Goal: Task Accomplishment & Management: Use online tool/utility

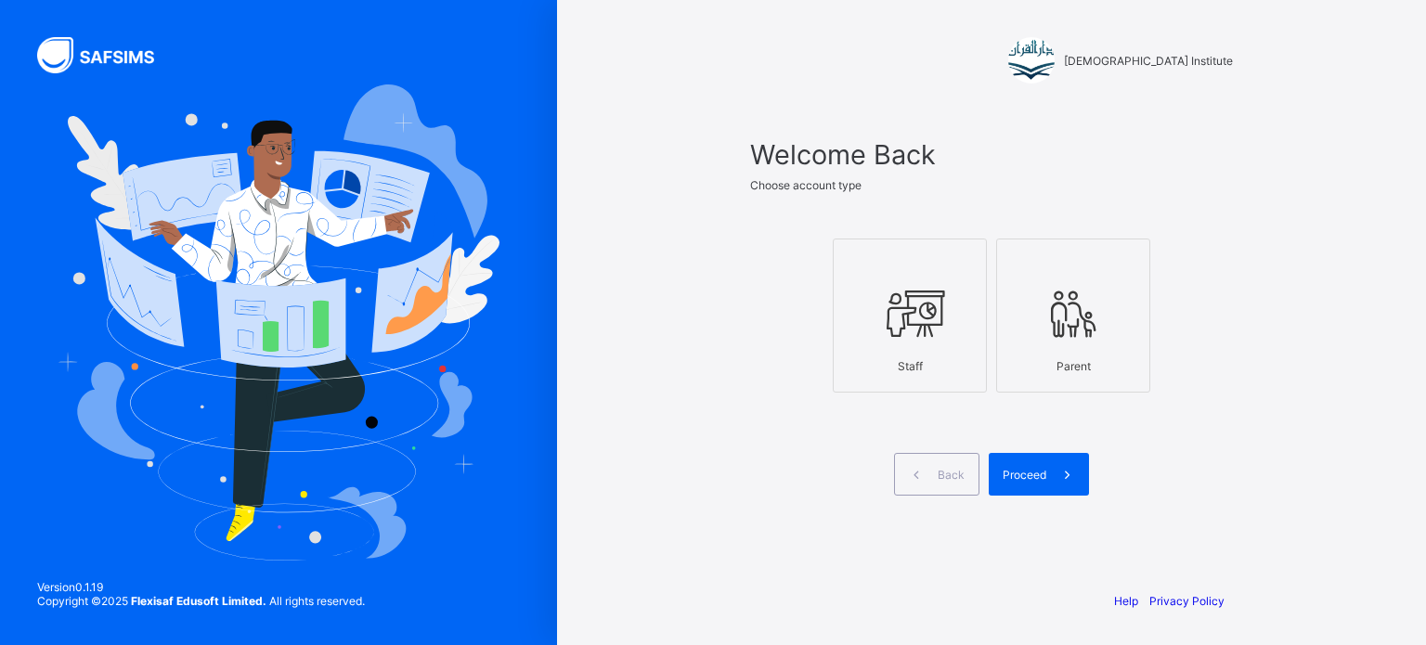
click at [917, 349] on div at bounding box center [910, 313] width 134 height 73
click at [1032, 468] on span "Proceed" at bounding box center [1025, 475] width 44 height 14
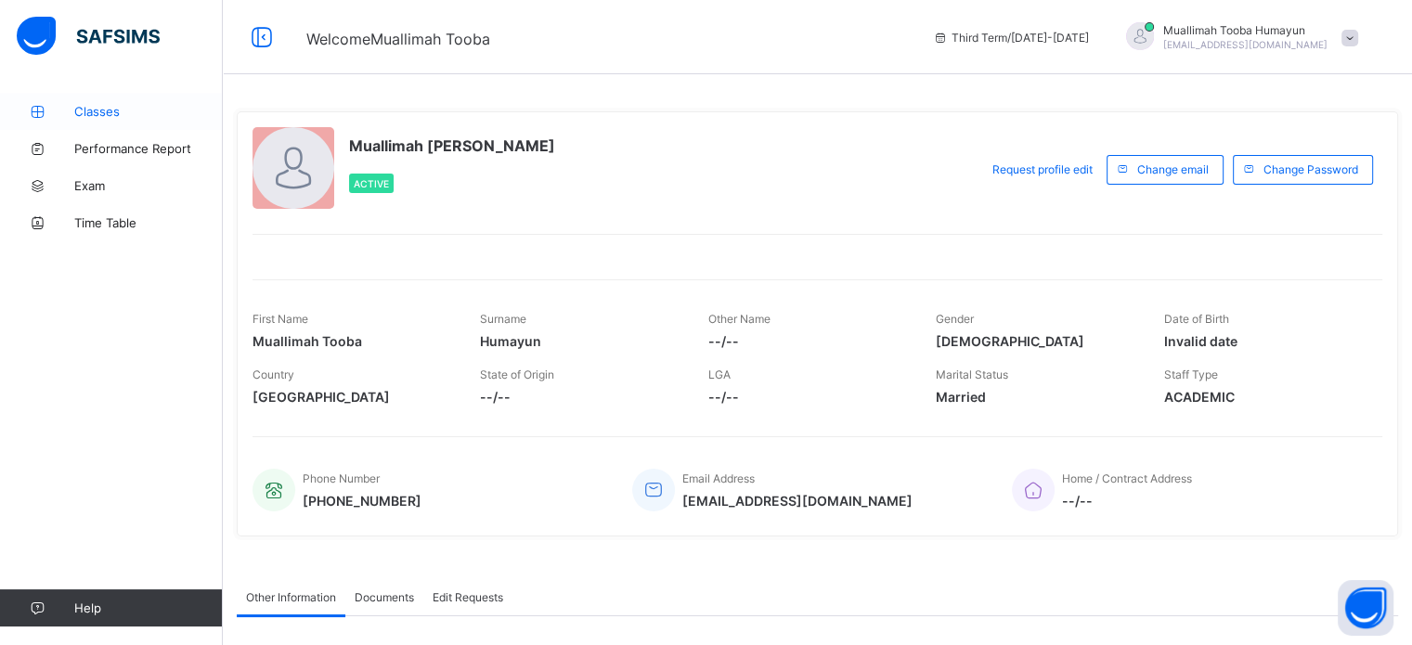
click at [139, 107] on span "Classes" at bounding box center [148, 111] width 149 height 15
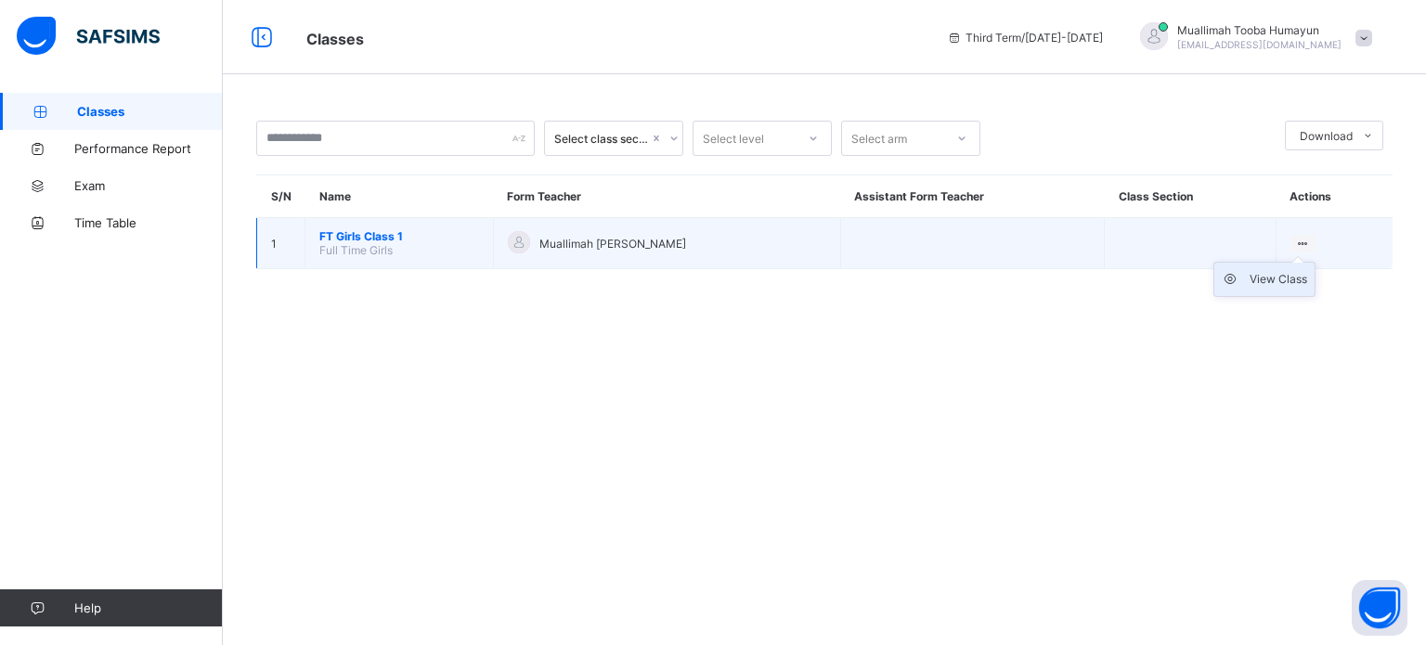
click at [1284, 278] on div "View Class" at bounding box center [1279, 279] width 58 height 19
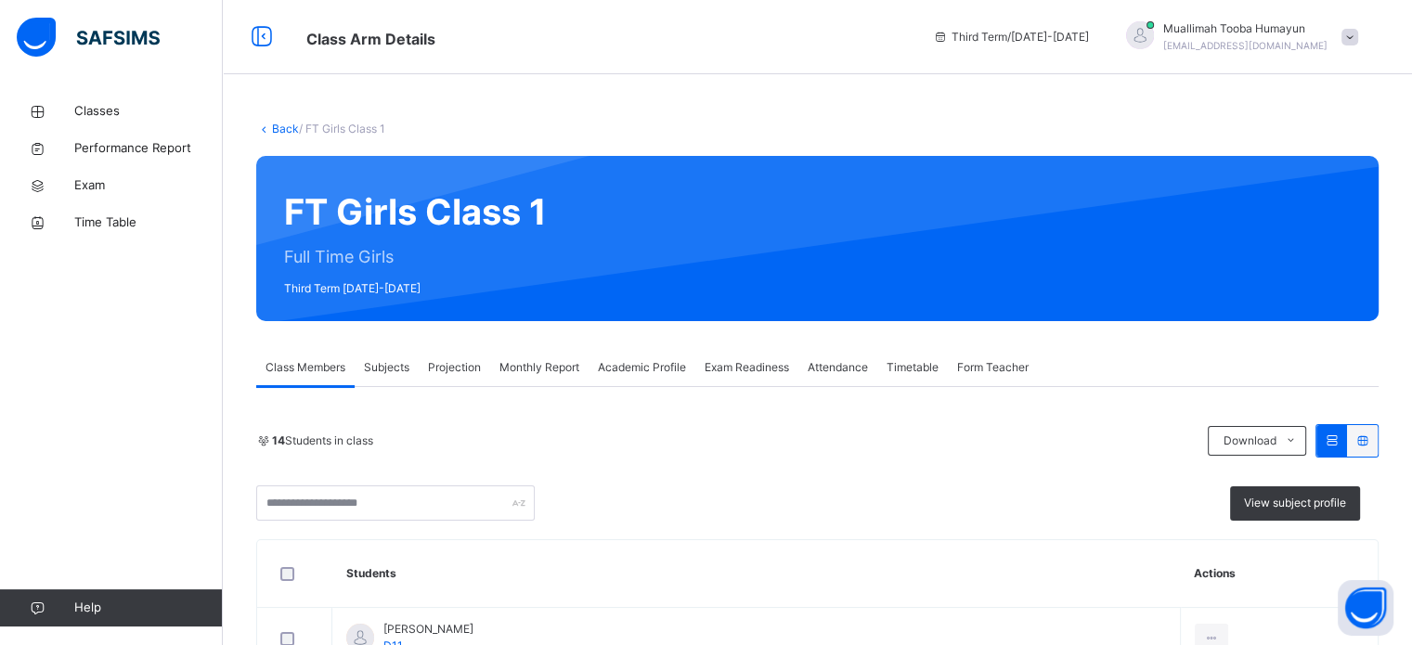
click at [453, 364] on span "Projection" at bounding box center [454, 367] width 53 height 17
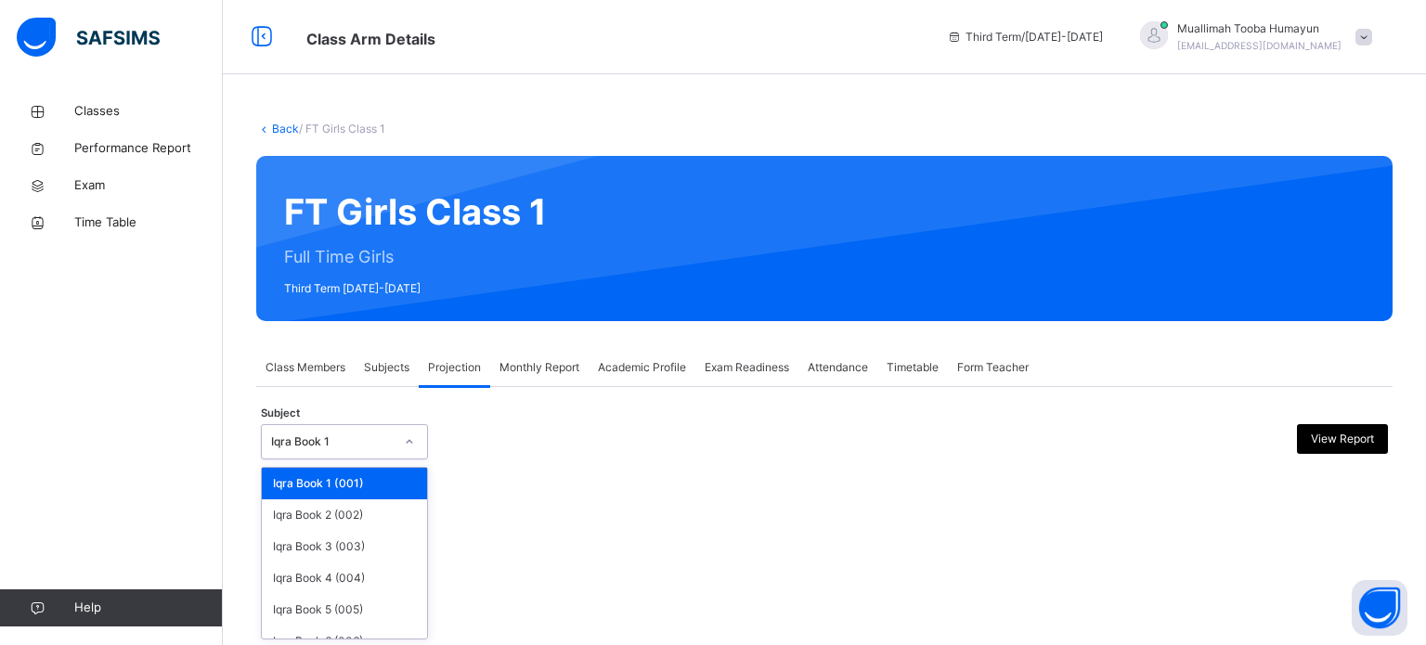
click at [346, 441] on div "Iqra Book 1" at bounding box center [332, 442] width 123 height 17
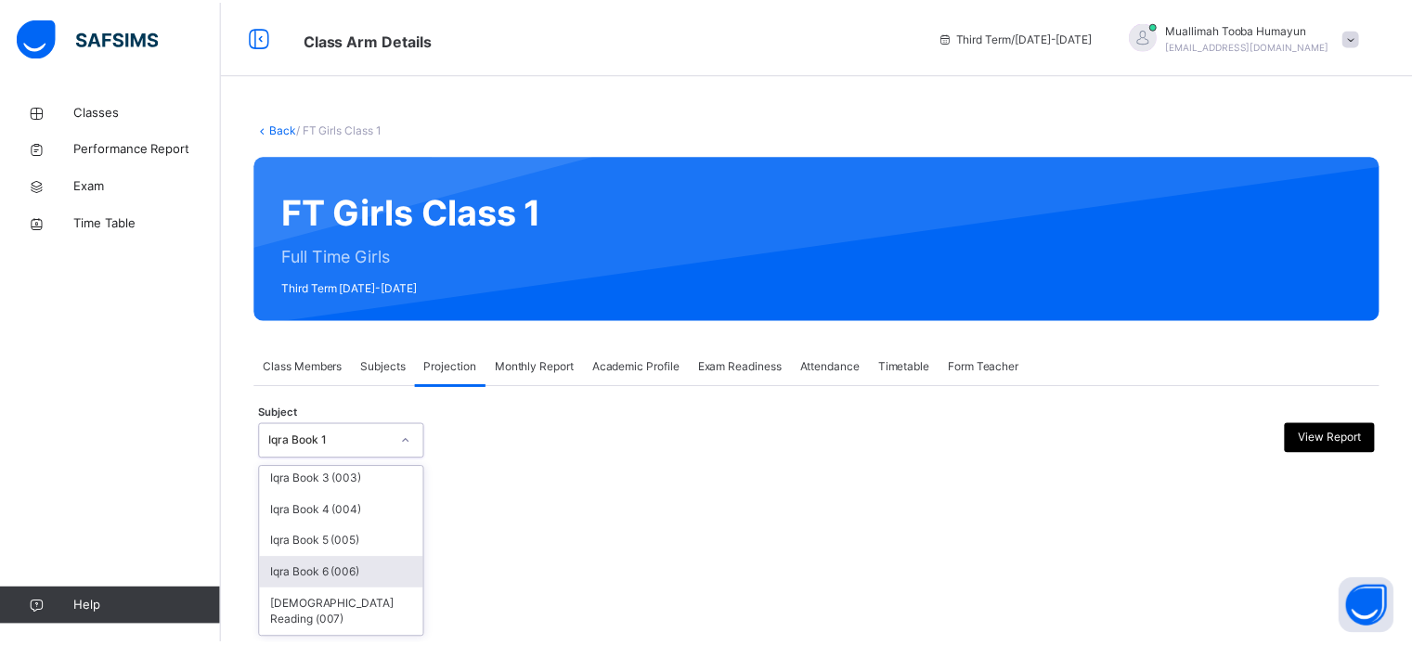
scroll to position [97, 0]
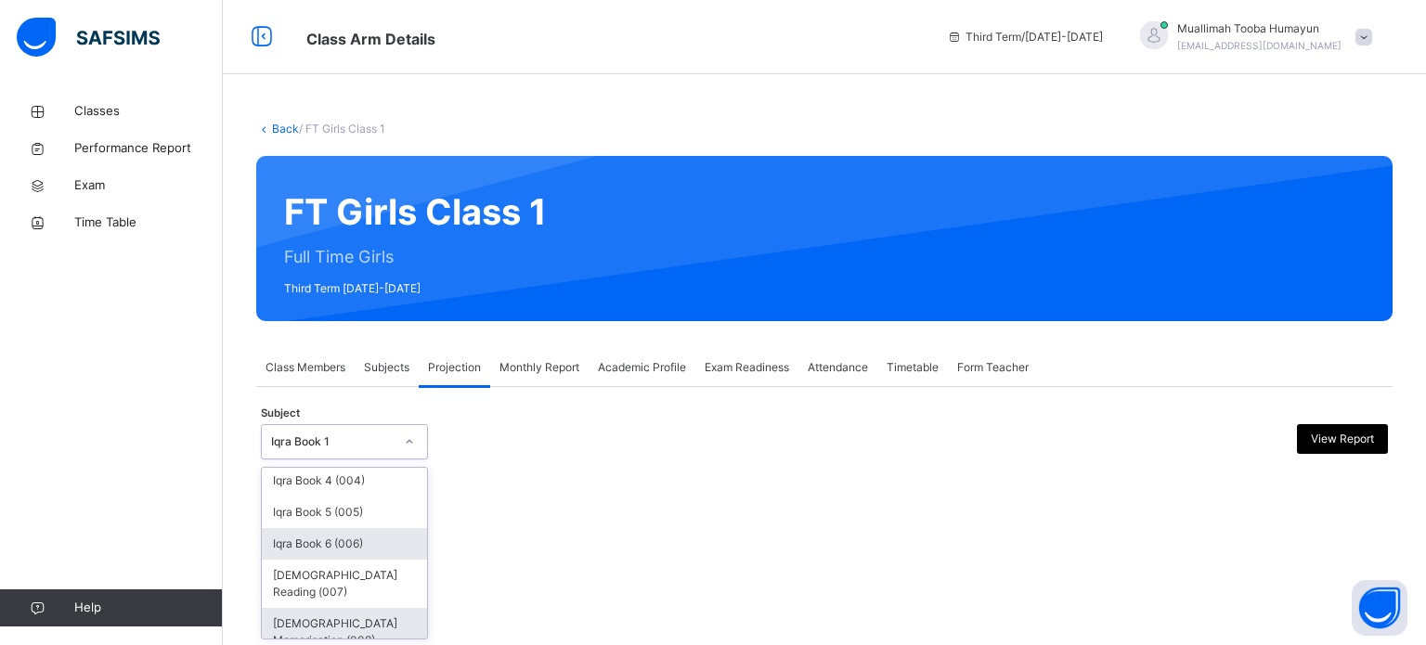
click at [299, 623] on div "[DEMOGRAPHIC_DATA] Memorisation (008)" at bounding box center [344, 632] width 165 height 48
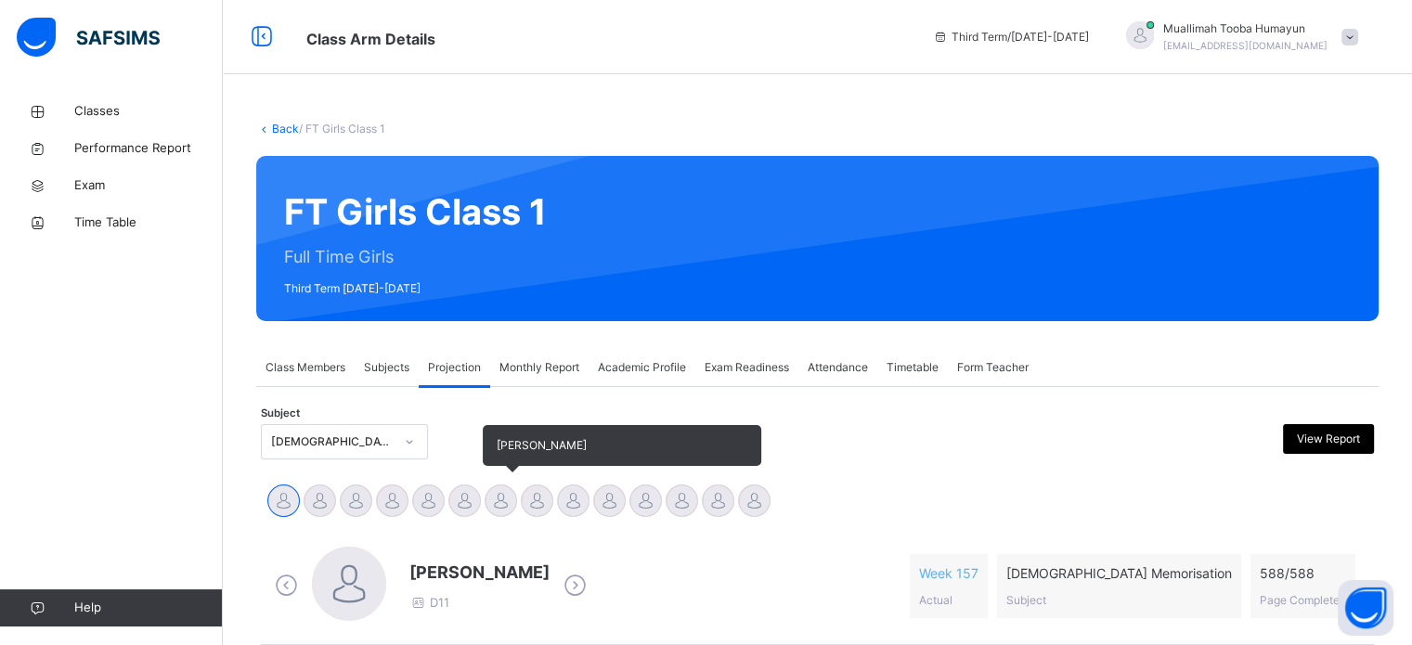
click at [490, 500] on div at bounding box center [501, 501] width 32 height 32
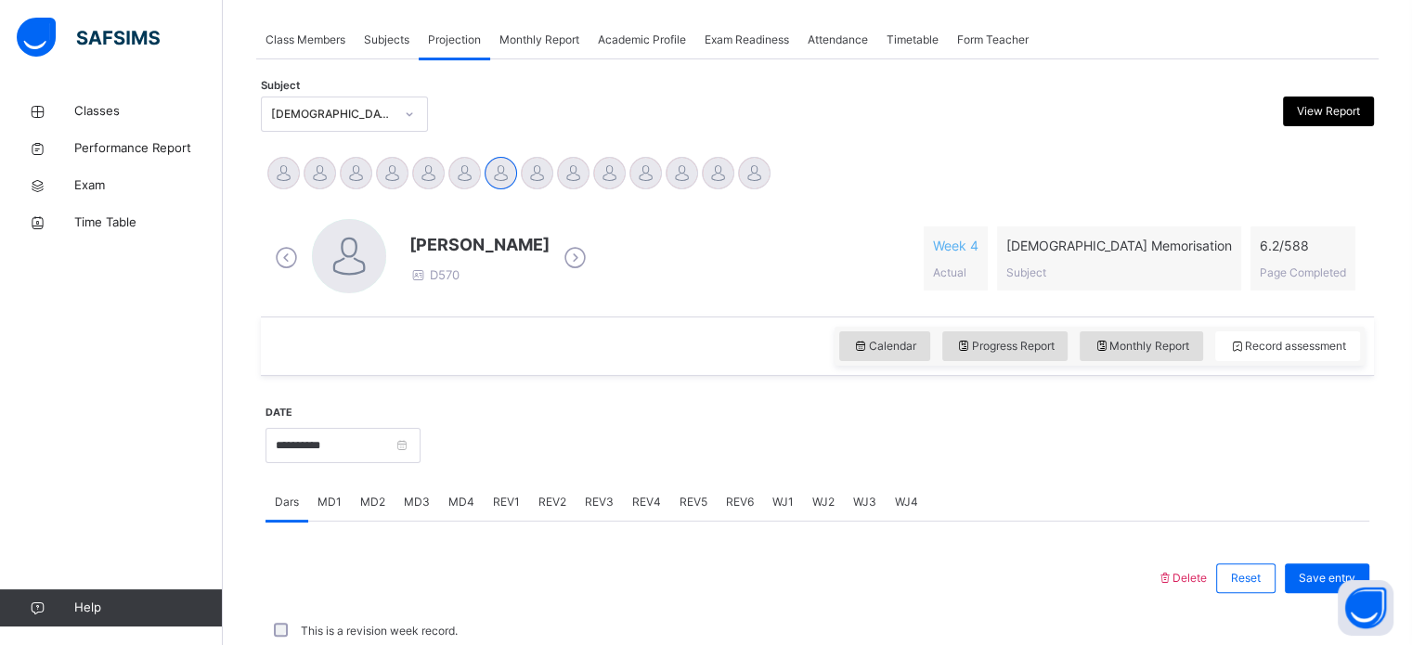
click at [461, 502] on span "MD4" at bounding box center [461, 502] width 26 height 17
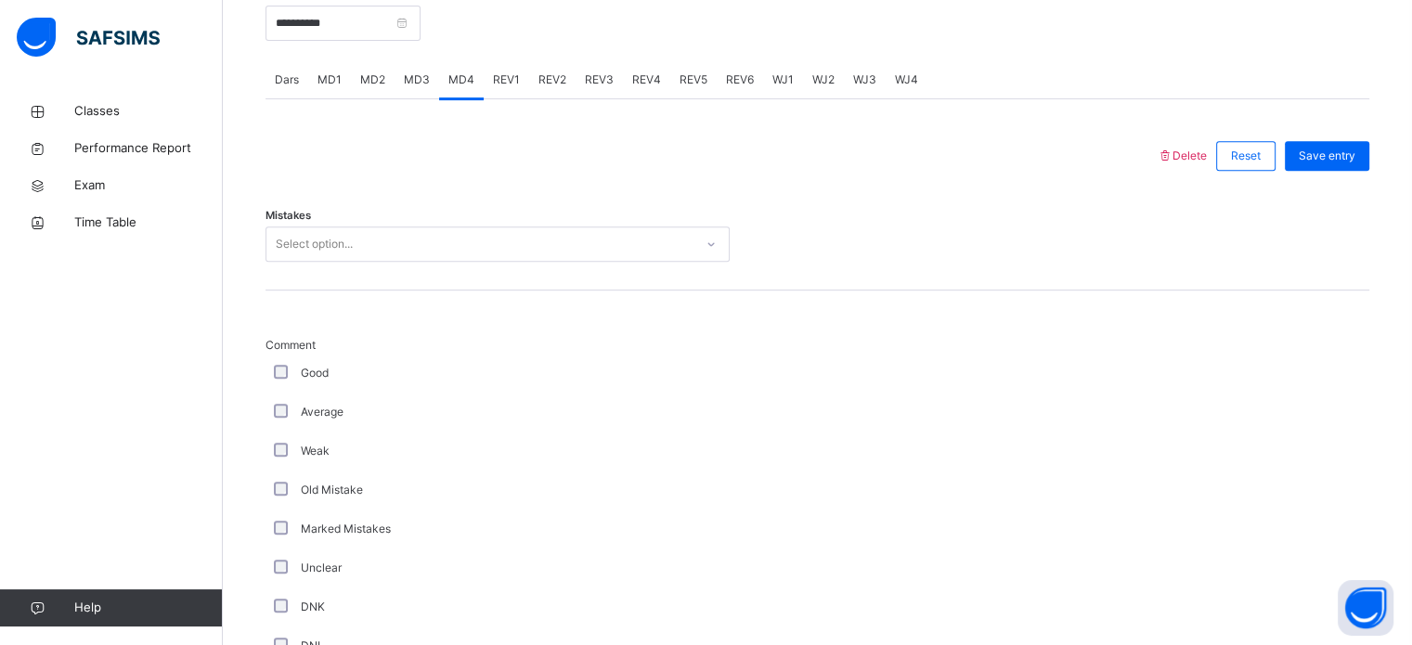
scroll to position [750, 0]
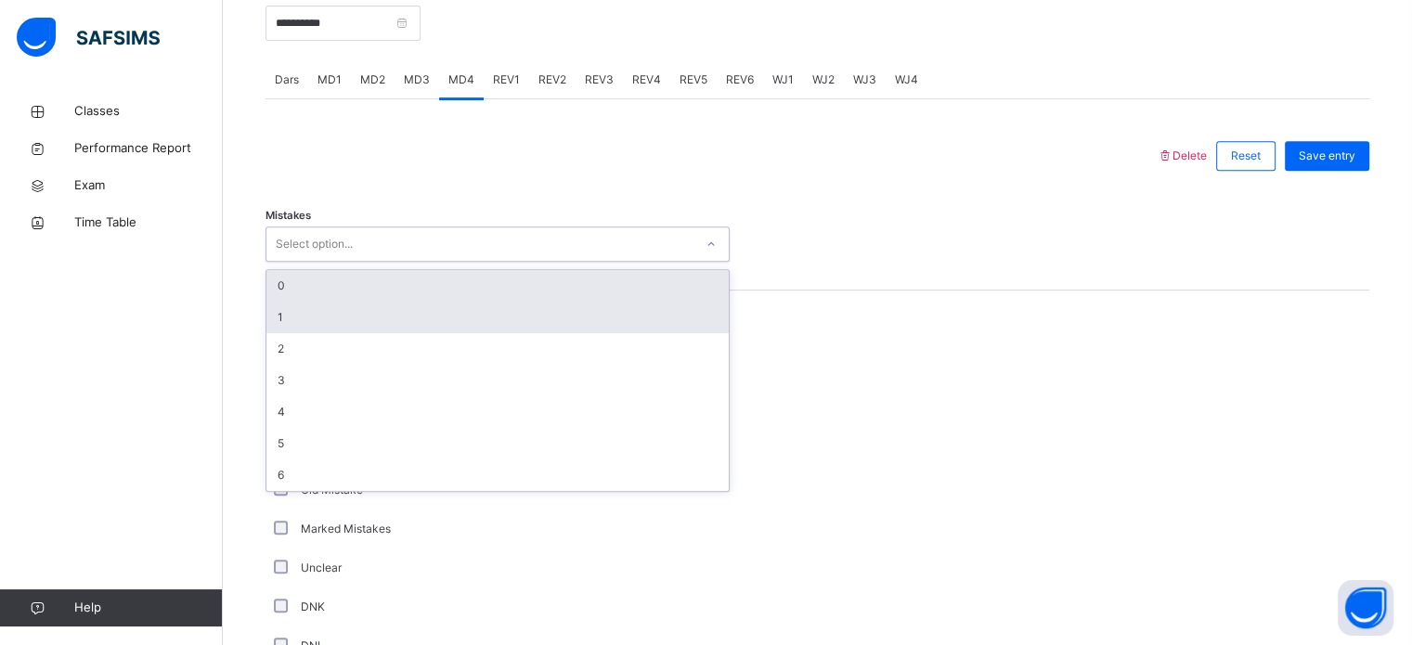
click at [283, 318] on div "1" at bounding box center [497, 318] width 462 height 32
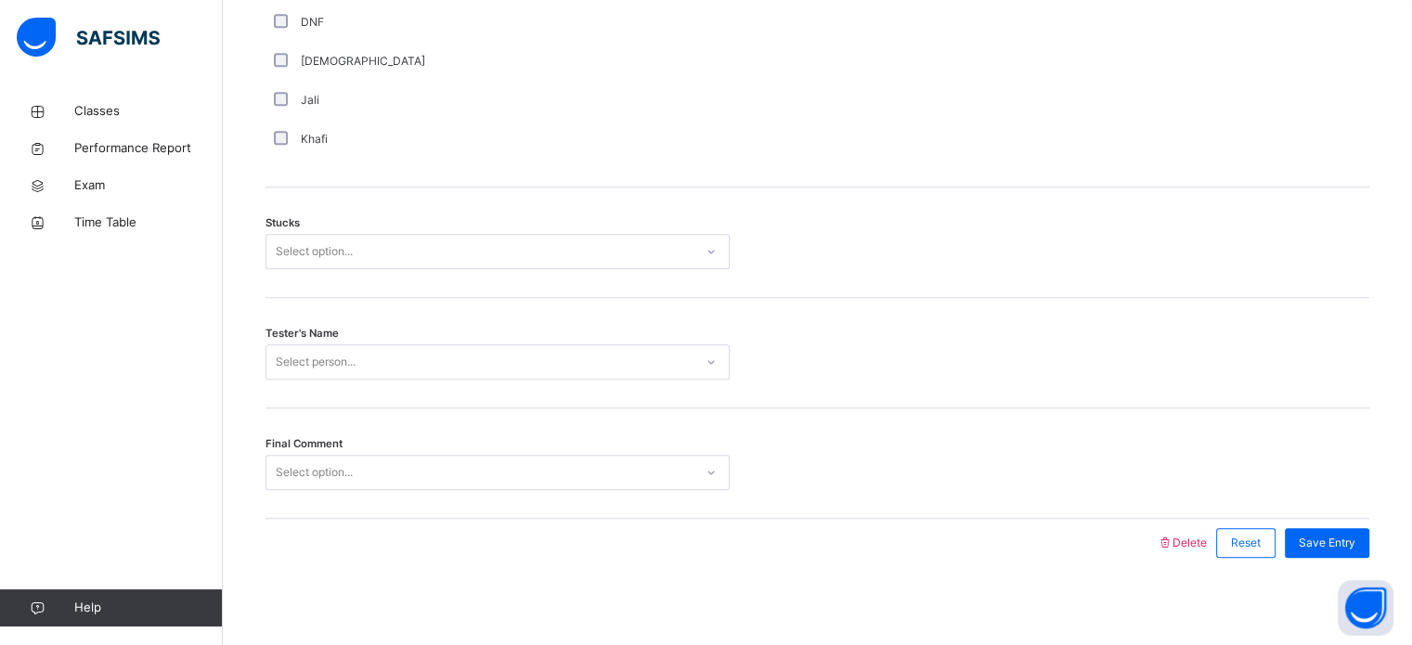
scroll to position [1456, 0]
click at [290, 212] on span "Stucks" at bounding box center [283, 220] width 34 height 16
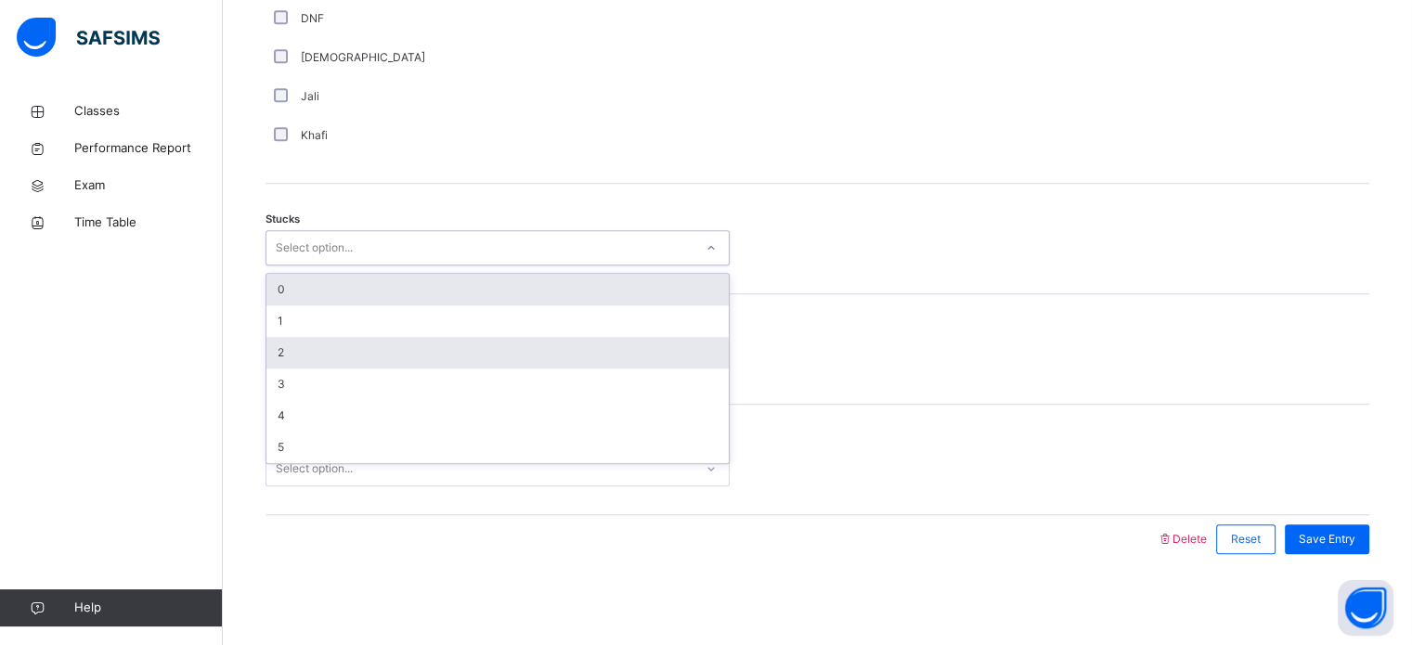
click at [275, 353] on div "2" at bounding box center [497, 353] width 462 height 32
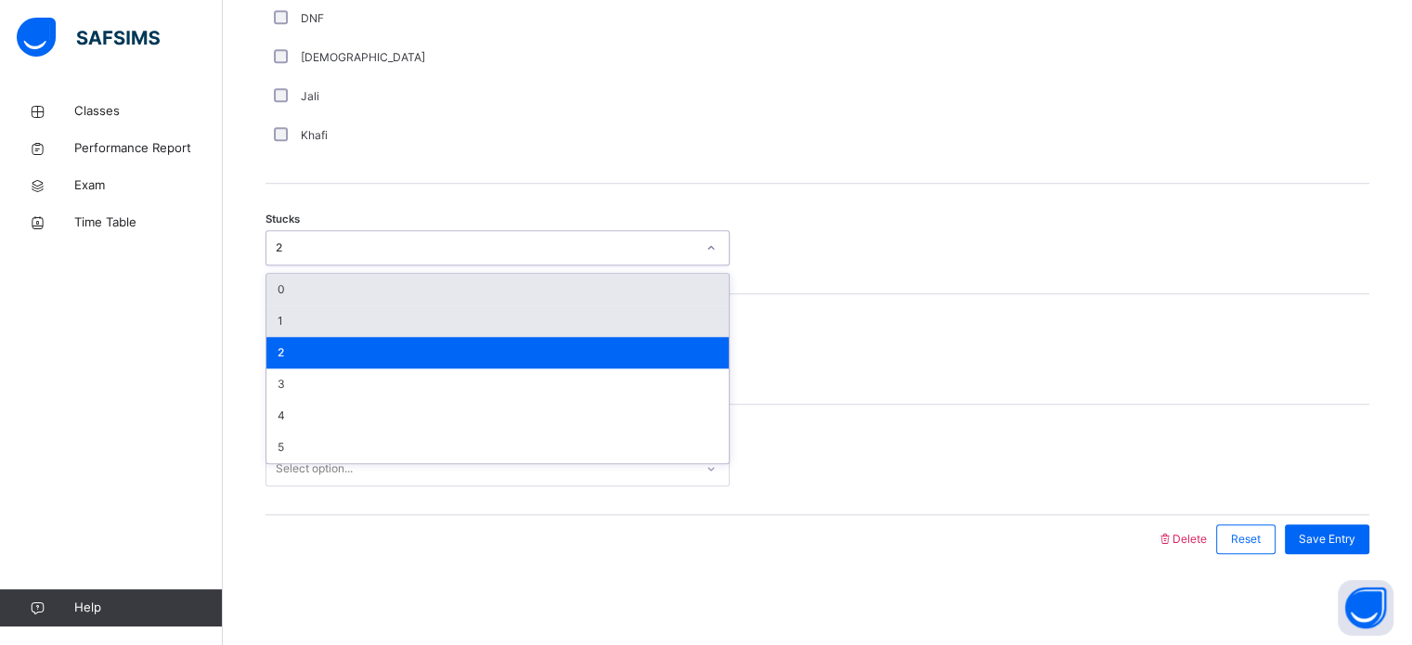
click at [293, 305] on div "1" at bounding box center [497, 321] width 462 height 32
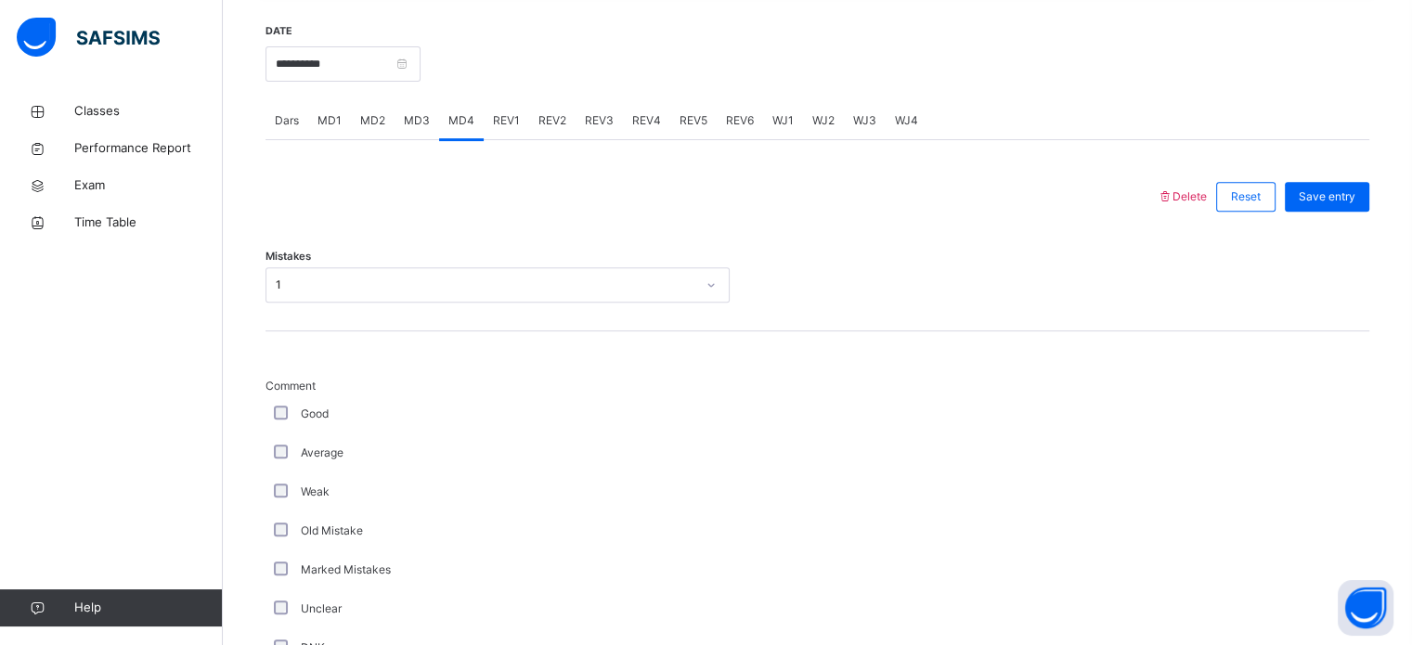
scroll to position [702, 0]
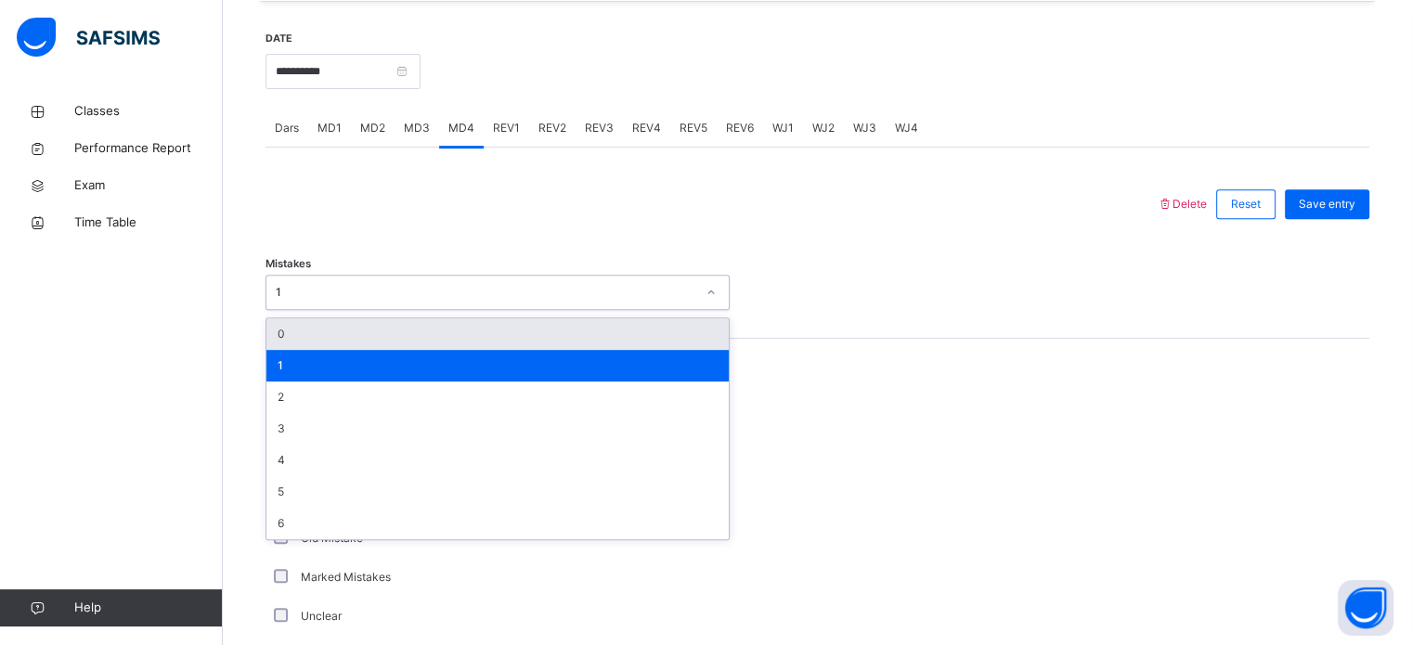
click at [279, 340] on div "0" at bounding box center [497, 334] width 462 height 32
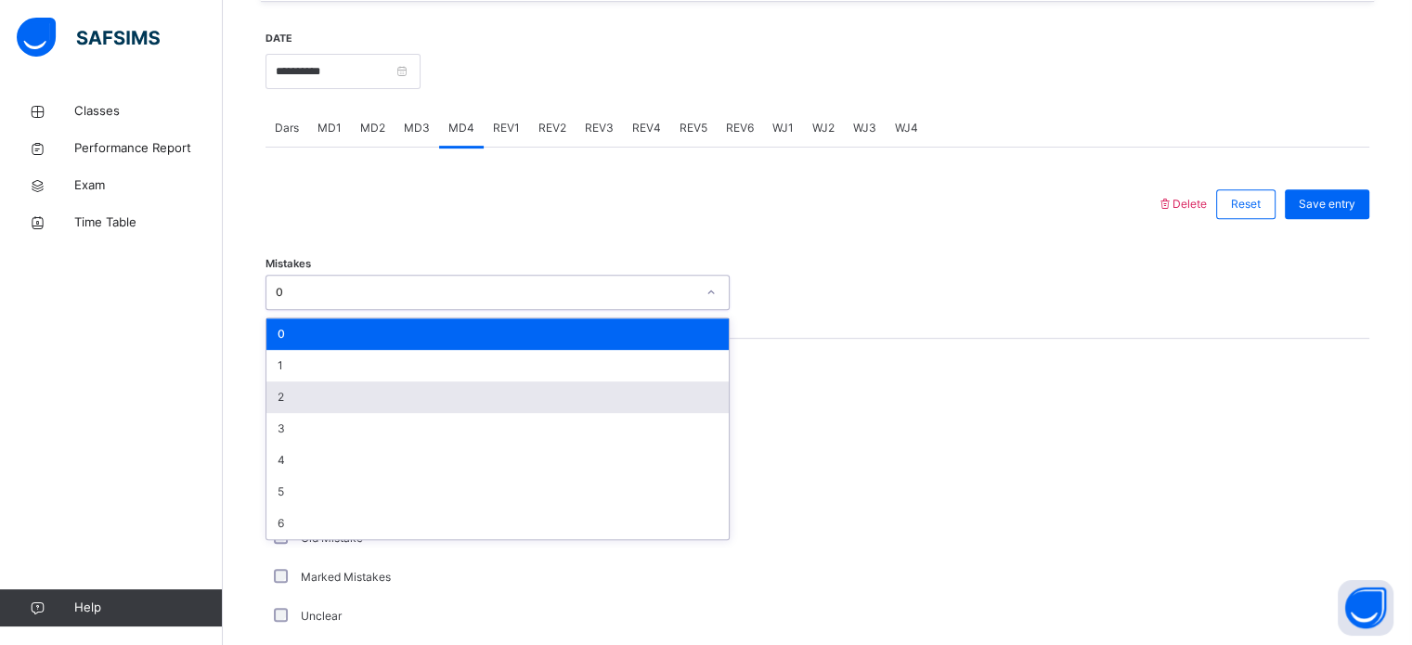
click at [275, 408] on div "2" at bounding box center [497, 398] width 462 height 32
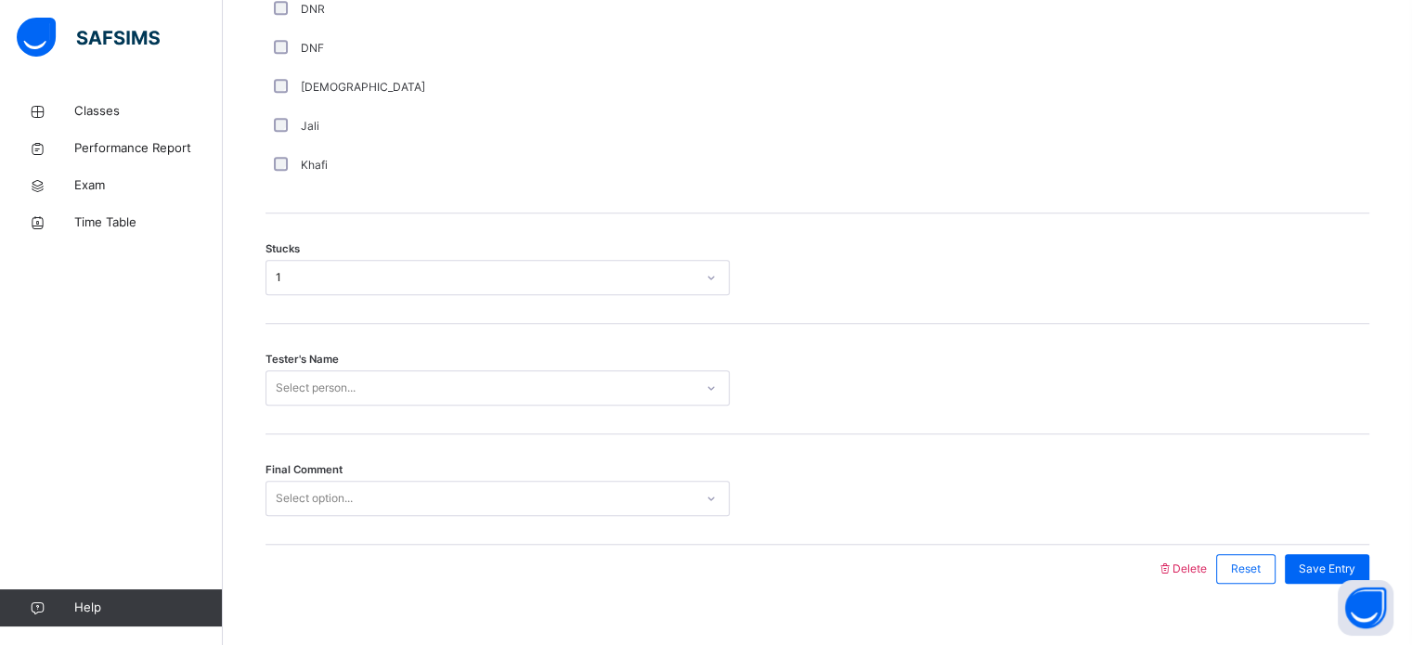
scroll to position [1456, 0]
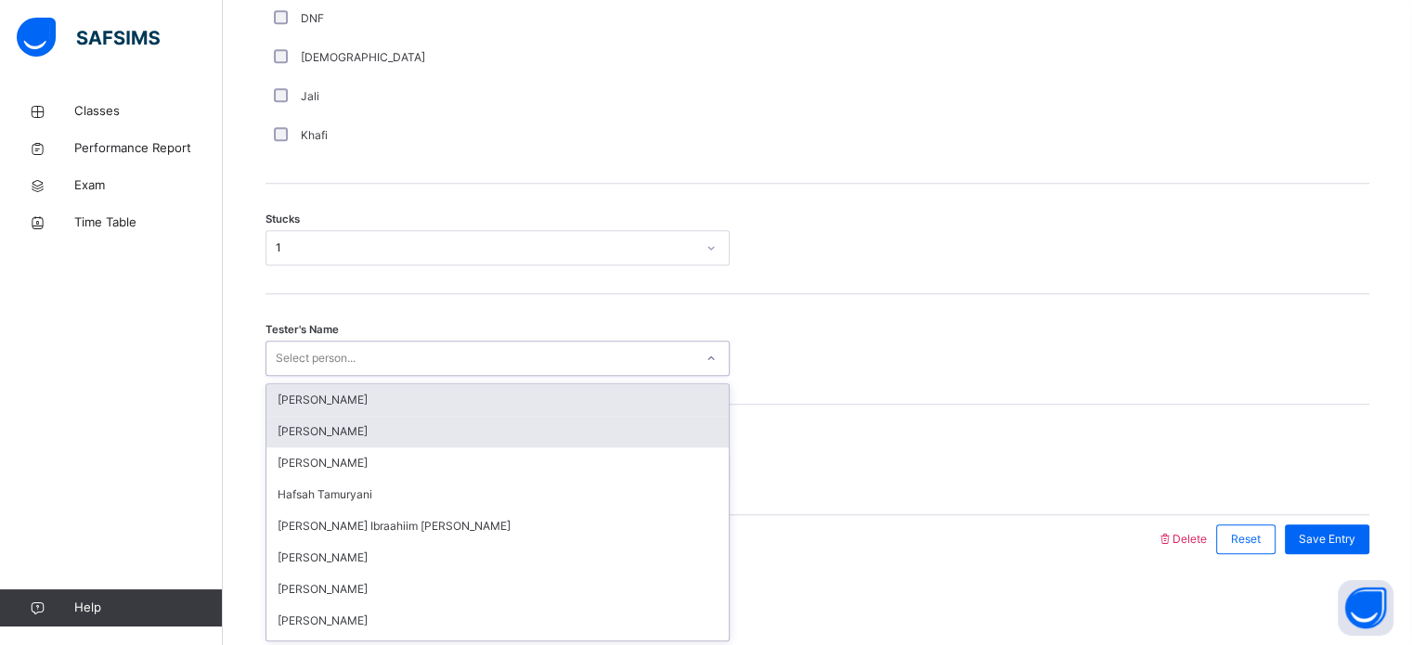
click at [294, 437] on div "[PERSON_NAME]" at bounding box center [497, 432] width 462 height 32
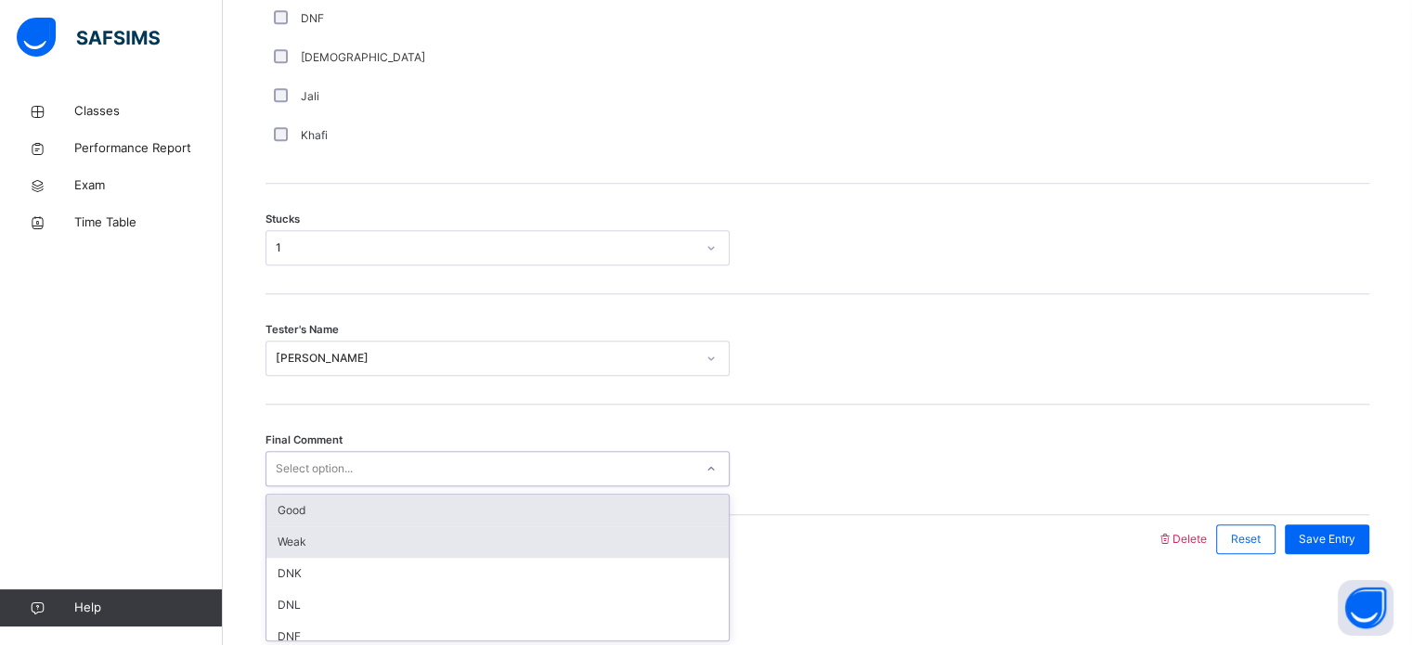
click at [292, 535] on div "Weak" at bounding box center [497, 542] width 462 height 32
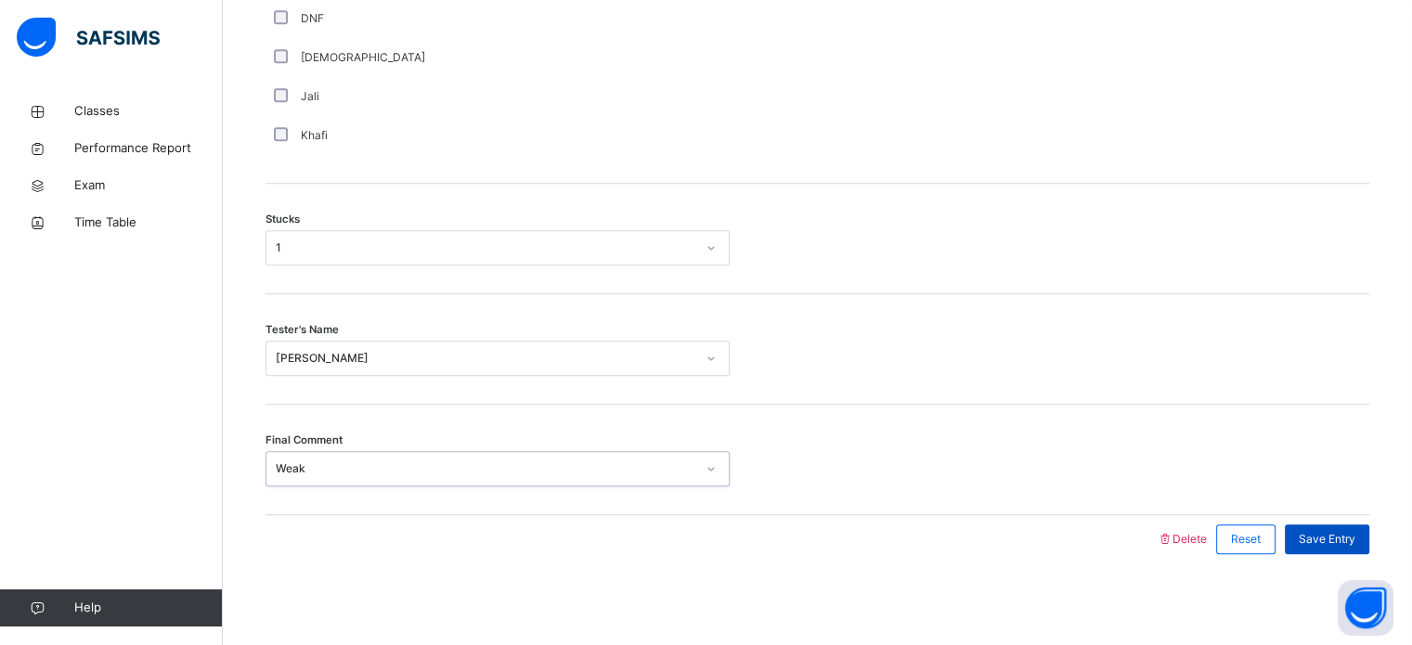
click at [1354, 535] on span "Save Entry" at bounding box center [1327, 539] width 57 height 17
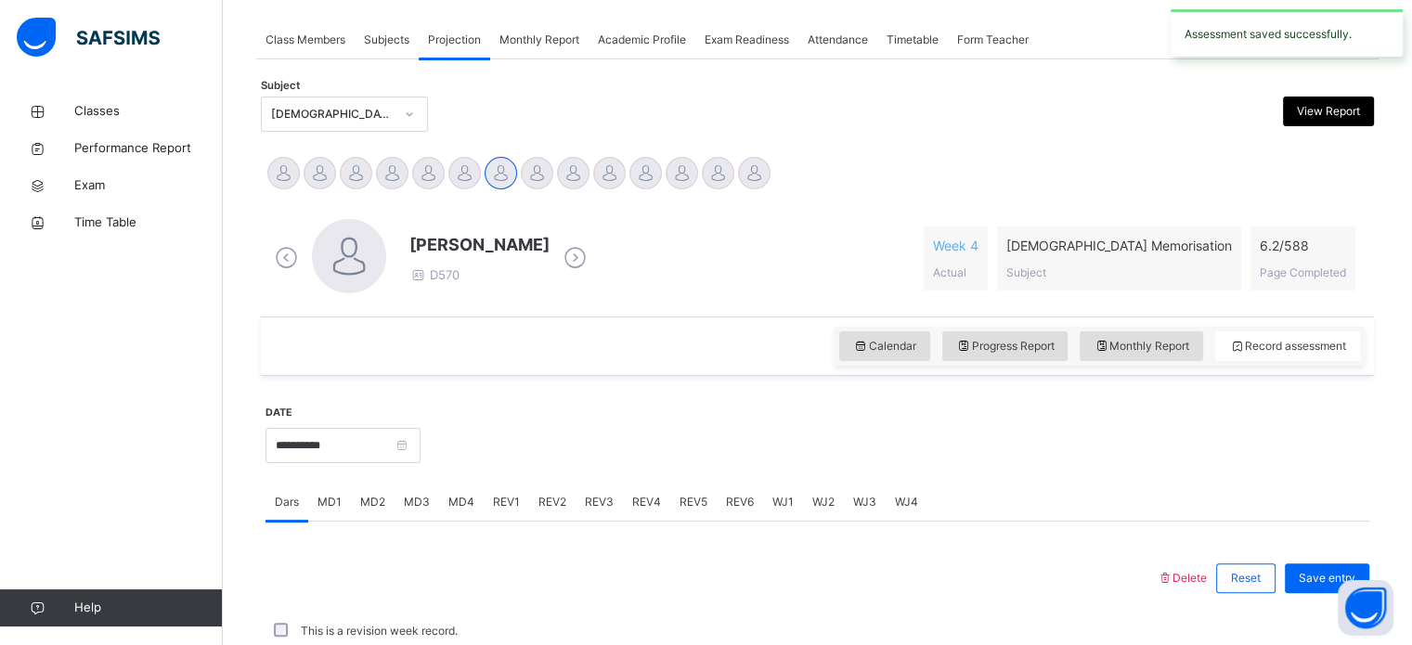
scroll to position [748, 0]
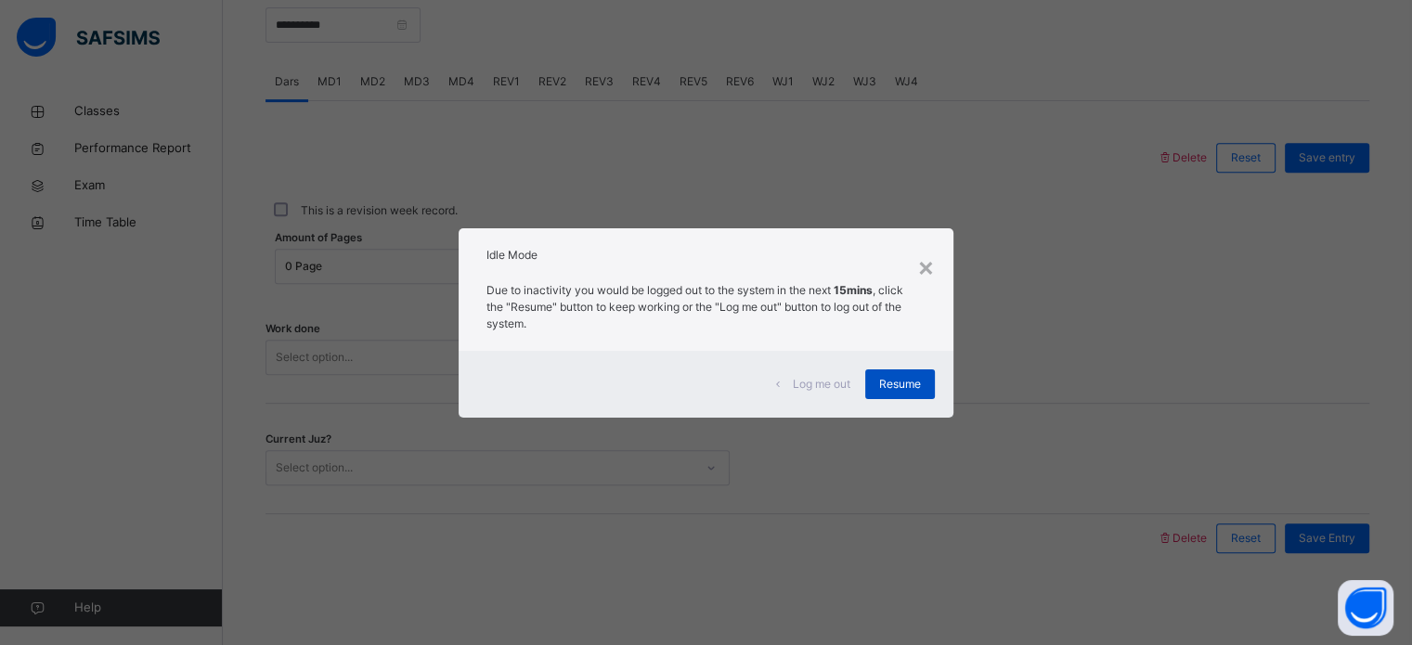
click at [890, 376] on span "Resume" at bounding box center [900, 384] width 42 height 17
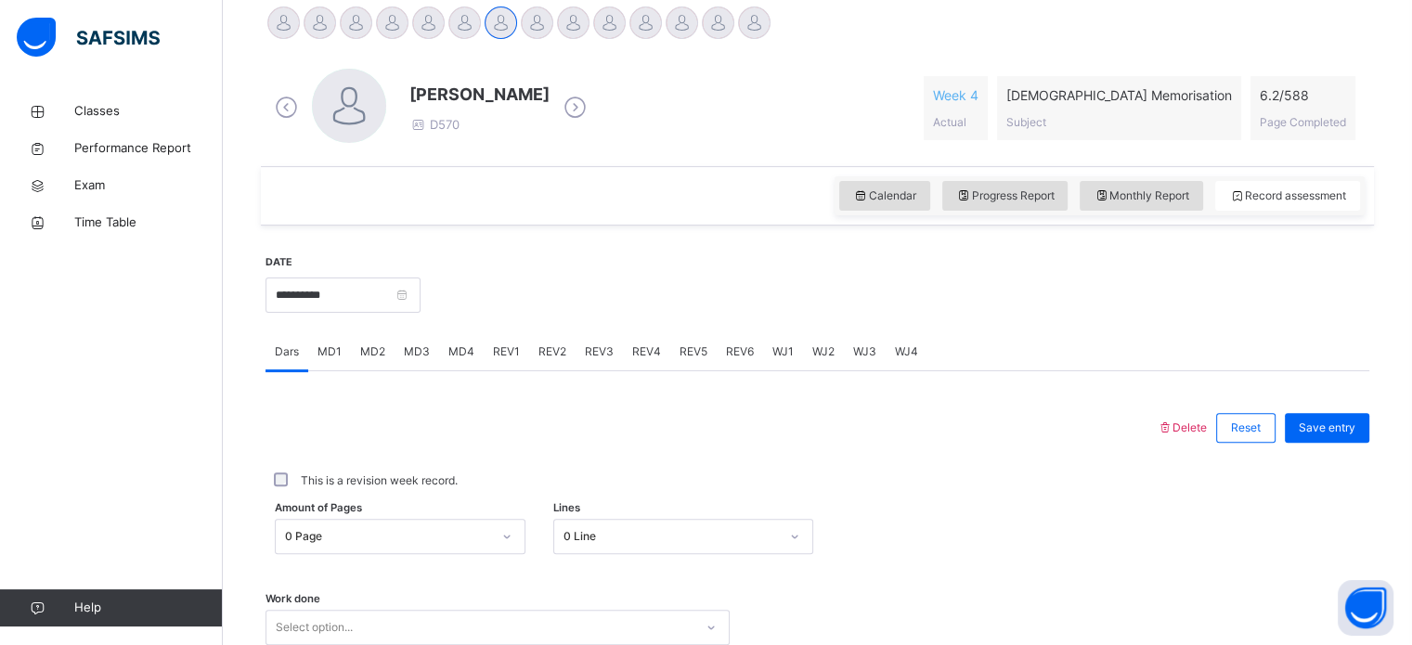
scroll to position [474, 0]
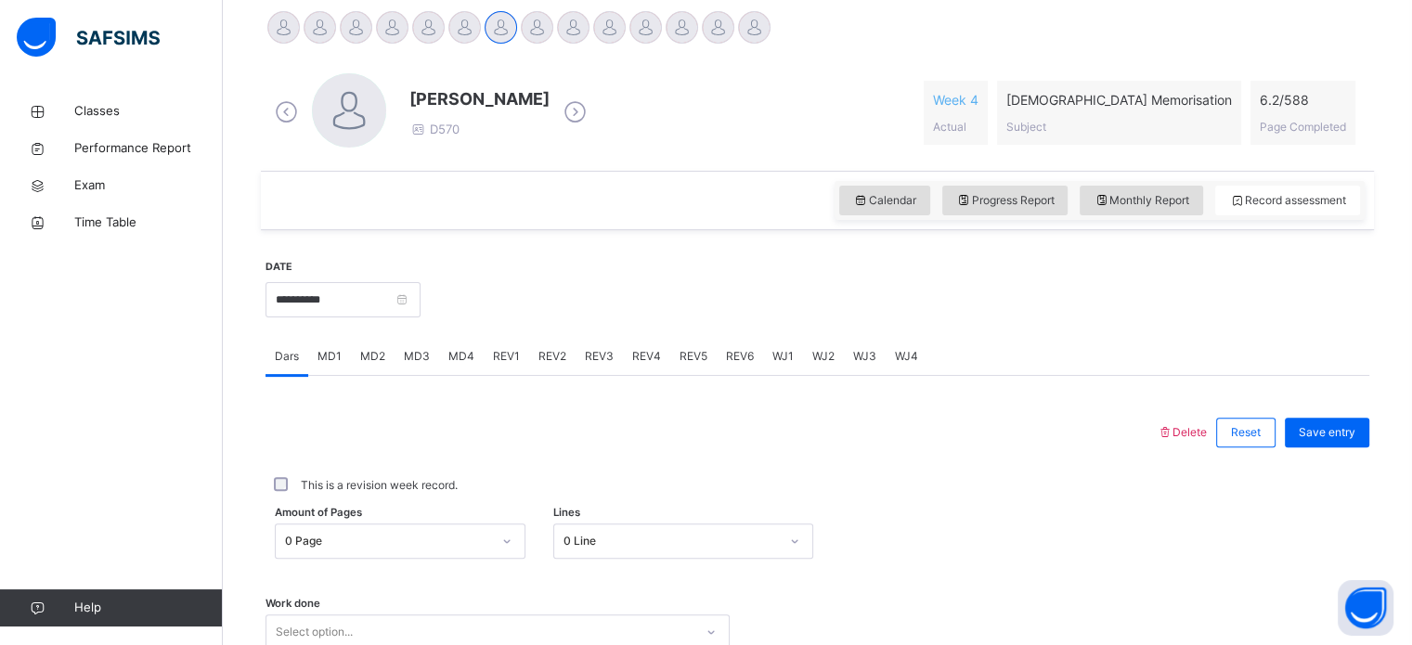
click at [363, 32] on div at bounding box center [356, 27] width 32 height 32
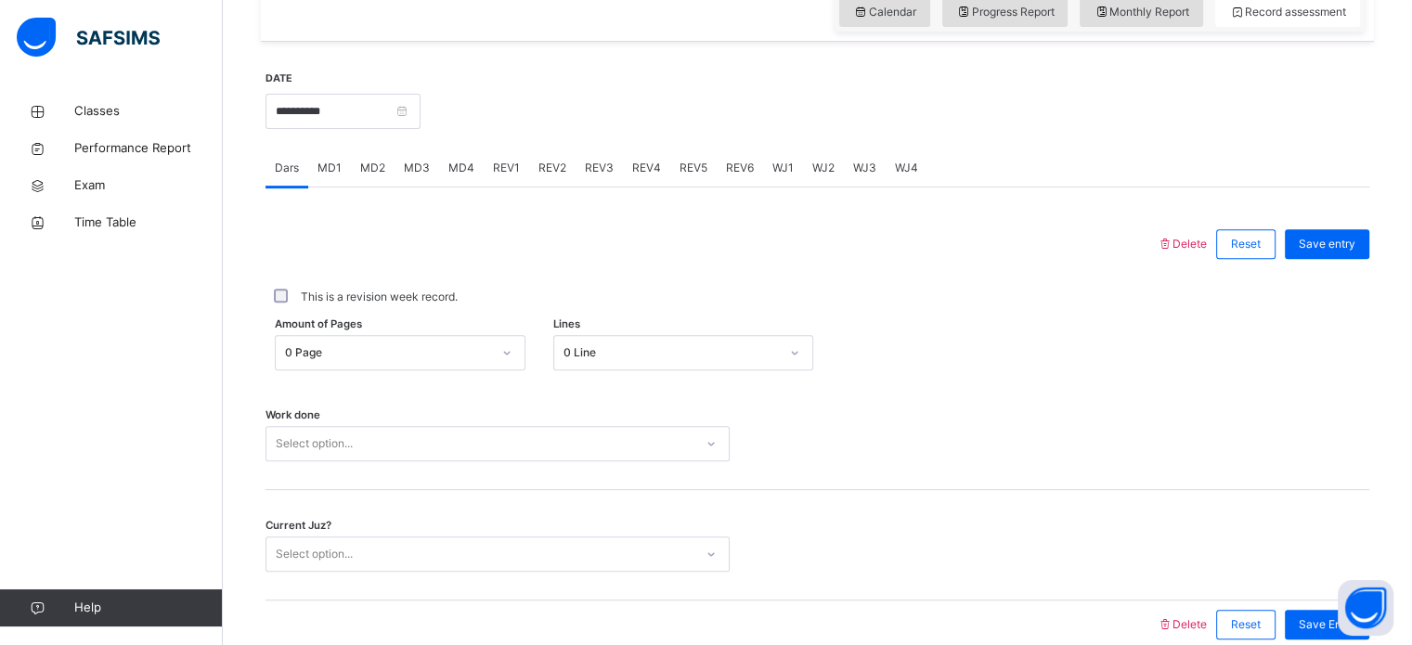
scroll to position [748, 0]
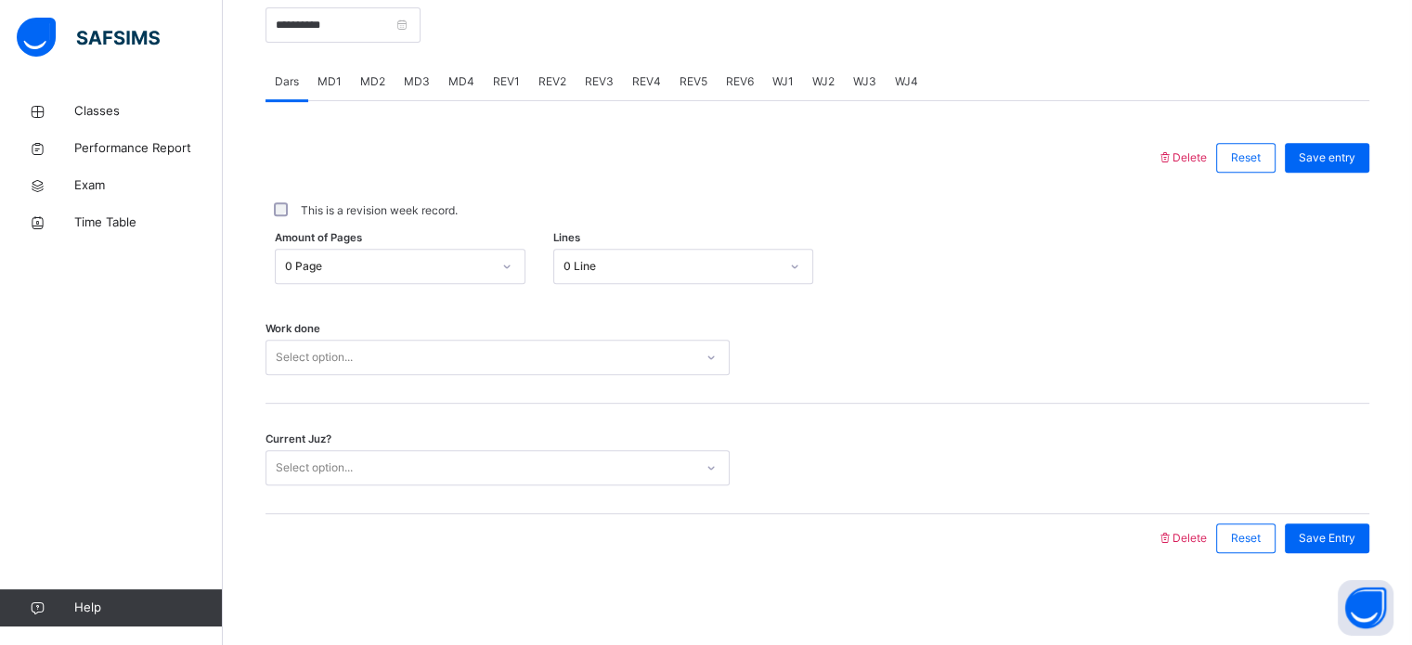
click at [419, 76] on span "MD3" at bounding box center [417, 81] width 26 height 17
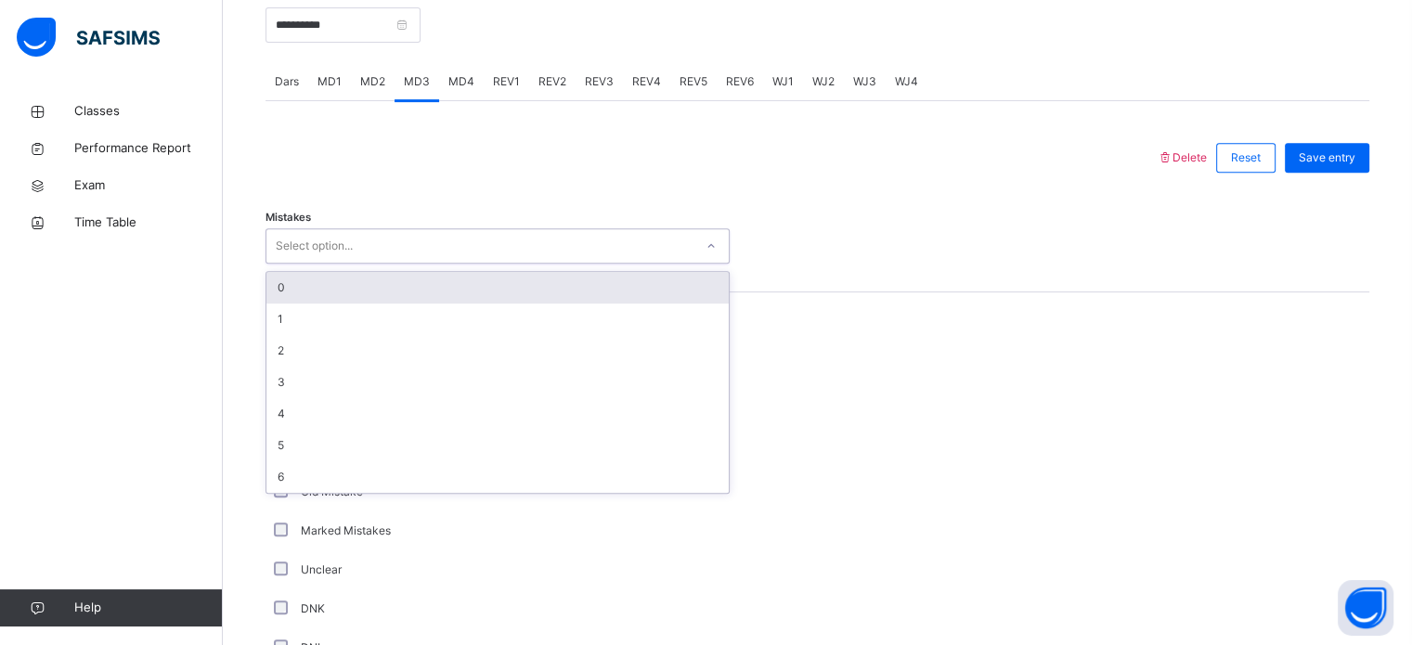
click at [459, 252] on div "Select option..." at bounding box center [479, 246] width 427 height 29
click at [475, 289] on div "0" at bounding box center [497, 288] width 462 height 32
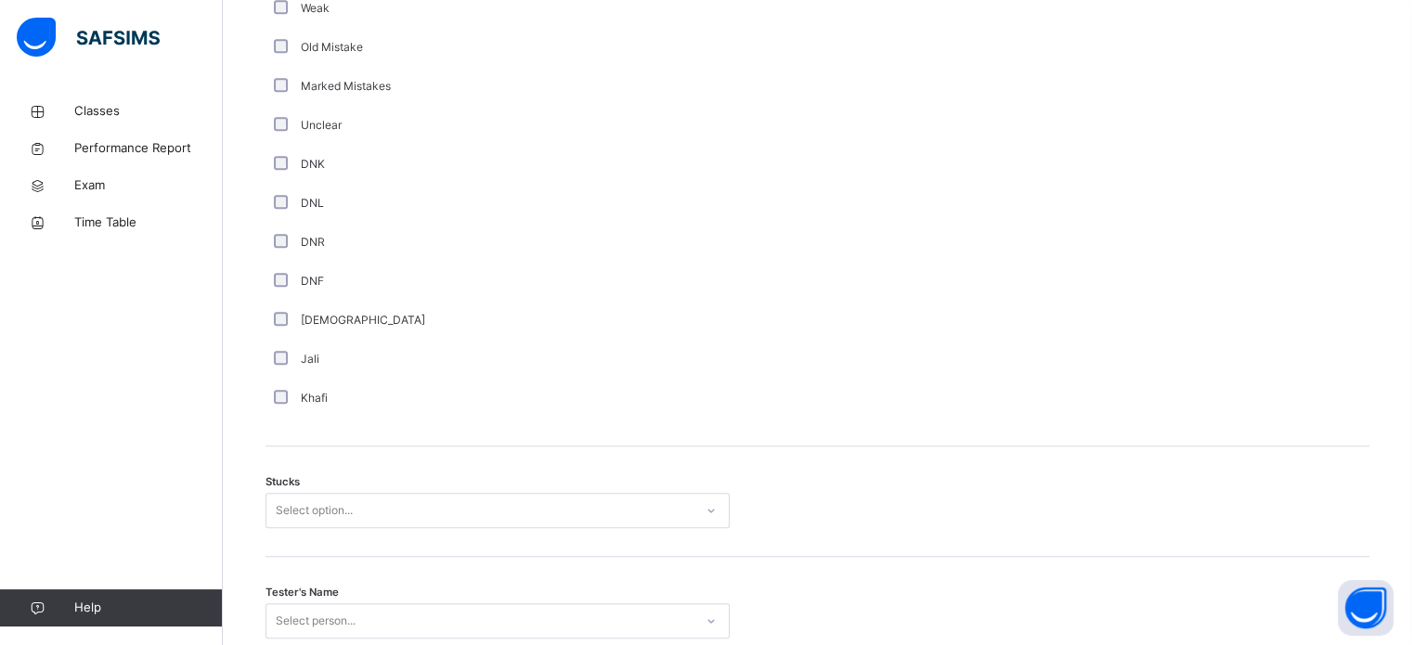
scroll to position [1195, 0]
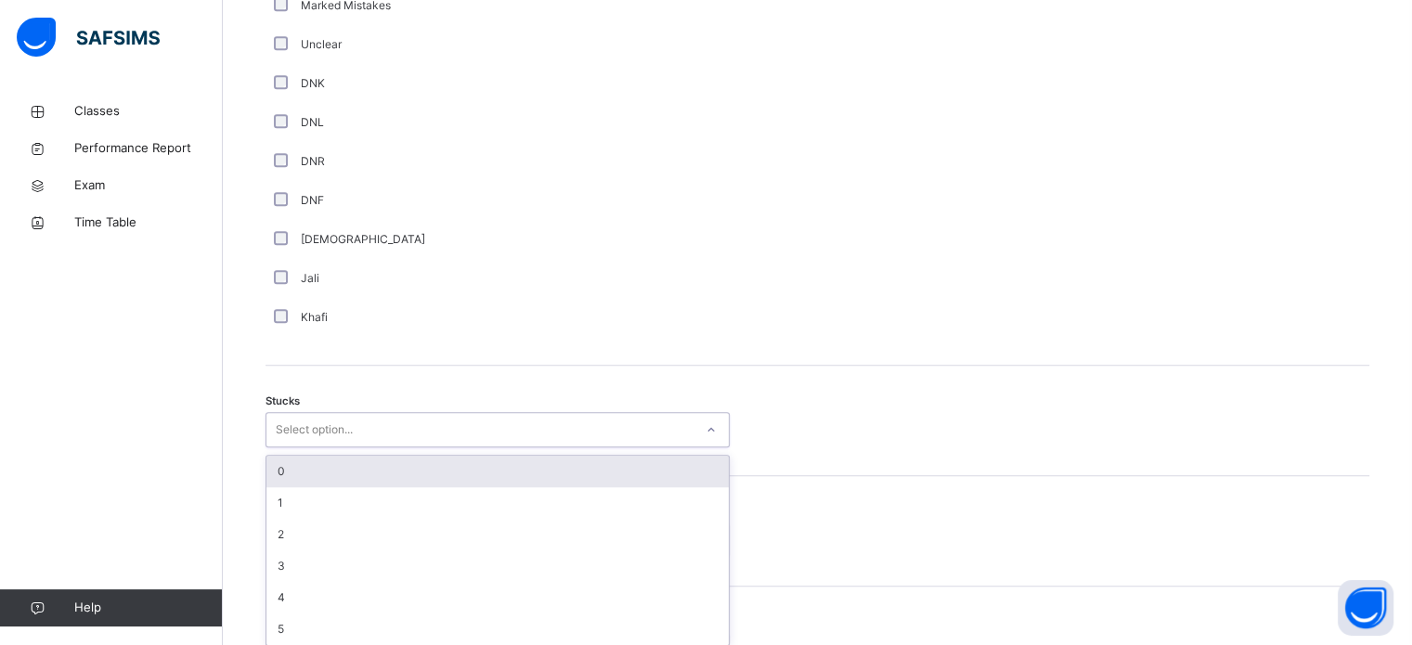
click at [354, 448] on div "option 0 focused, 1 of 6. 6 results available. Use Up and Down to choose option…" at bounding box center [498, 429] width 464 height 35
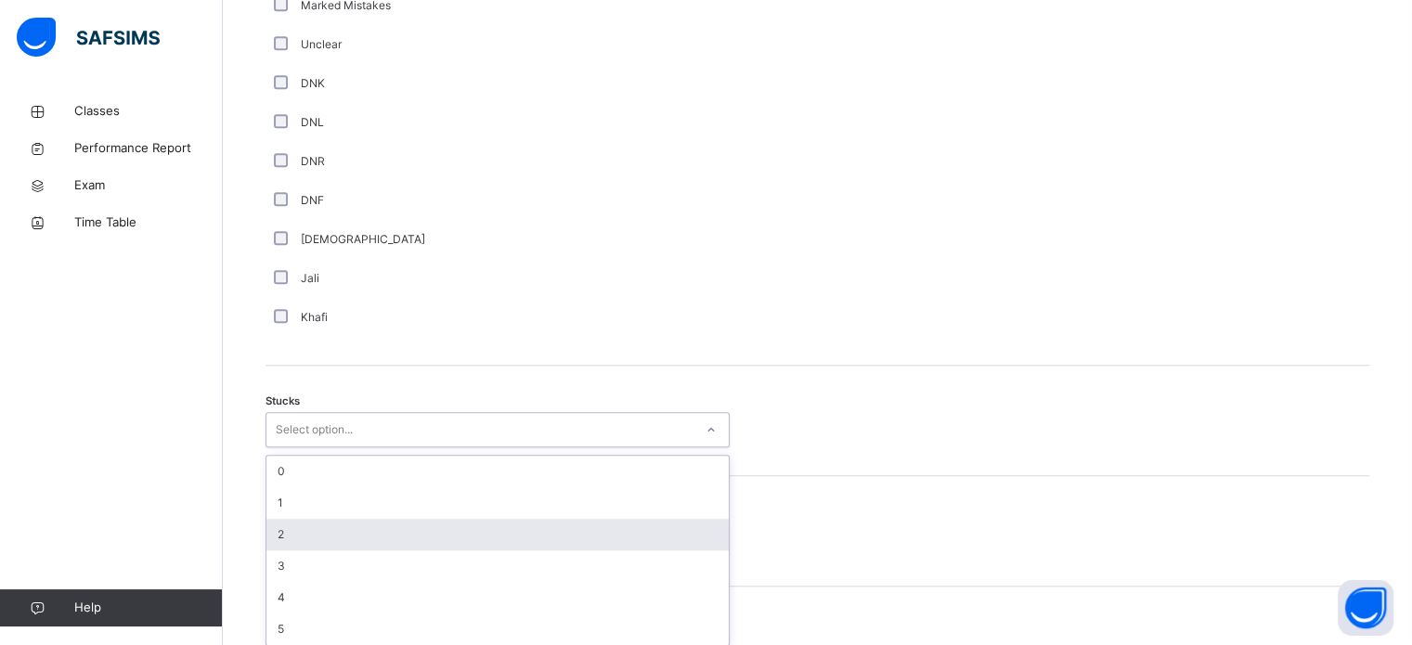
scroll to position [1281, 0]
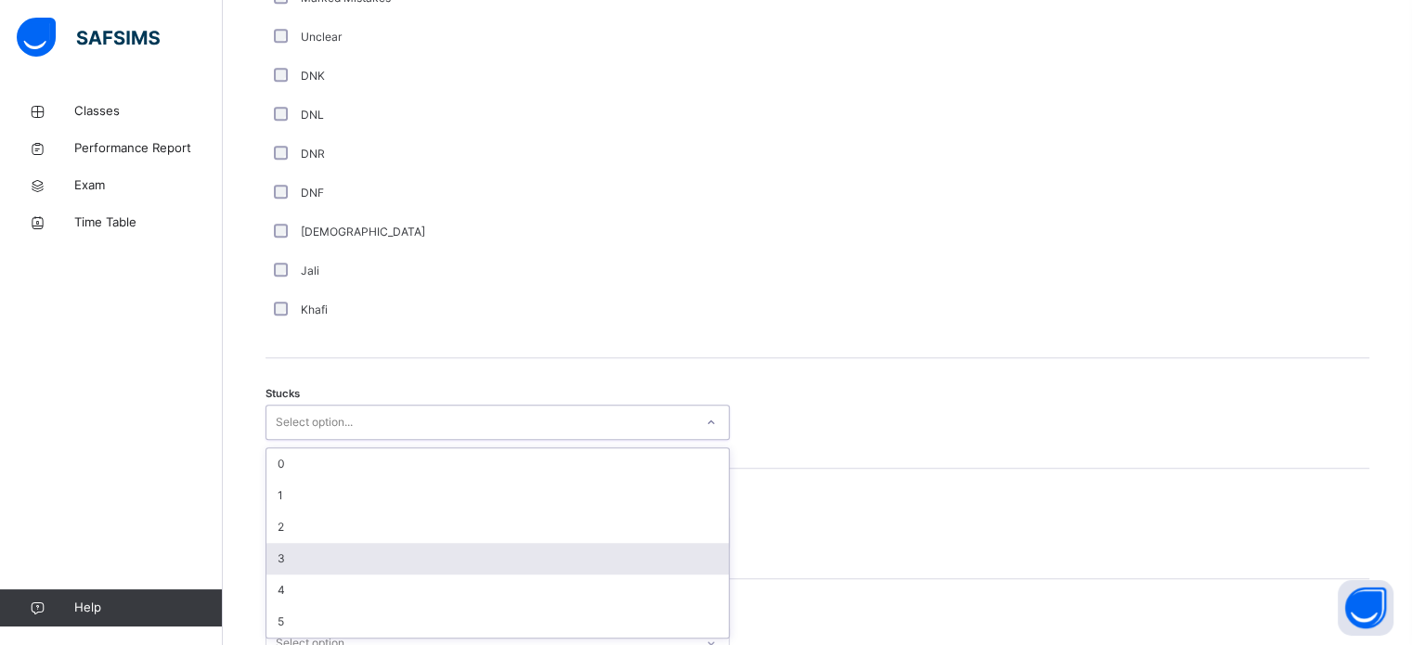
click at [519, 555] on div "3" at bounding box center [497, 559] width 462 height 32
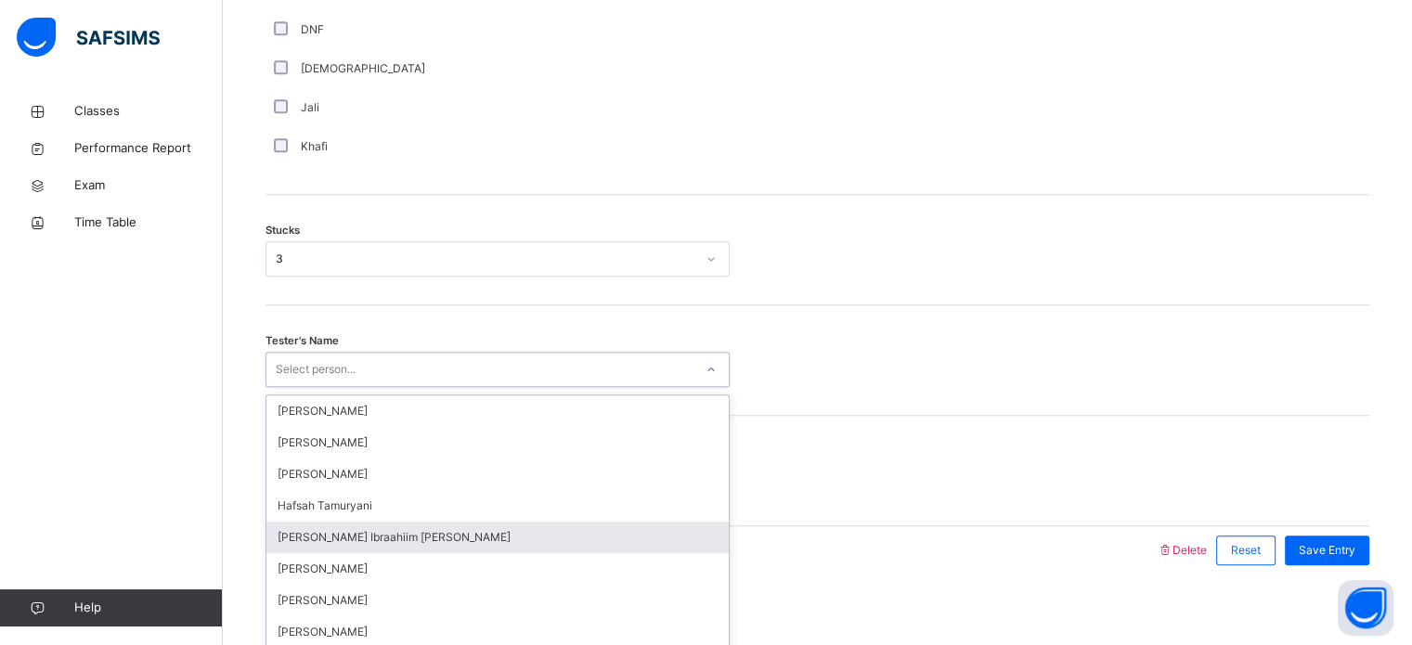
scroll to position [1456, 0]
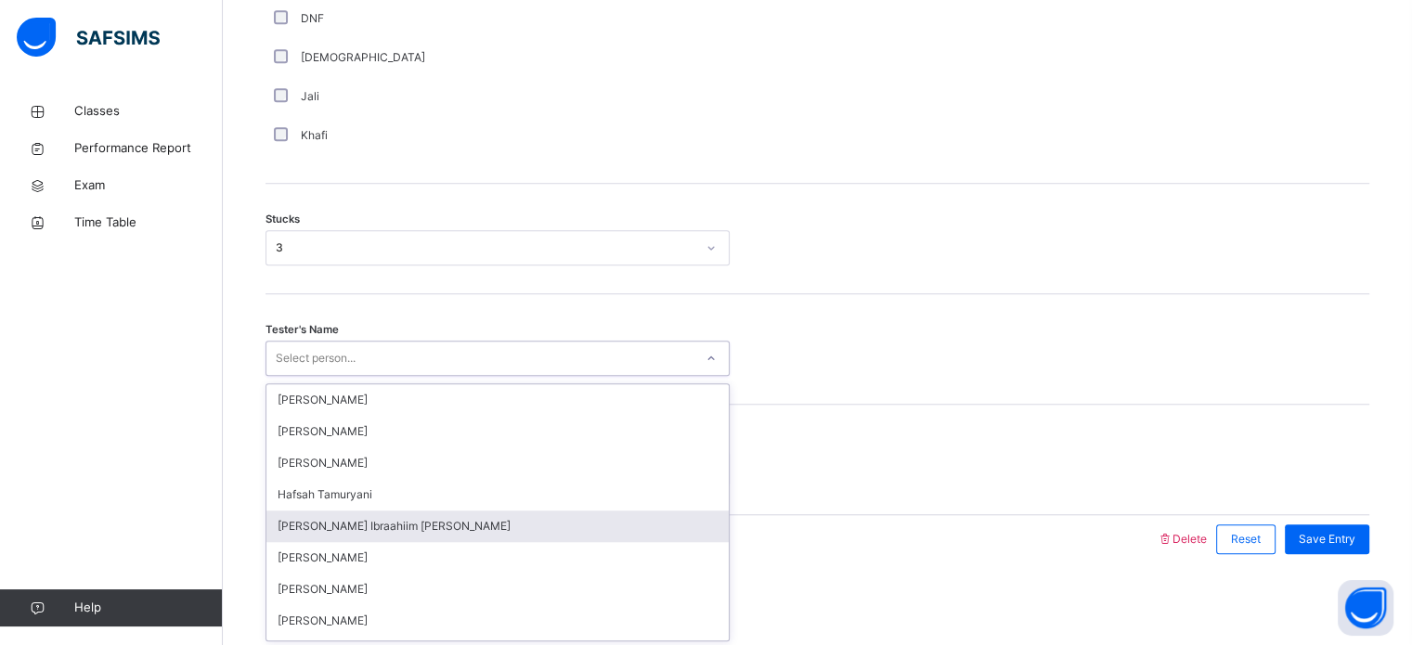
click at [385, 376] on div "option [PERSON_NAME] Ibraahiim [PERSON_NAME] focused, 5 of 45. 45 results avail…" at bounding box center [498, 358] width 464 height 35
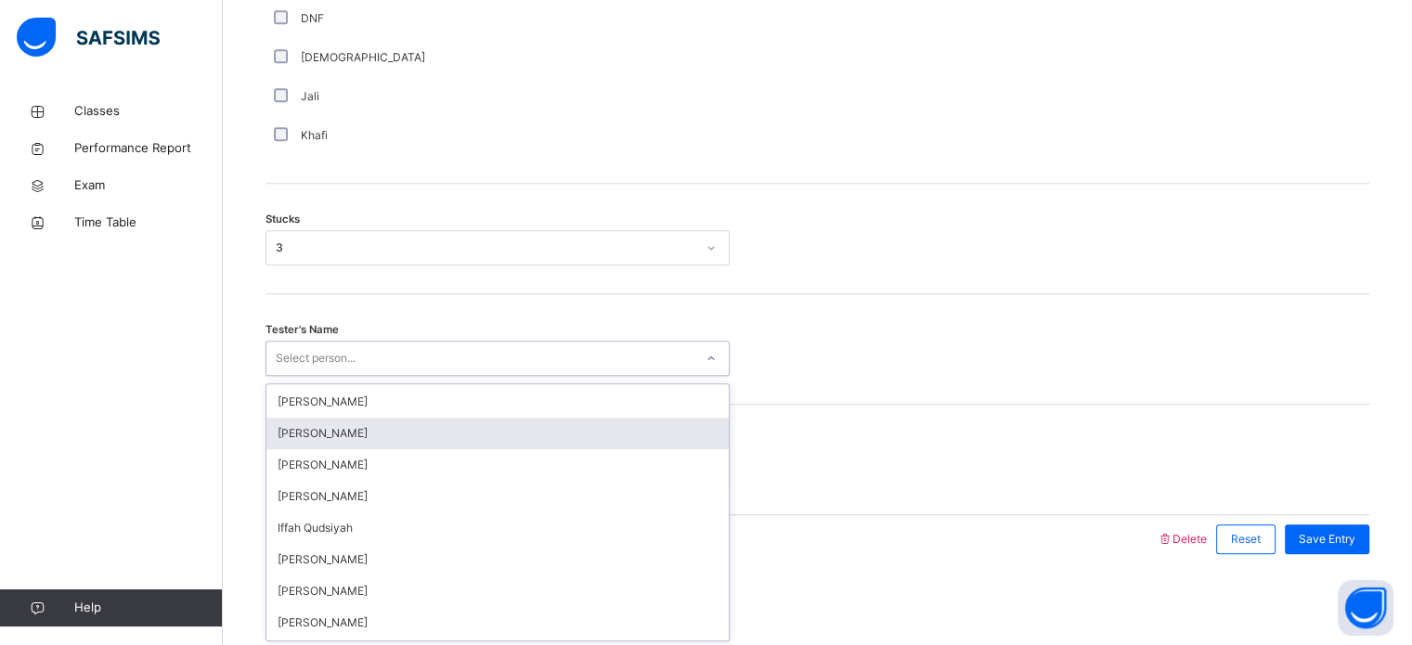
scroll to position [234, 0]
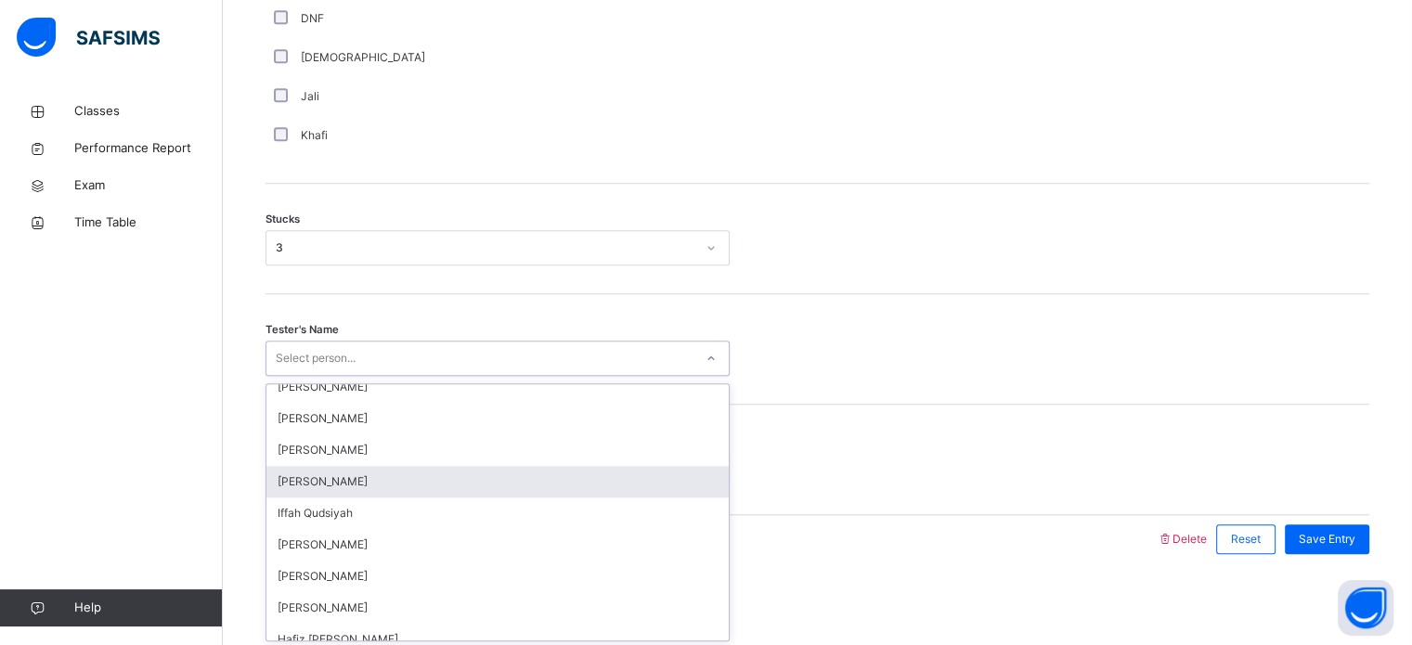
click at [504, 481] on div "[PERSON_NAME]" at bounding box center [497, 482] width 462 height 32
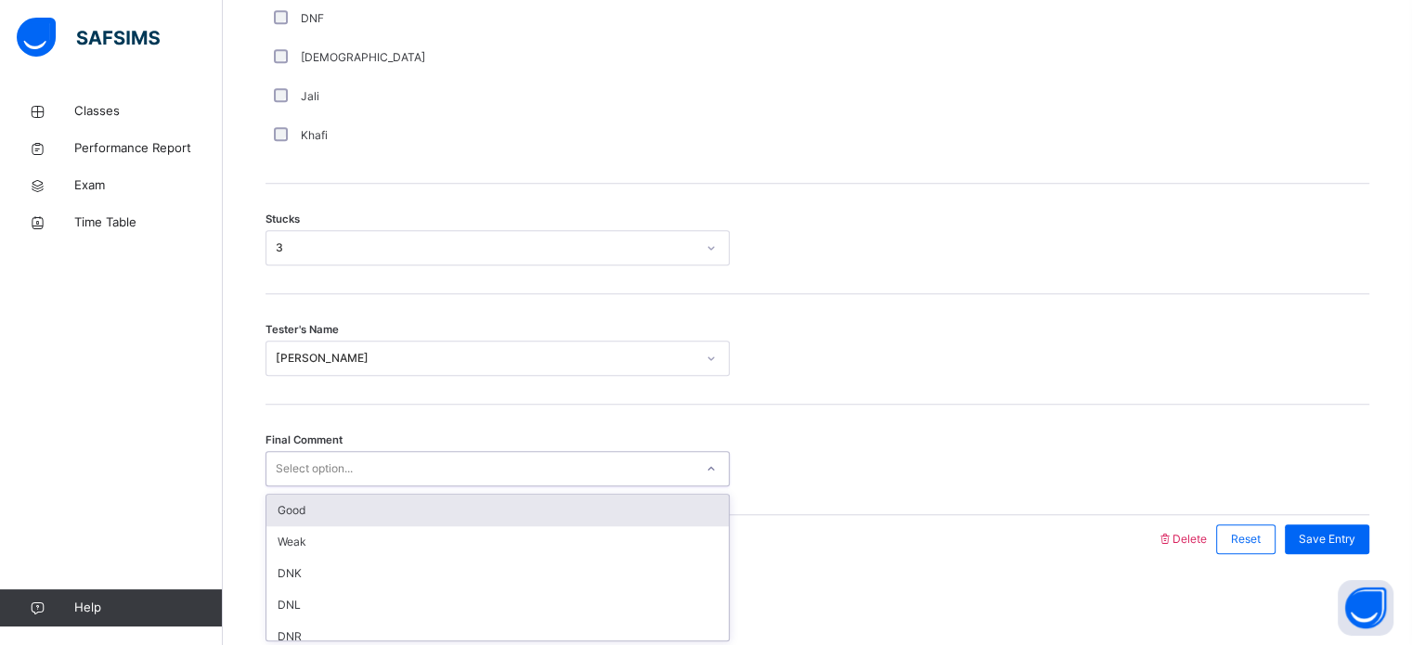
click at [409, 459] on div "Select option..." at bounding box center [479, 469] width 427 height 29
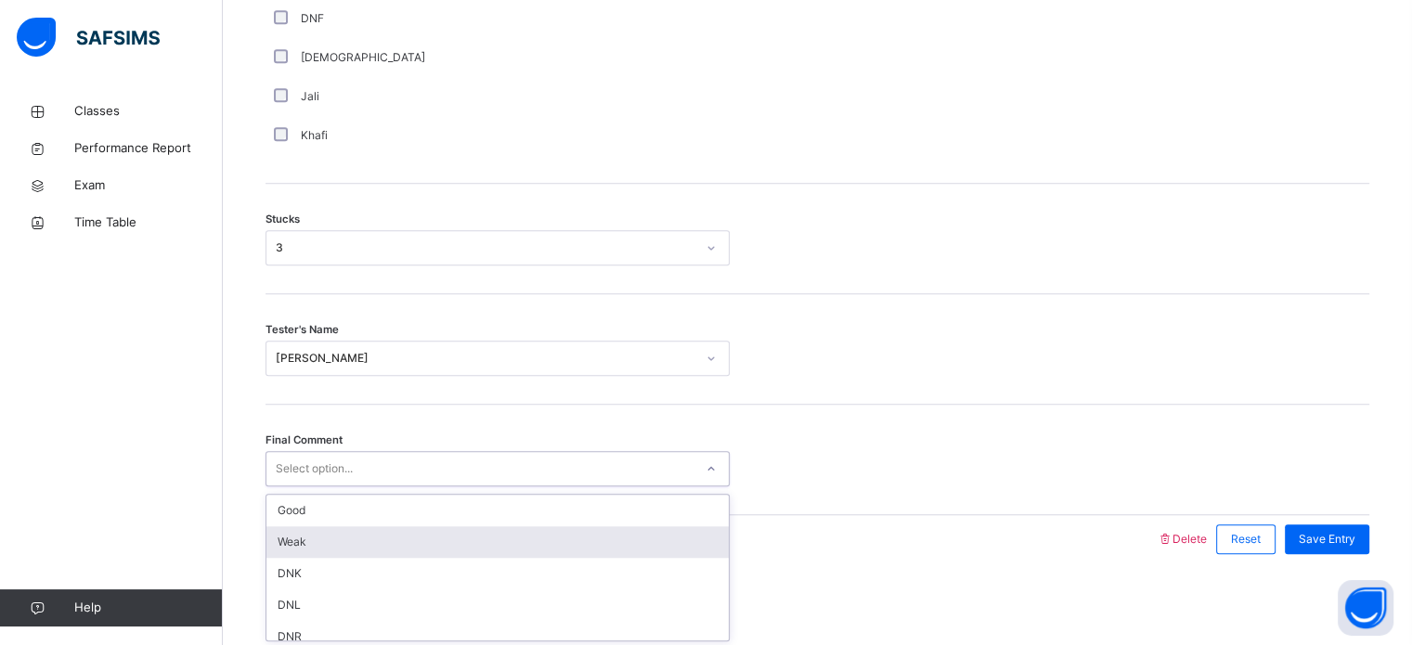
click at [445, 534] on div "Weak" at bounding box center [497, 542] width 462 height 32
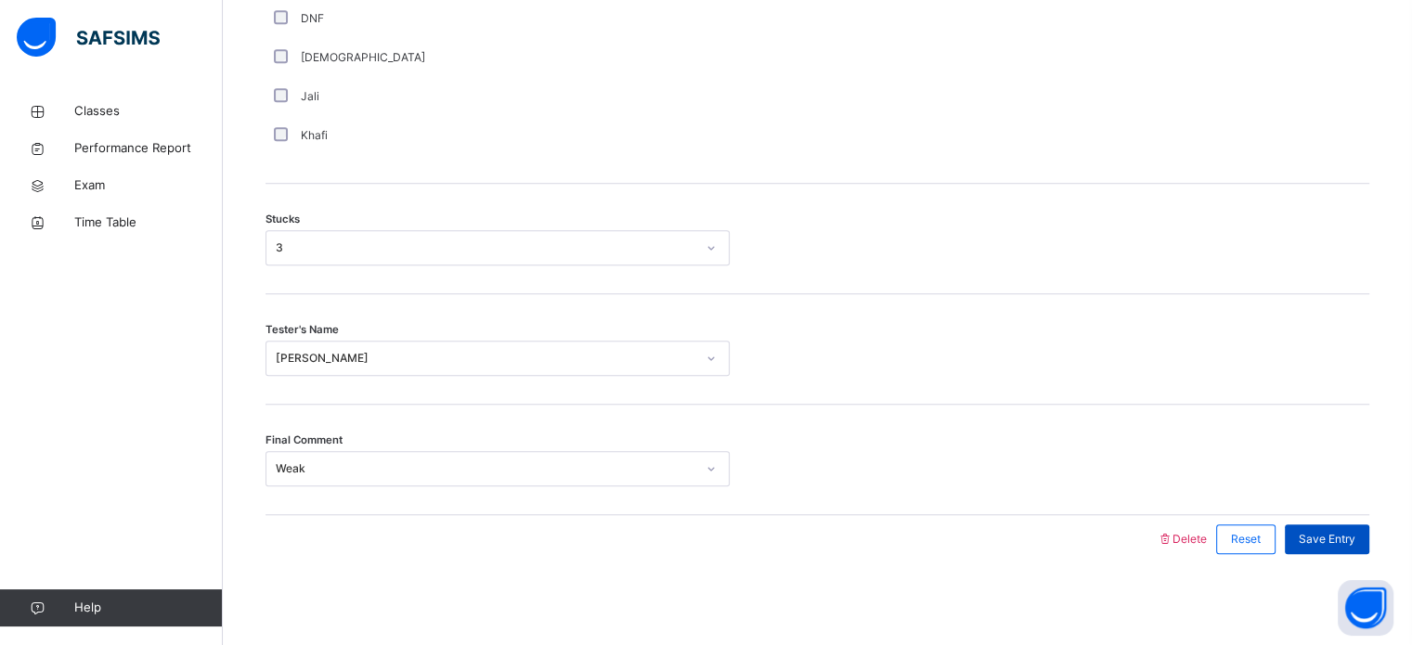
click at [1333, 533] on span "Save Entry" at bounding box center [1327, 539] width 57 height 17
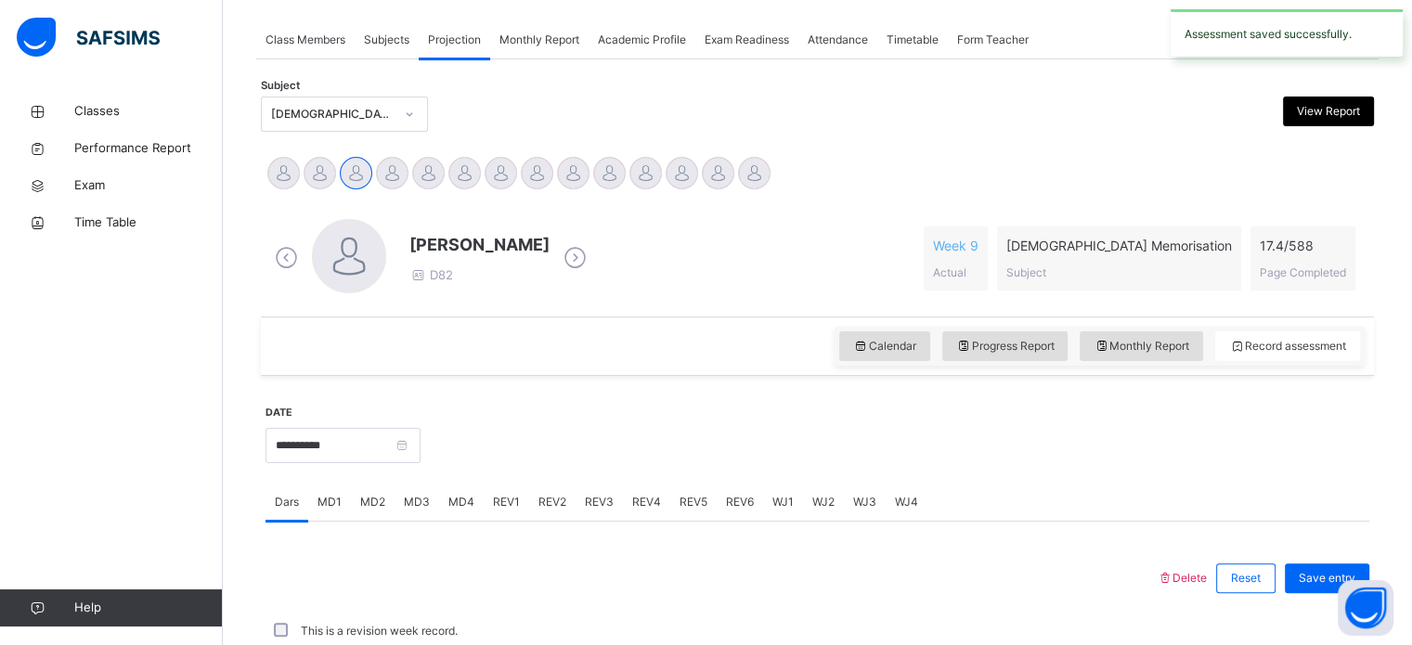
scroll to position [748, 0]
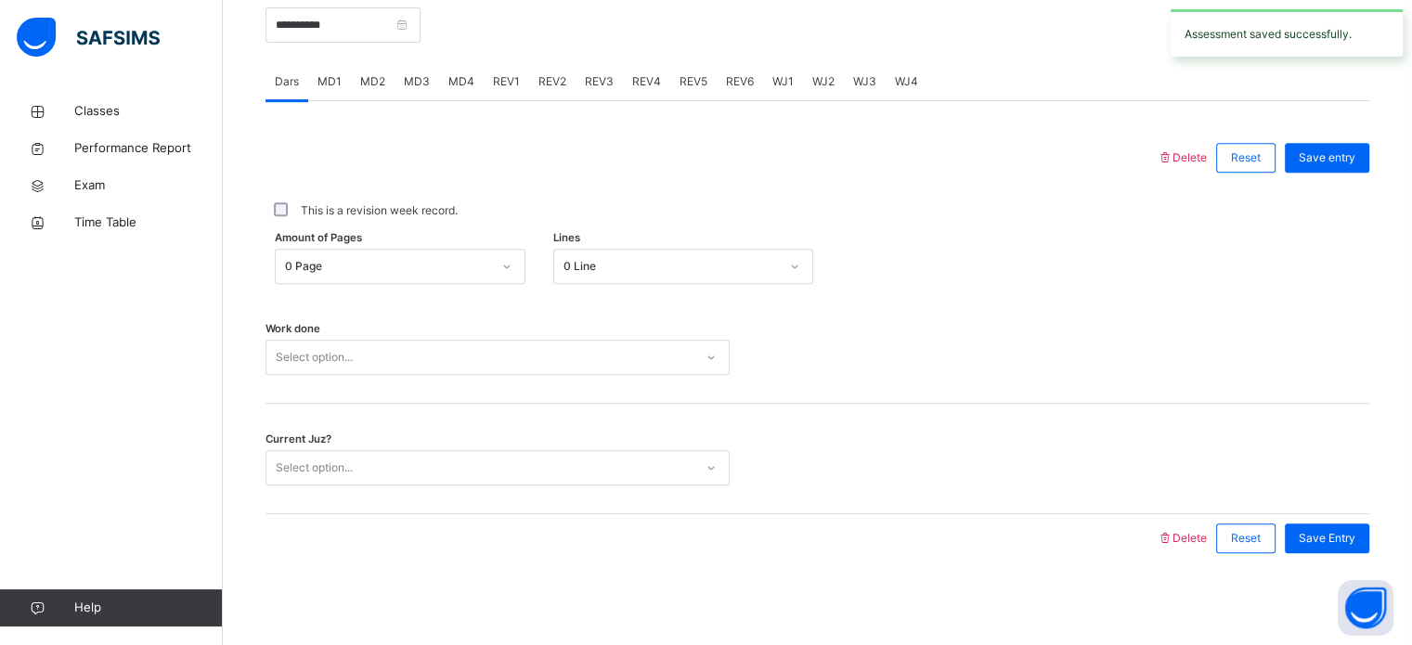
click at [453, 66] on div "MD4" at bounding box center [461, 81] width 45 height 37
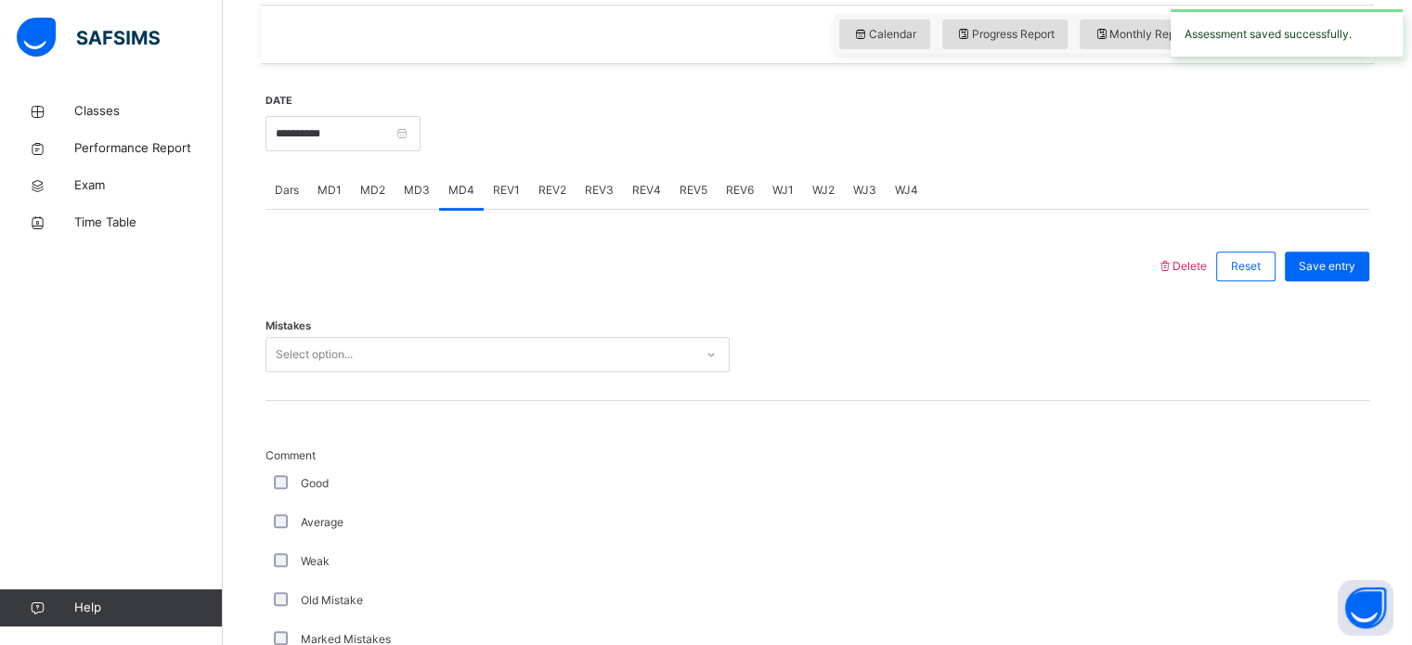
scroll to position [634, 0]
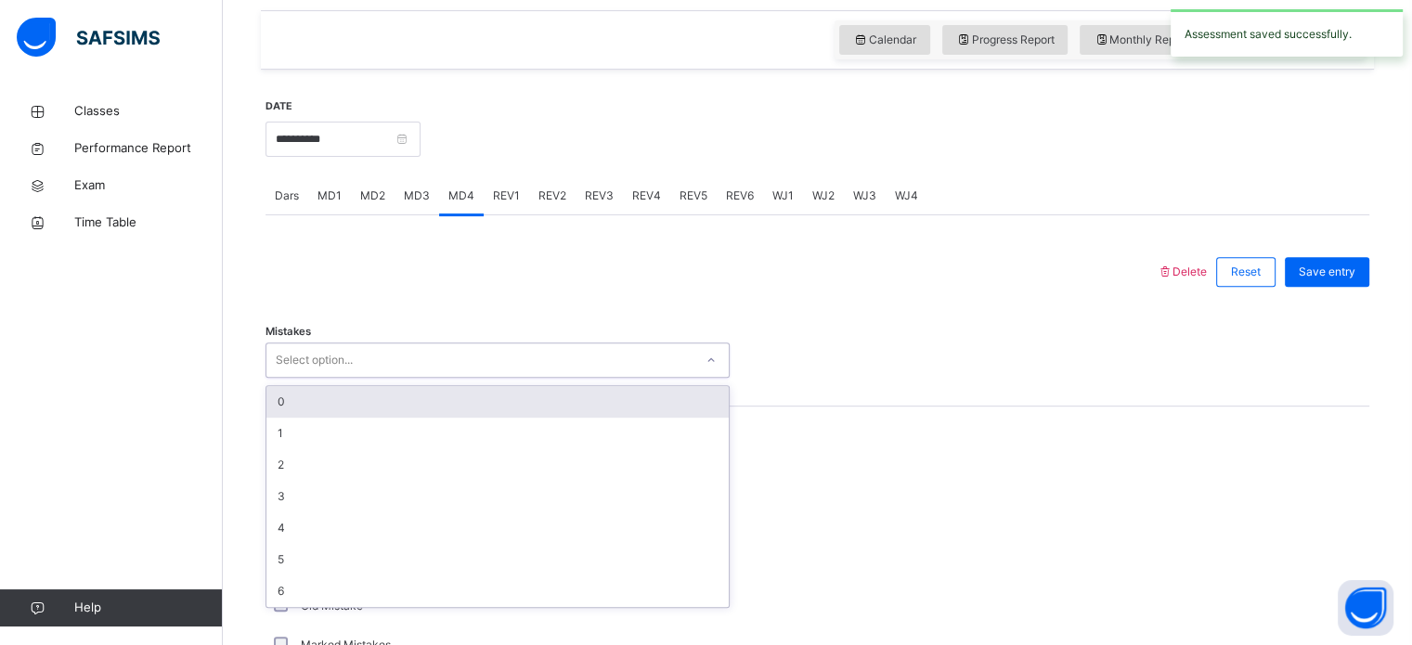
click at [403, 359] on div "Select option..." at bounding box center [479, 360] width 427 height 29
click at [413, 409] on div "0" at bounding box center [497, 402] width 462 height 32
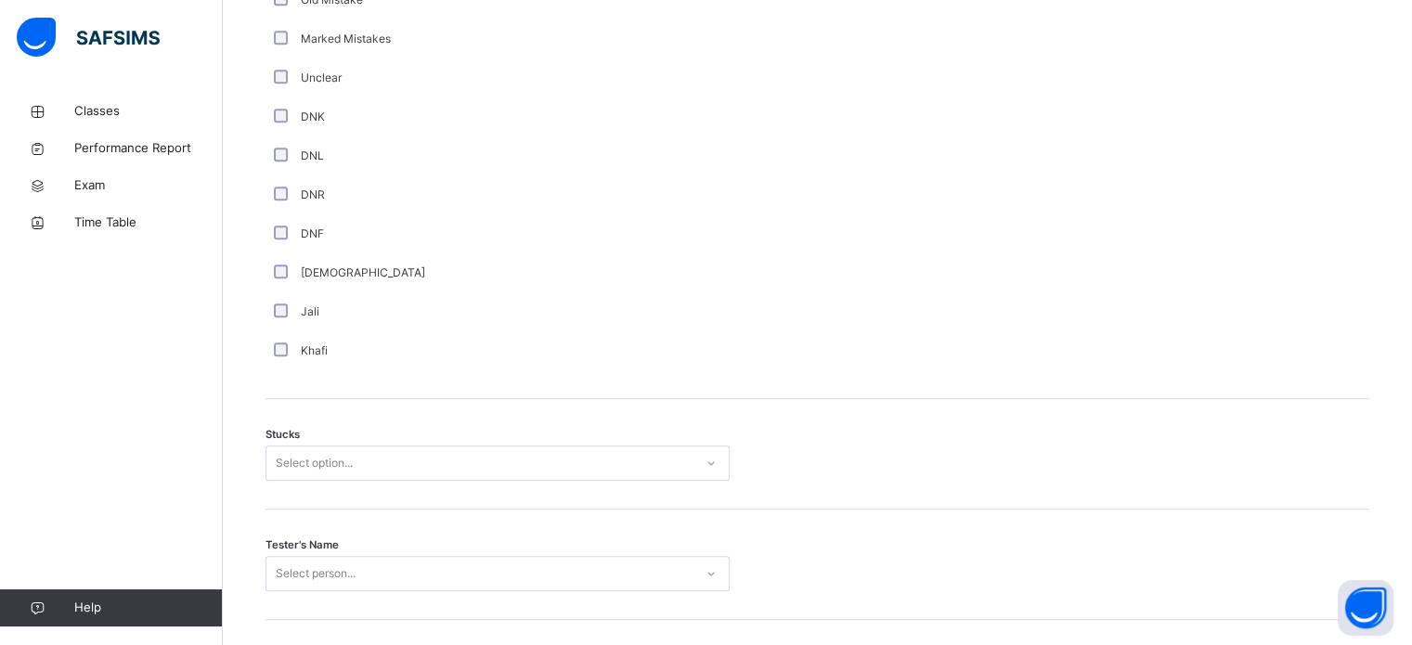
scroll to position [1243, 0]
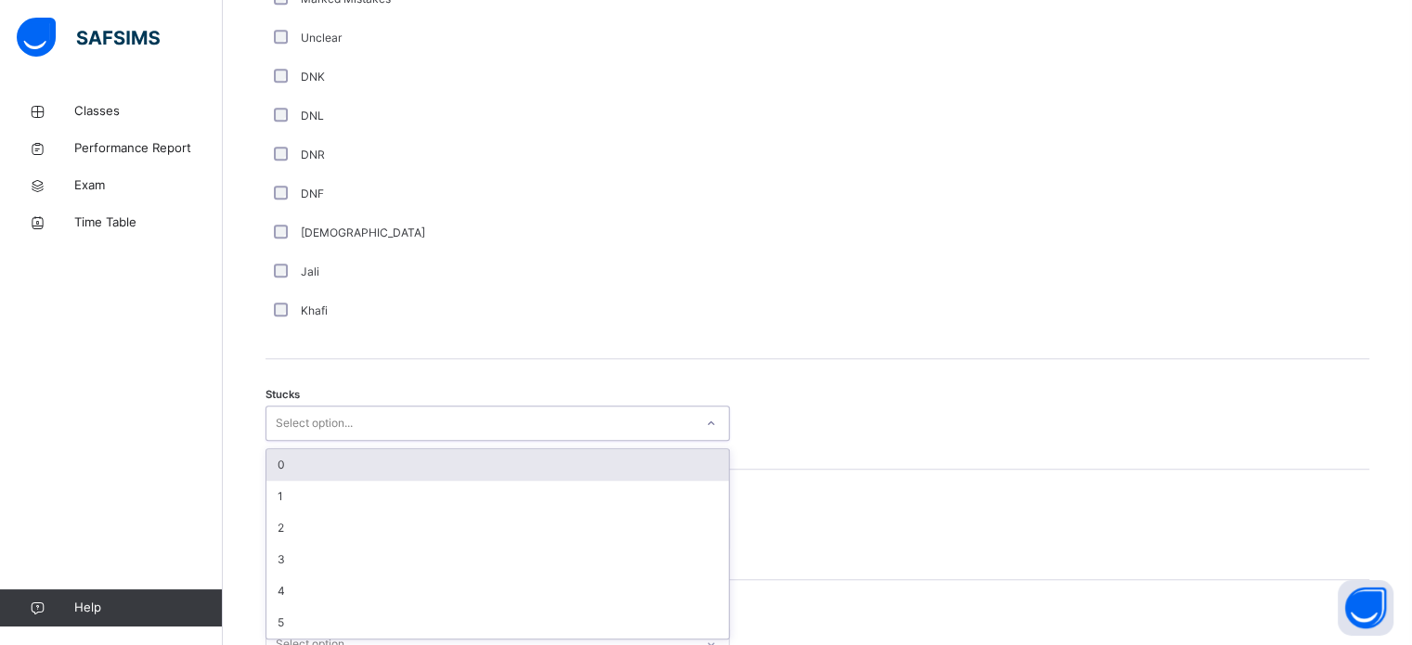
click at [391, 441] on div "option 0 focused, 1 of 6. 6 results available. Use Up and Down to choose option…" at bounding box center [498, 423] width 464 height 35
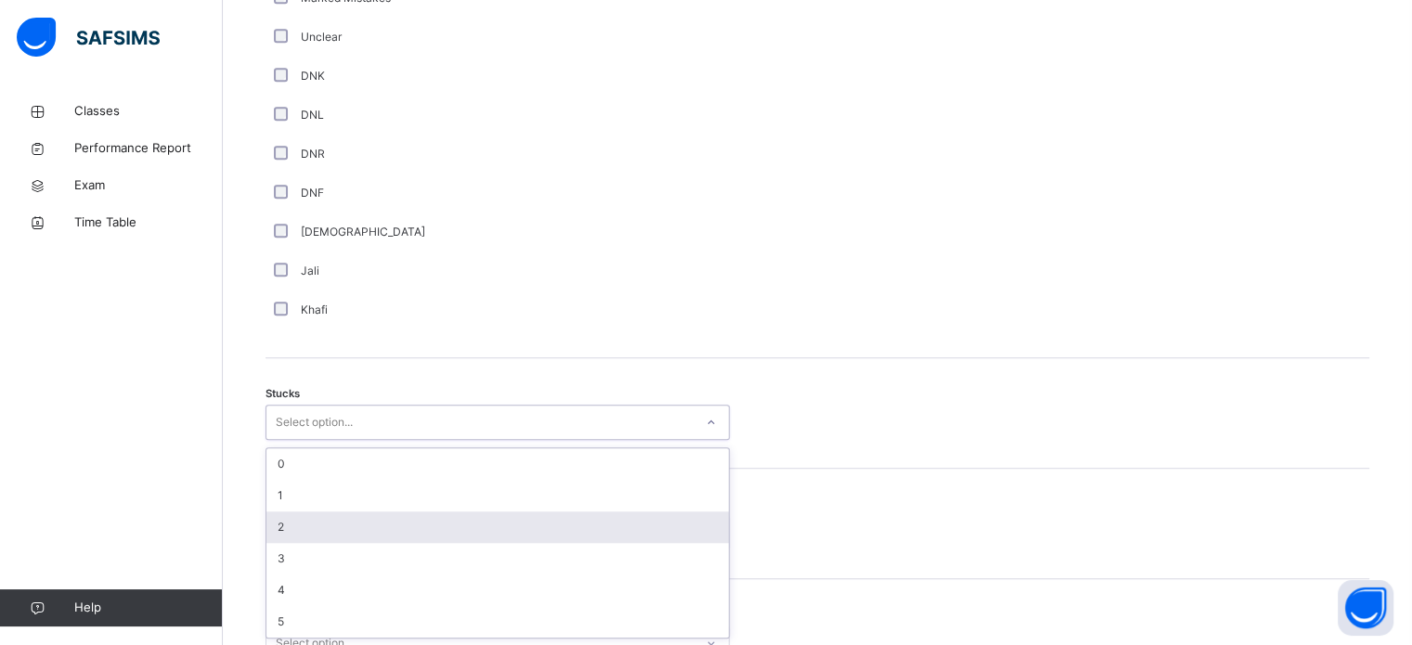
click at [422, 532] on div "2" at bounding box center [497, 528] width 462 height 32
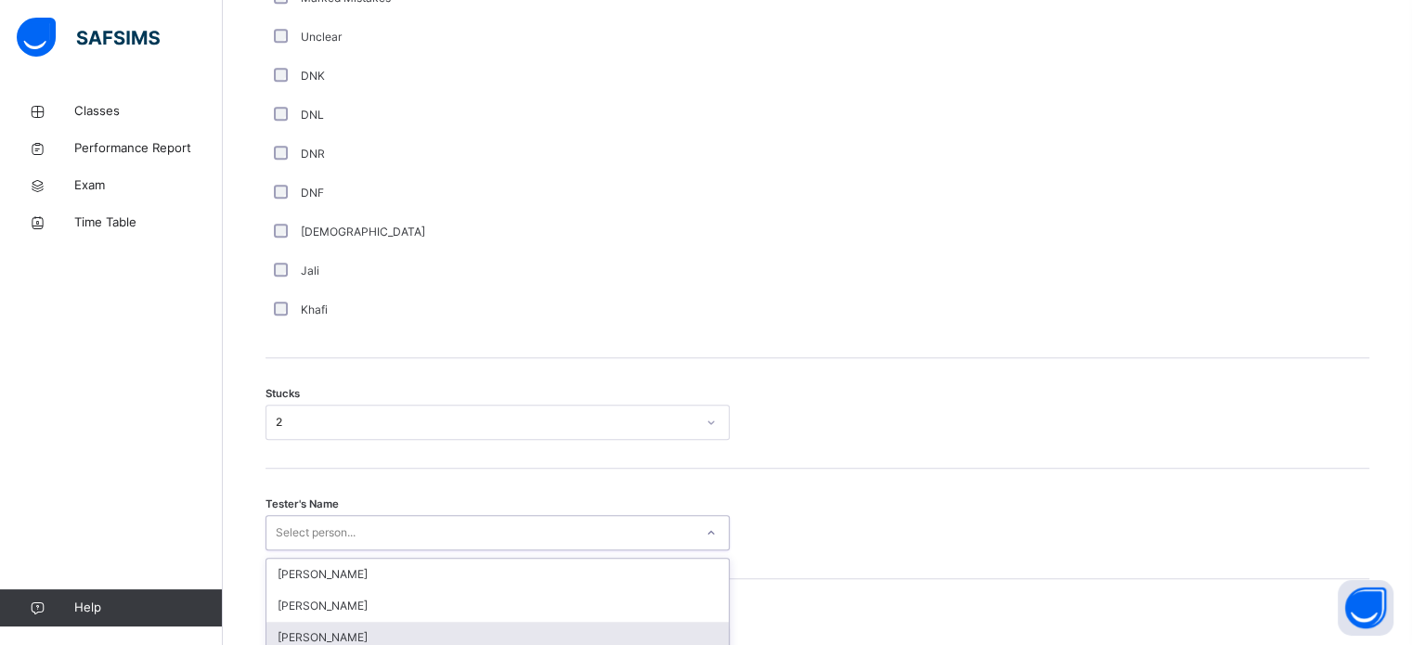
scroll to position [1456, 0]
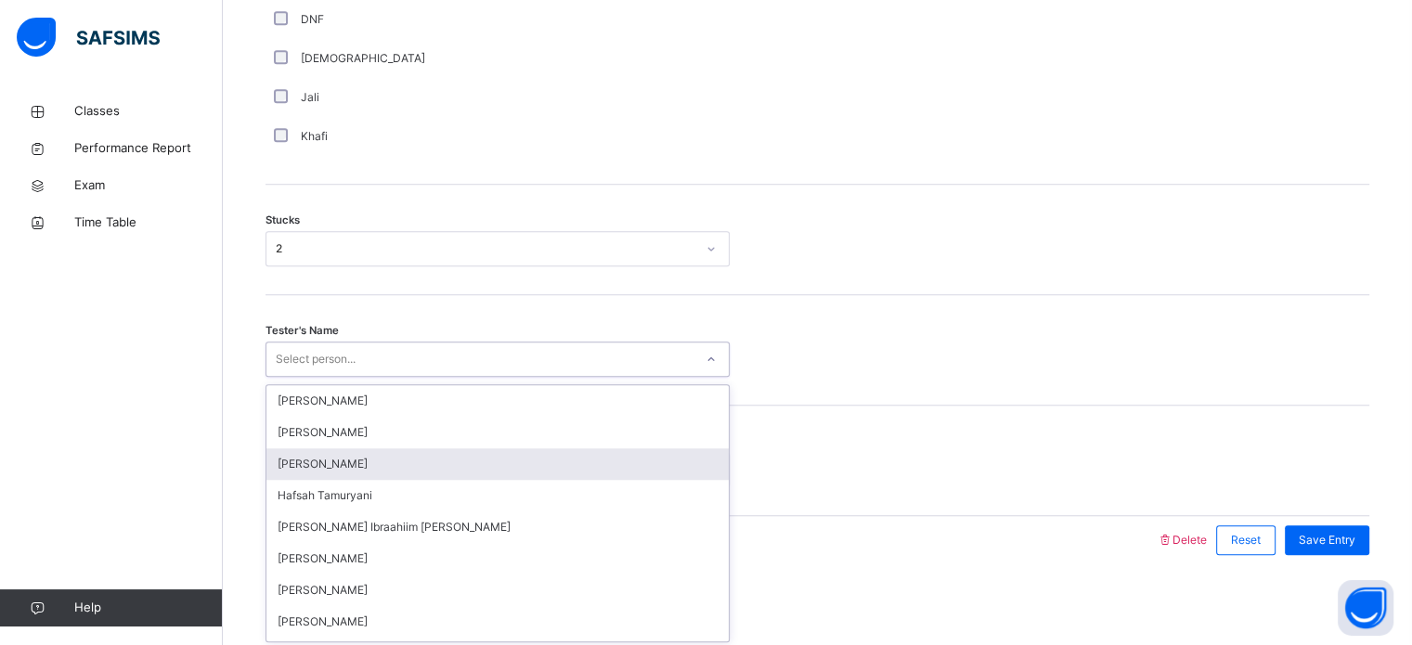
click at [393, 377] on div "option [PERSON_NAME] focused, 3 of 45. 45 results available. Use Up and Down to…" at bounding box center [498, 359] width 464 height 35
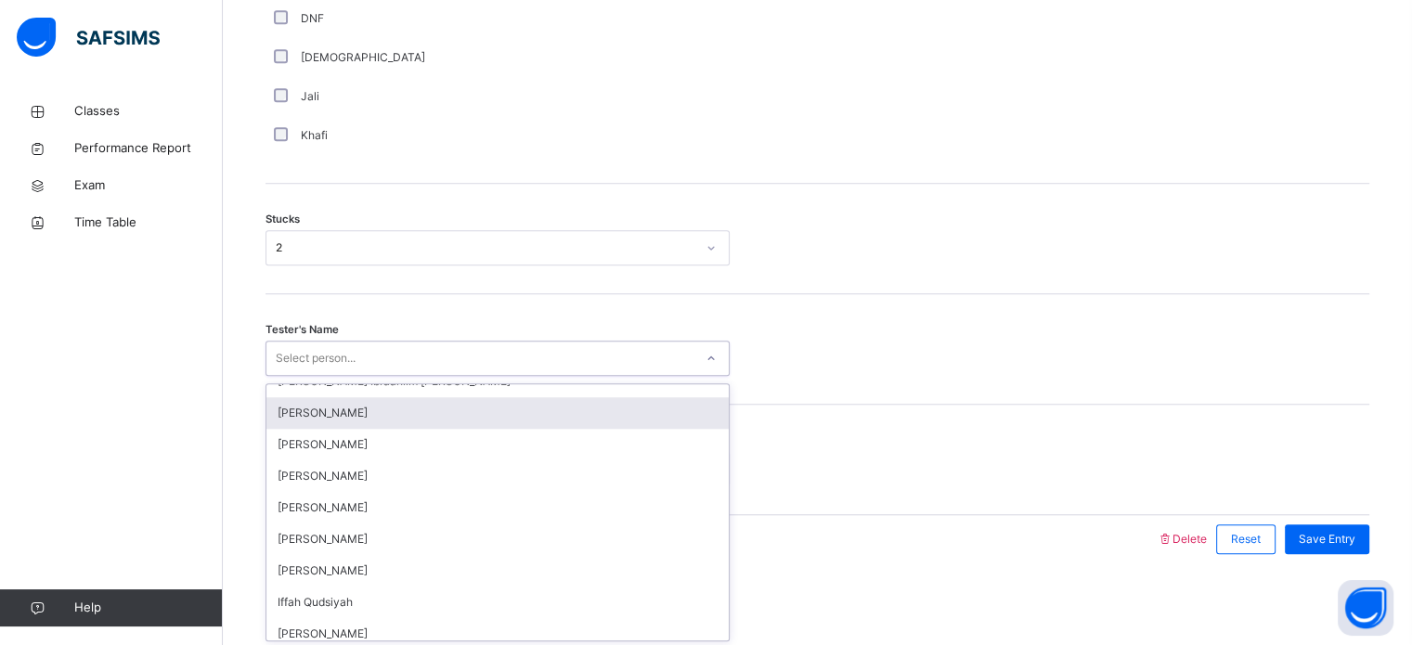
scroll to position [145, 0]
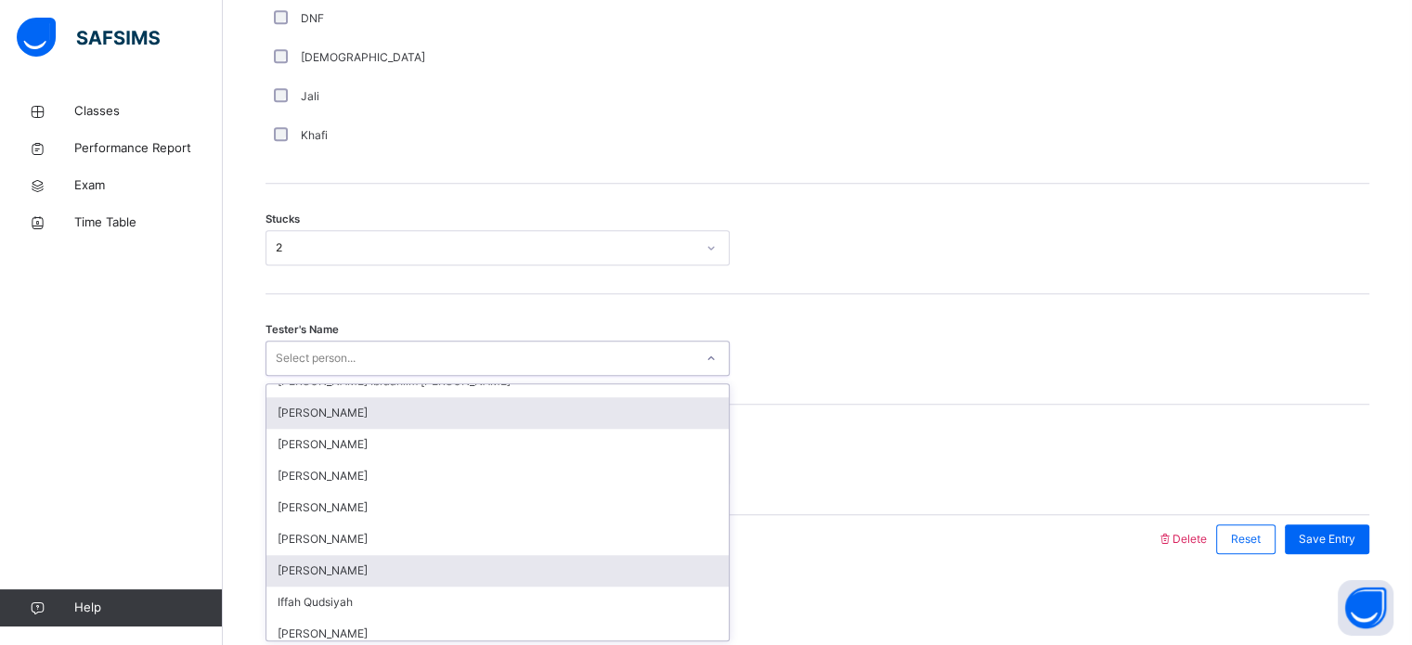
click at [479, 565] on div "[PERSON_NAME]" at bounding box center [497, 571] width 462 height 32
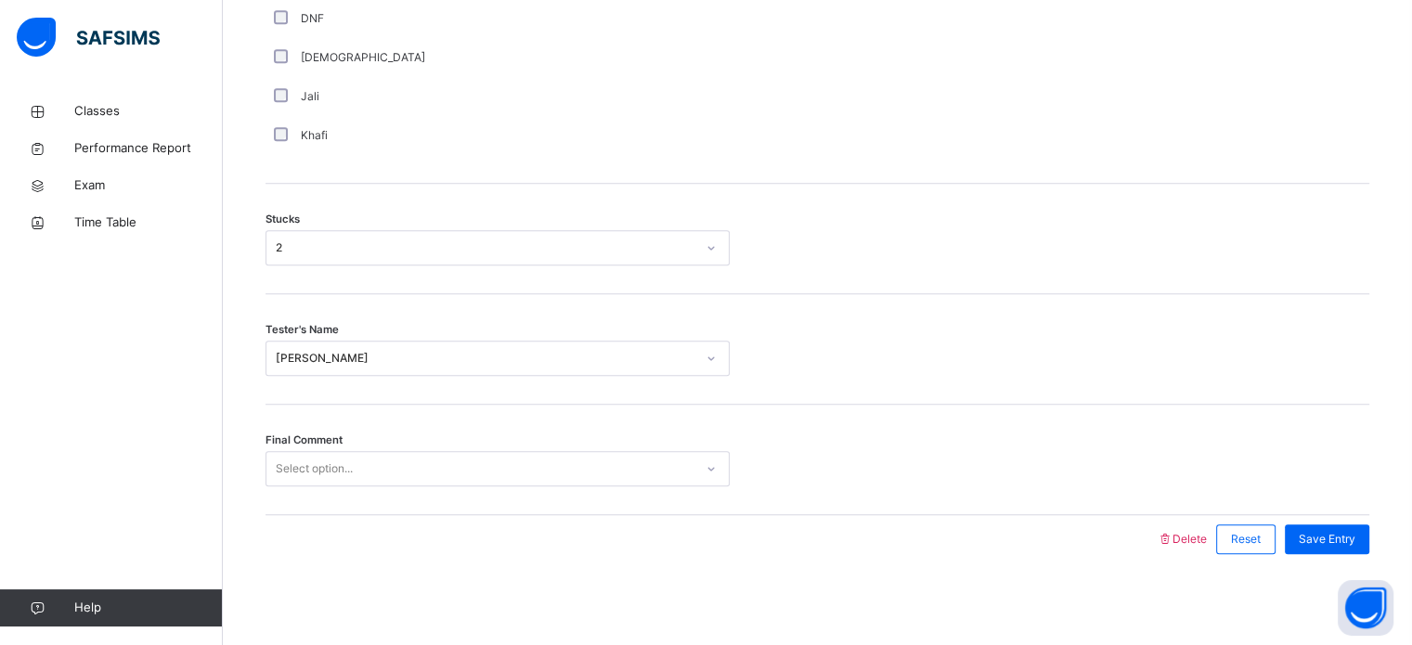
click at [399, 448] on div "Final Comment Select option..." at bounding box center [818, 460] width 1104 height 110
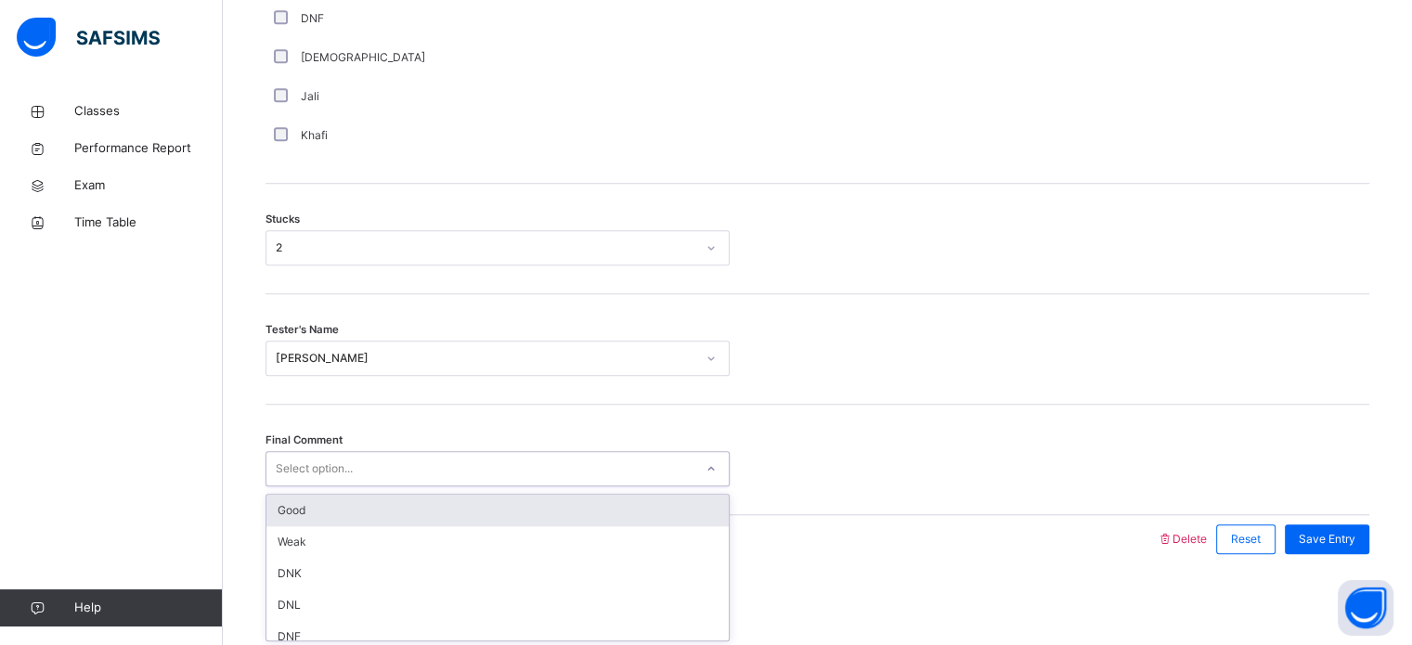
click at [399, 451] on div "Select option..." at bounding box center [498, 468] width 464 height 35
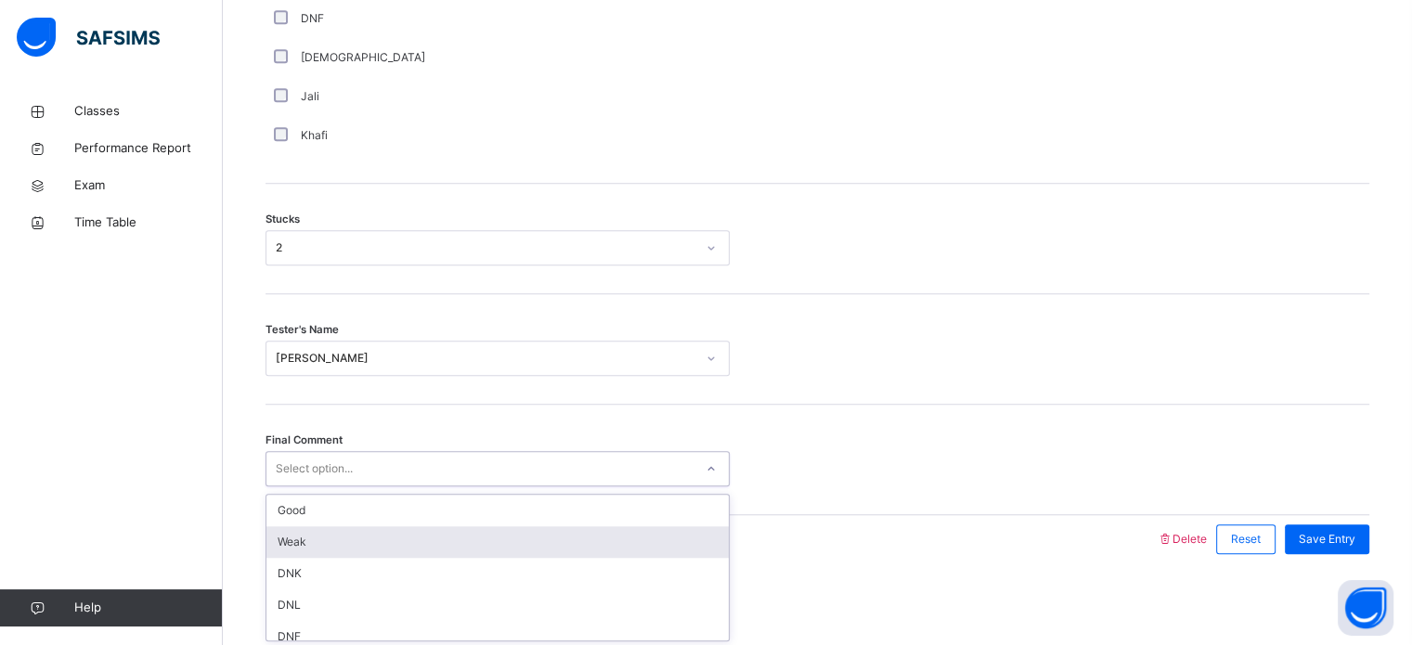
click at [424, 549] on div "Weak" at bounding box center [497, 542] width 462 height 32
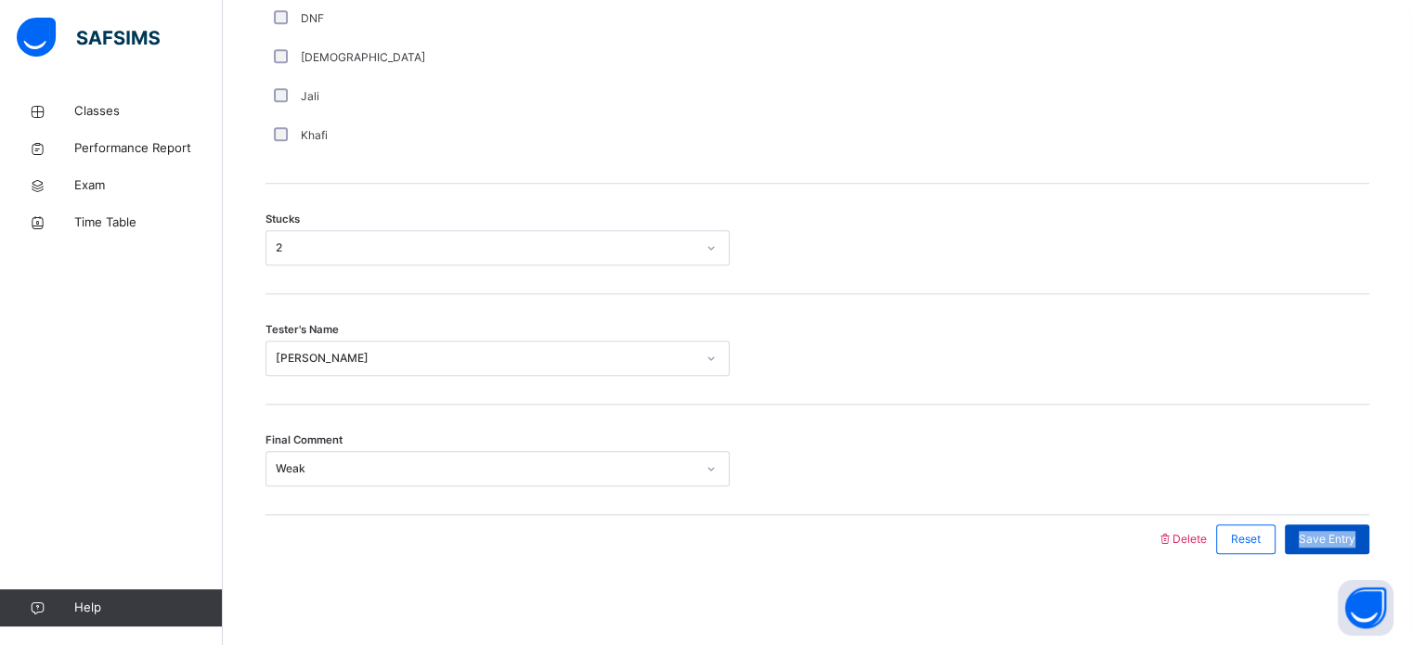
drag, startPoint x: 1288, startPoint y: 516, endPoint x: 1364, endPoint y: 532, distance: 77.8
click at [1364, 532] on div "Delete Reset Save Entry" at bounding box center [1263, 539] width 213 height 48
click at [1356, 532] on span "Save Entry" at bounding box center [1327, 539] width 57 height 17
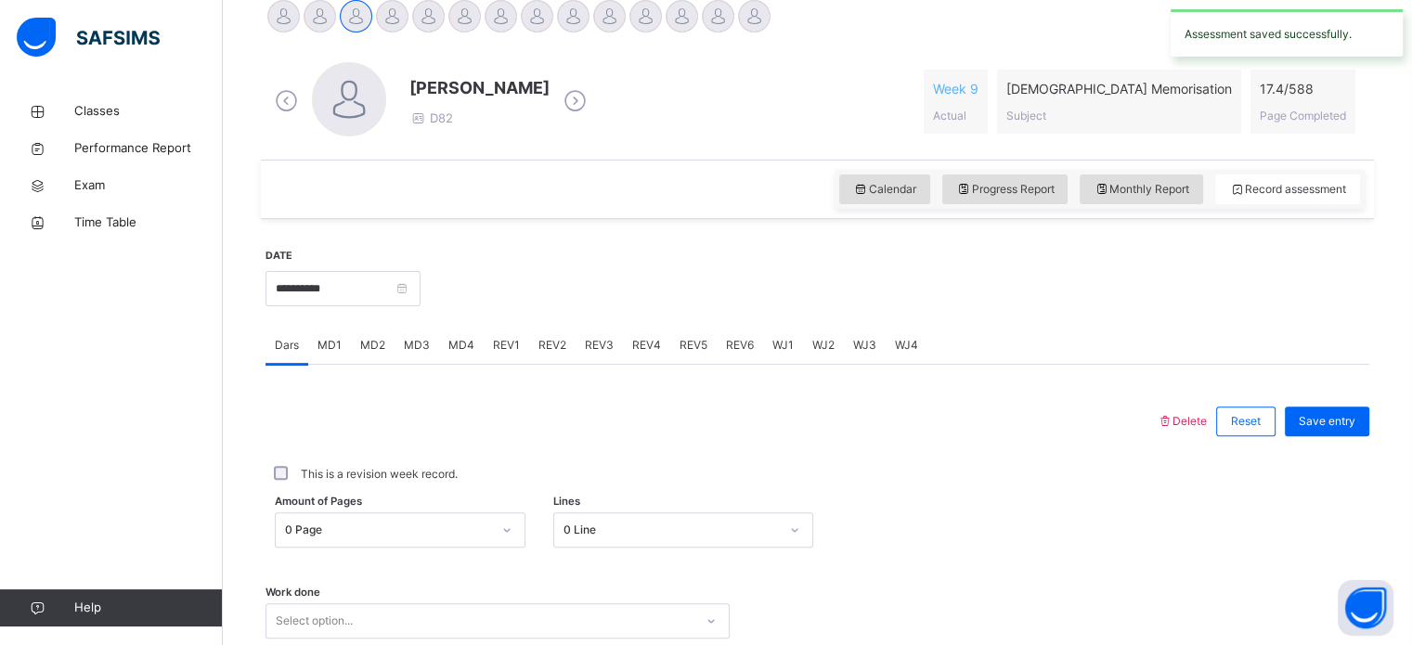
scroll to position [474, 0]
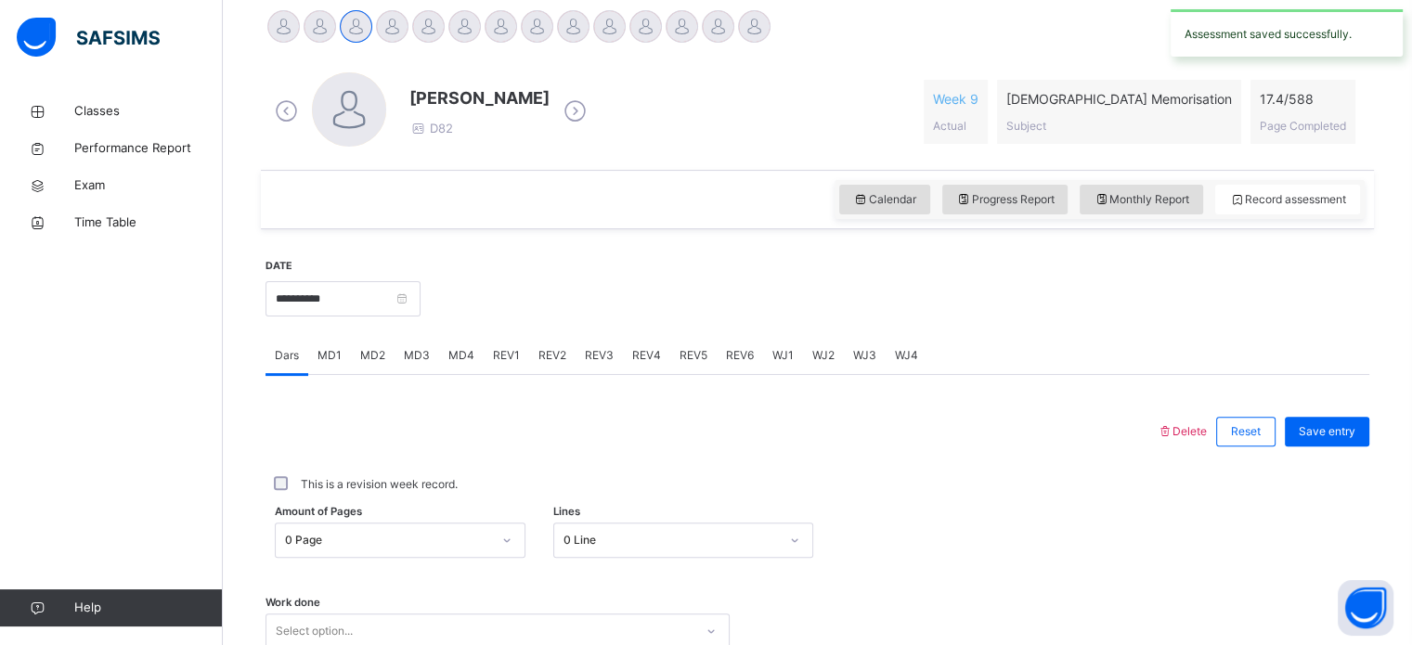
click at [331, 17] on div at bounding box center [320, 26] width 32 height 32
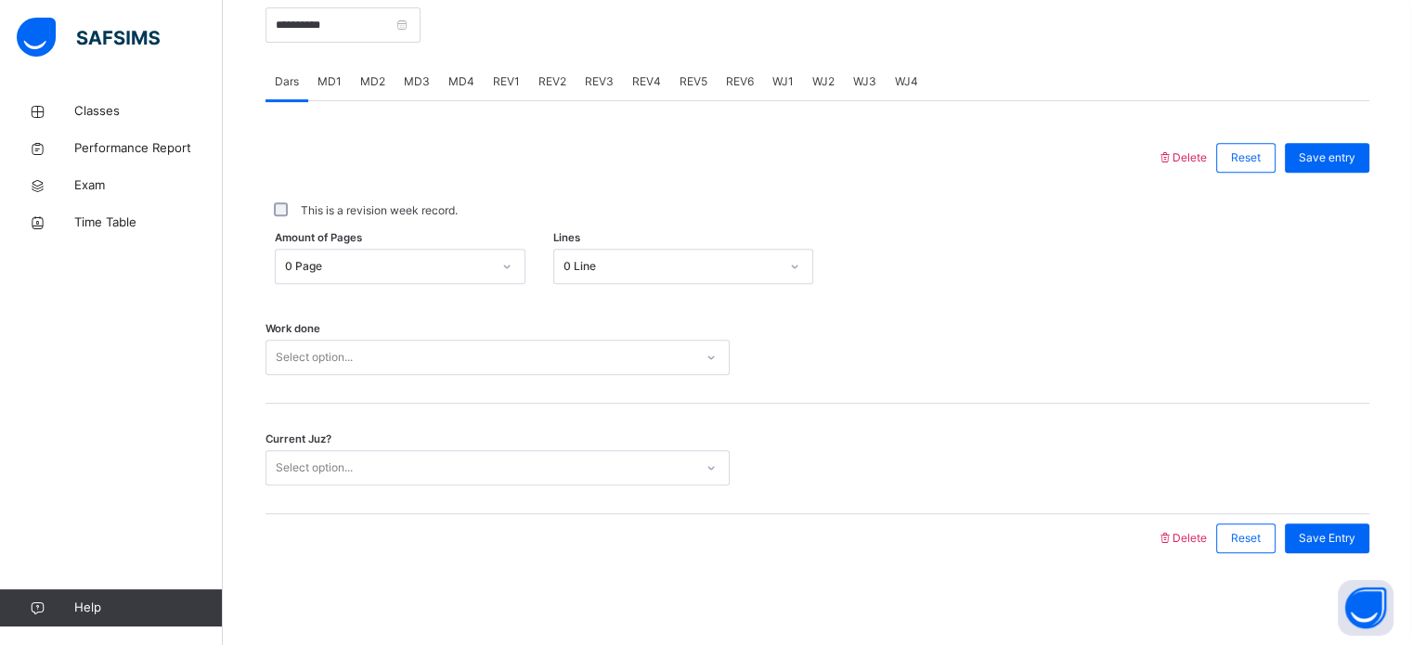
click at [327, 73] on span "MD1" at bounding box center [330, 81] width 24 height 17
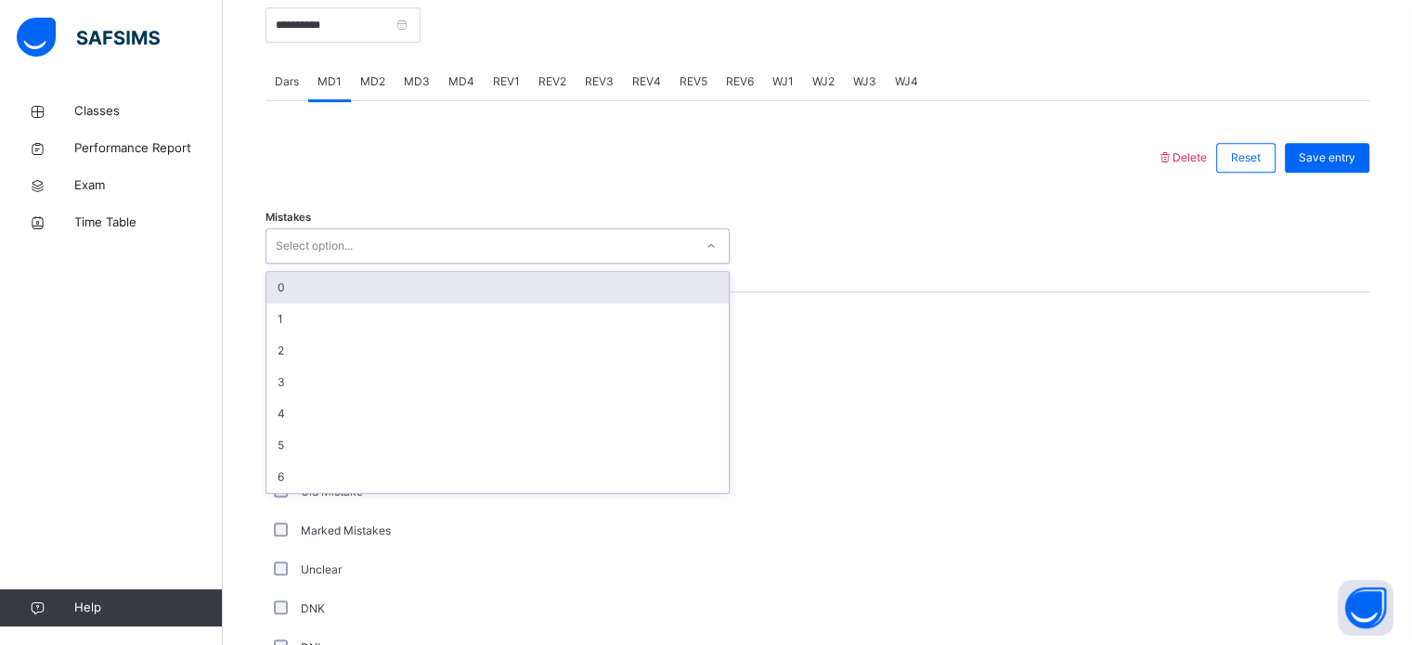
drag, startPoint x: 349, startPoint y: 237, endPoint x: 376, endPoint y: 296, distance: 65.2
click at [376, 264] on div "option 0 focused, 1 of 7. 7 results available. Use Up and Down to choose option…" at bounding box center [498, 245] width 464 height 35
click at [376, 296] on div "0" at bounding box center [497, 288] width 462 height 32
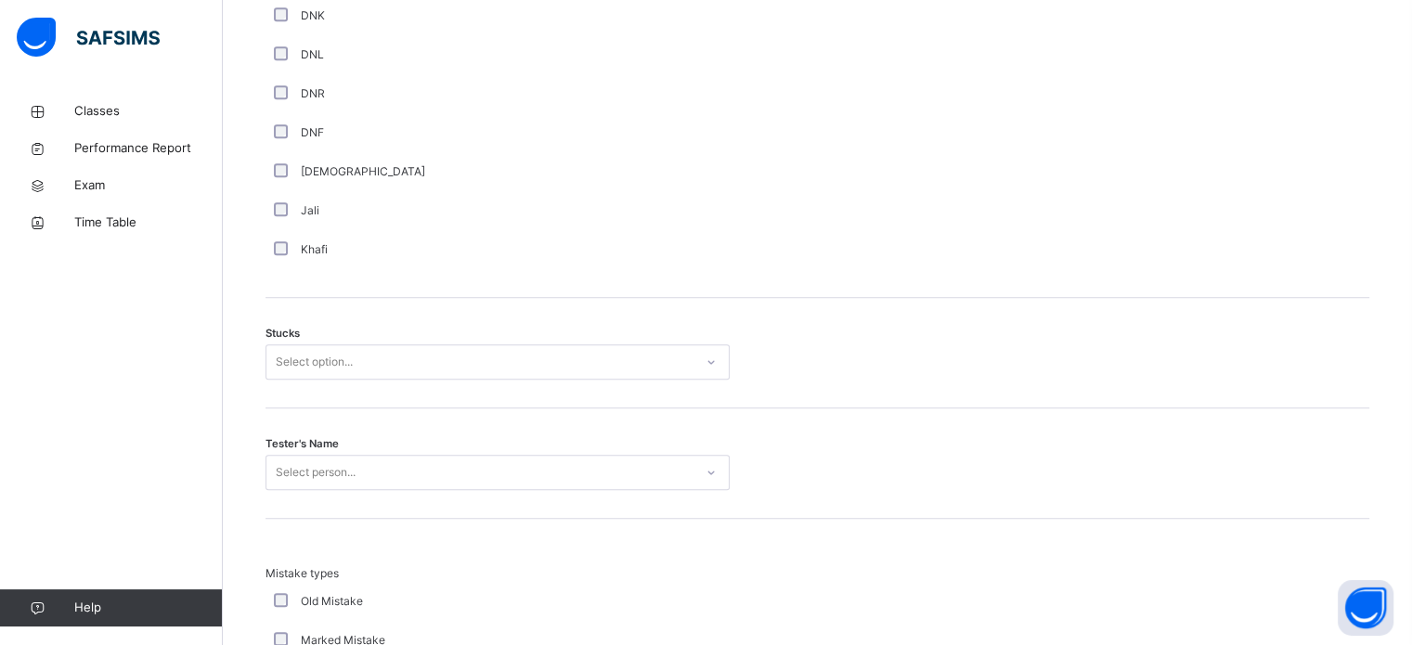
scroll to position [1343, 0]
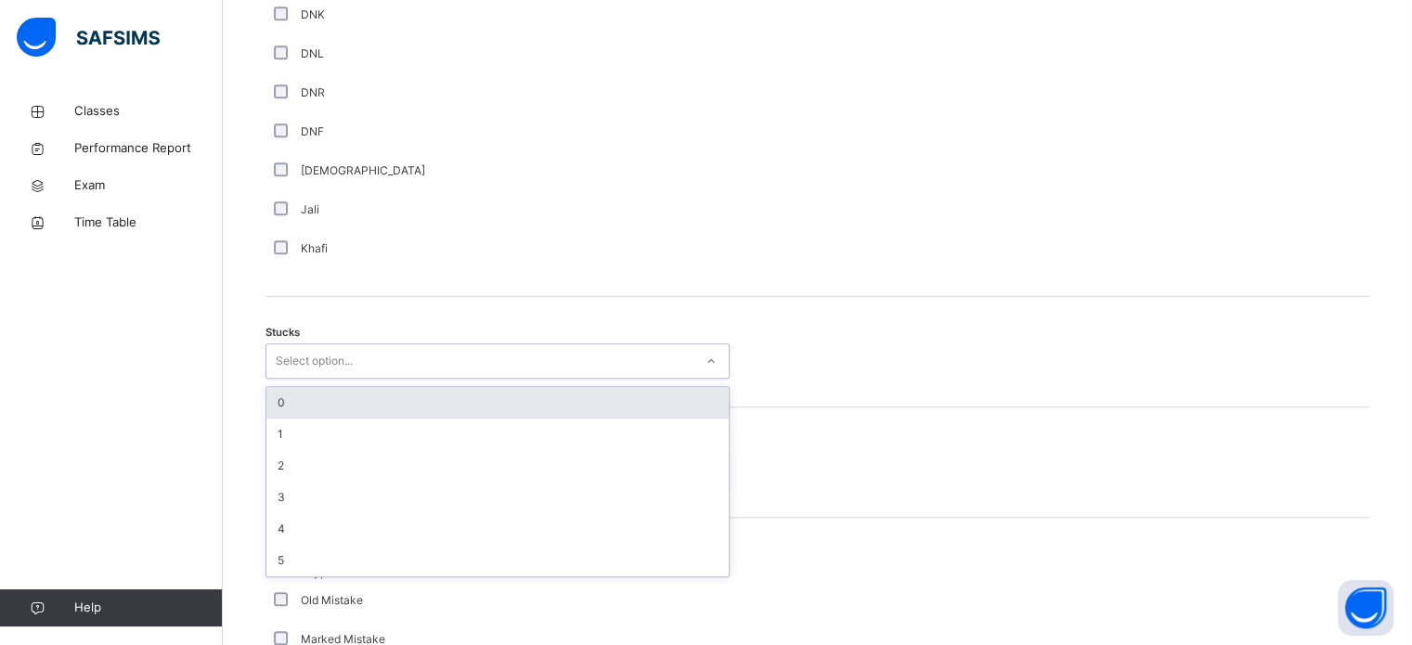
click at [278, 367] on div "Select option..." at bounding box center [314, 361] width 77 height 35
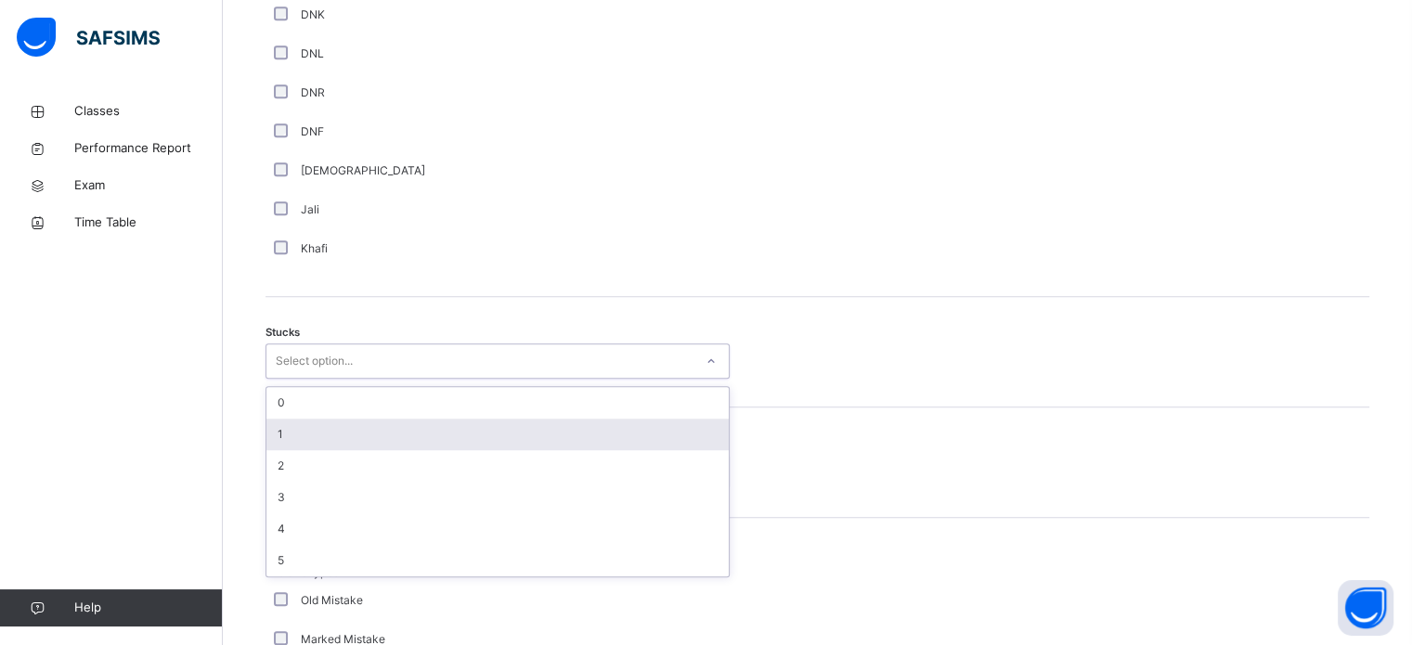
click at [523, 429] on div "1" at bounding box center [497, 435] width 462 height 32
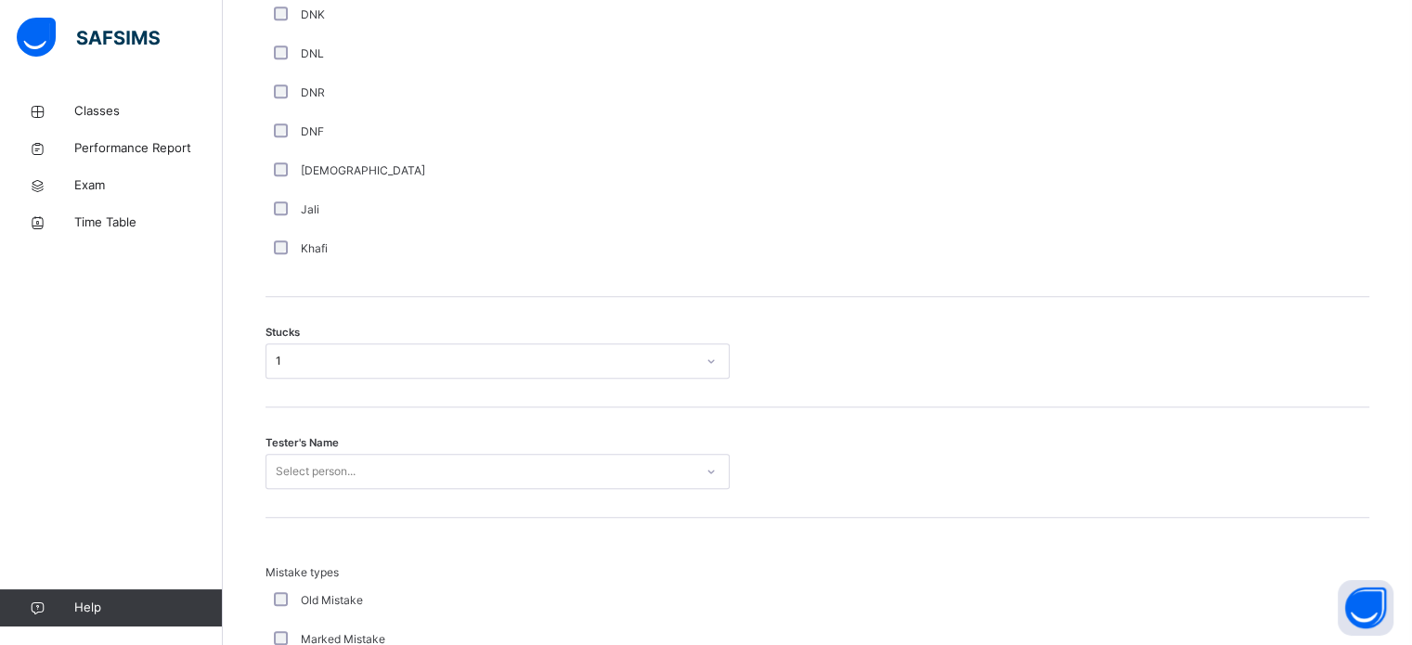
drag, startPoint x: 355, startPoint y: 489, endPoint x: 357, endPoint y: 461, distance: 28.8
click at [357, 461] on div "Tester's Name Select person..." at bounding box center [818, 463] width 1104 height 110
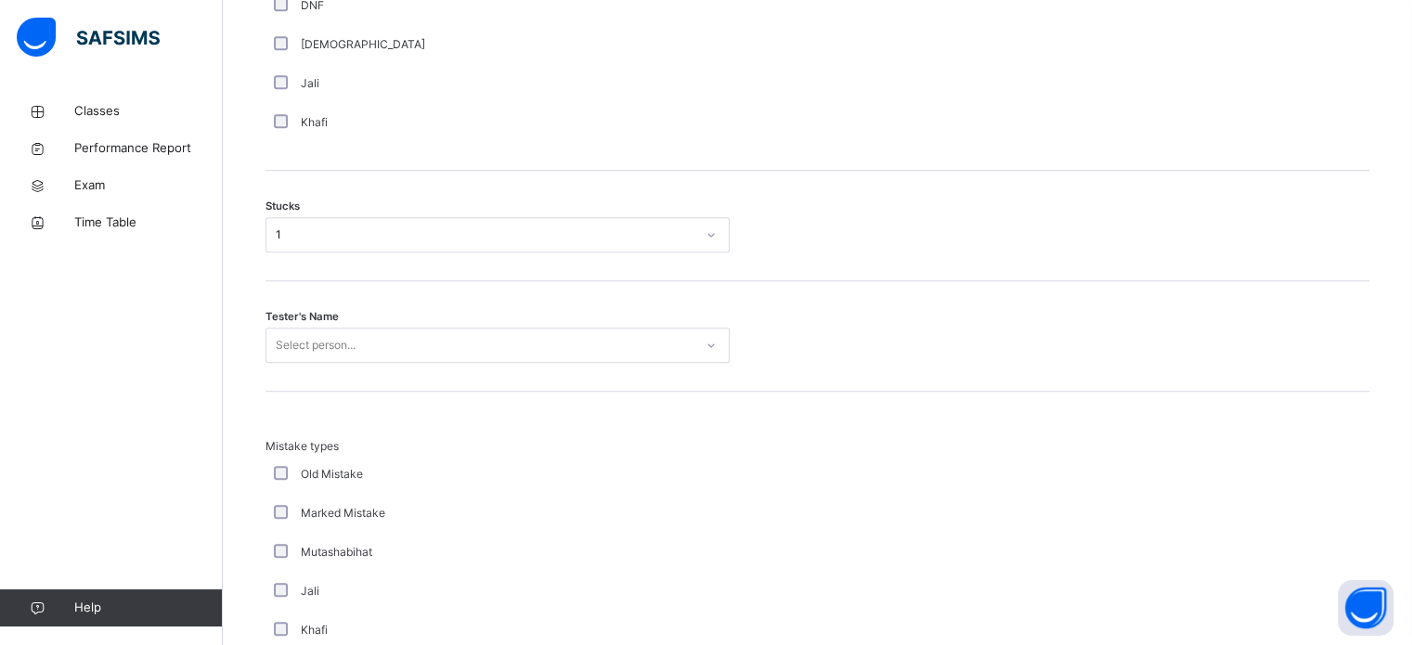
click at [357, 363] on div "Select person..." at bounding box center [498, 345] width 464 height 35
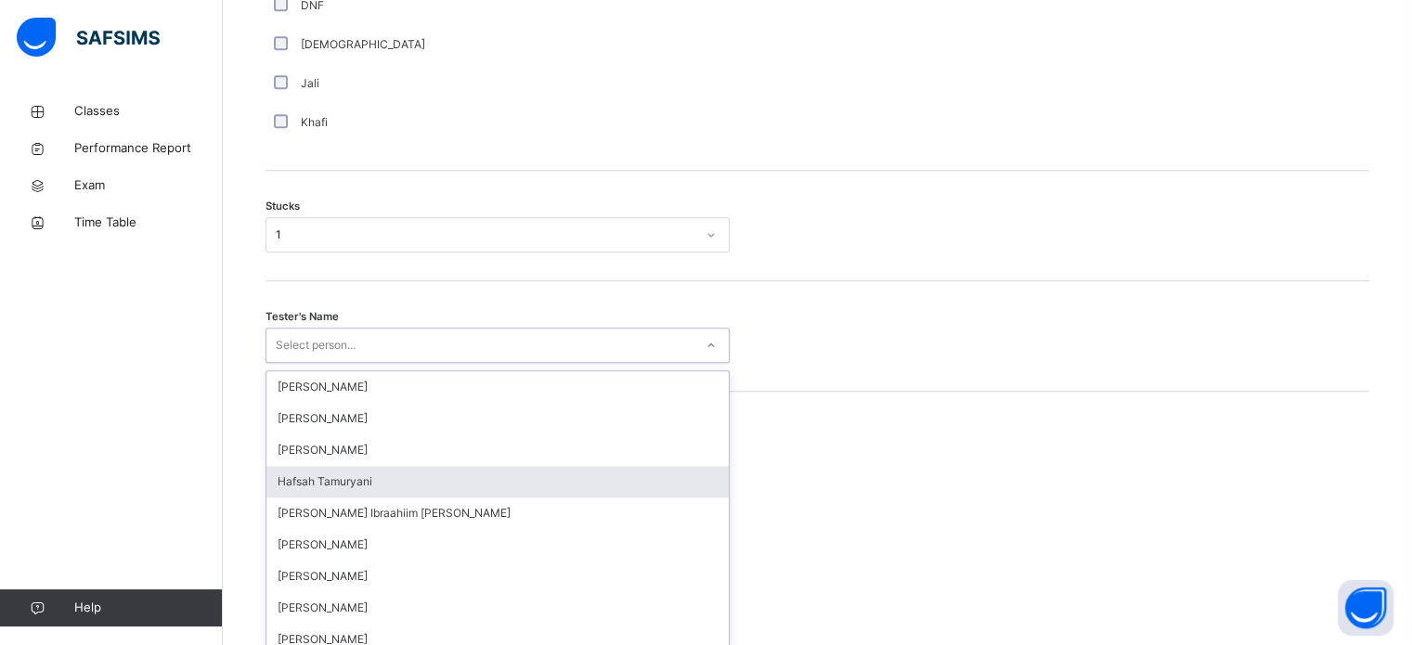
scroll to position [1480, 0]
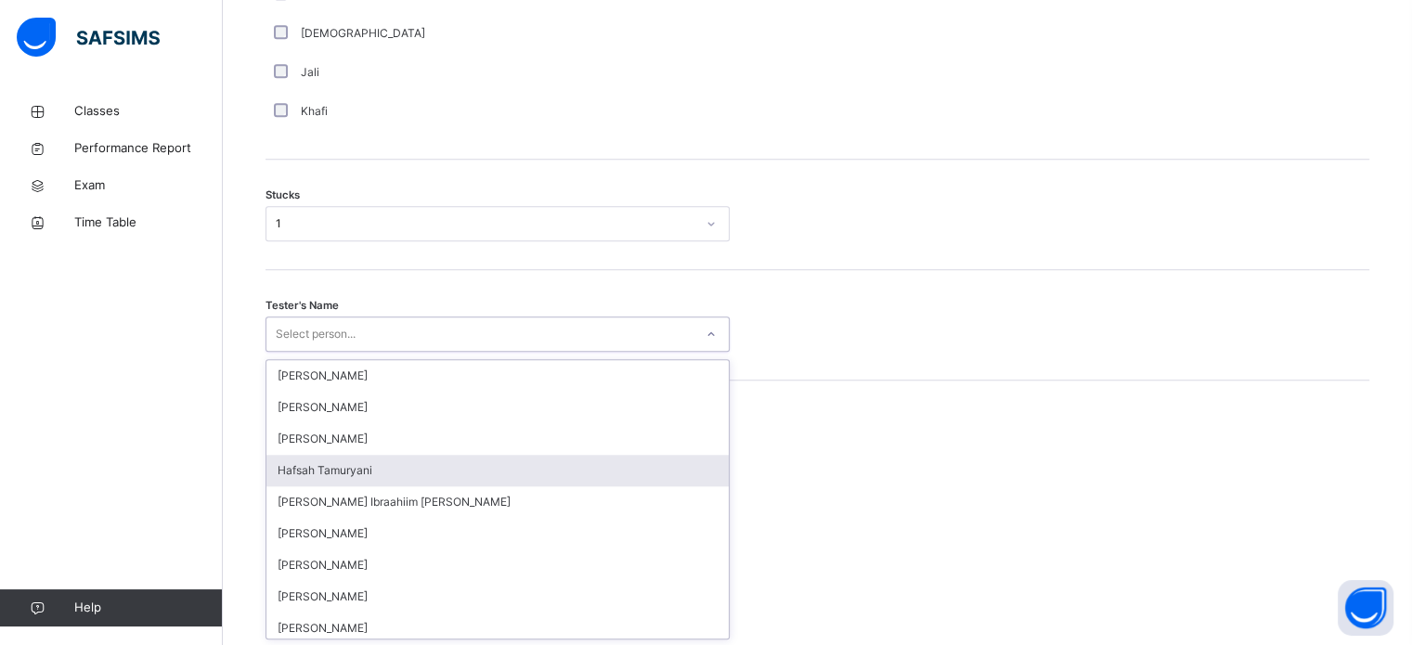
click at [357, 461] on div "Hafsah Tamuryani" at bounding box center [497, 471] width 462 height 32
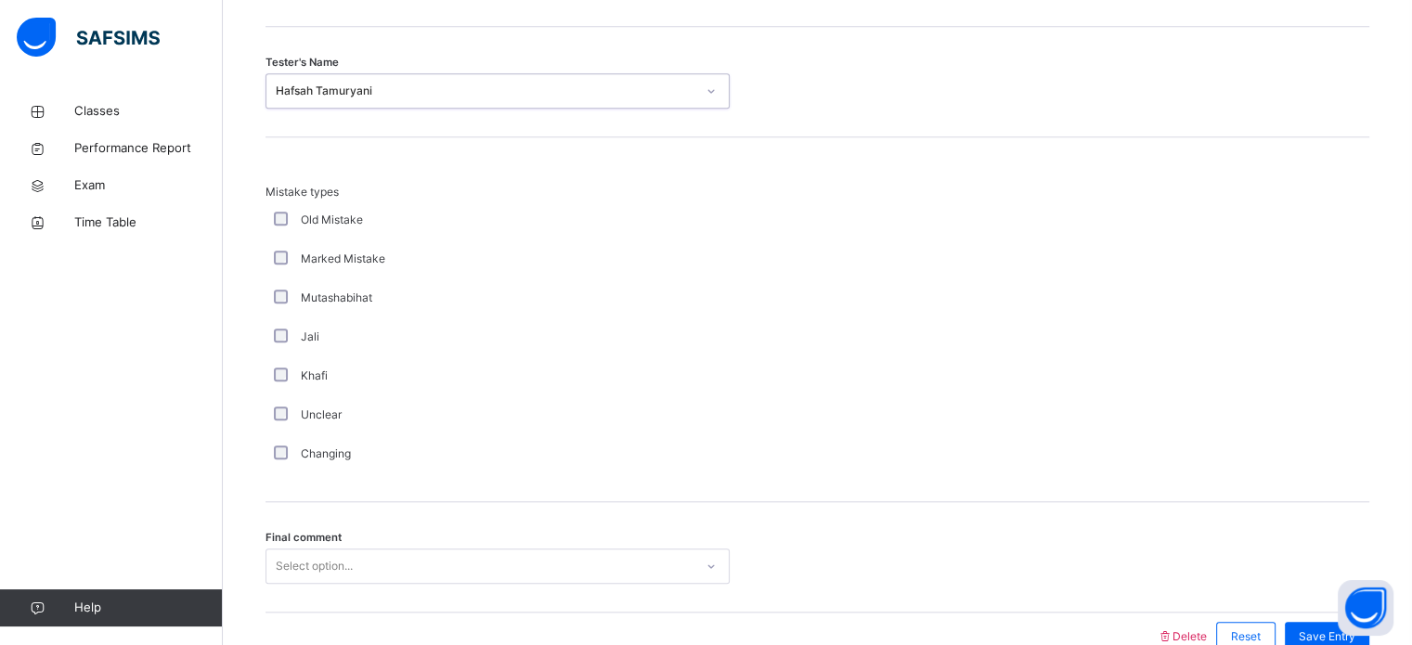
scroll to position [1821, 0]
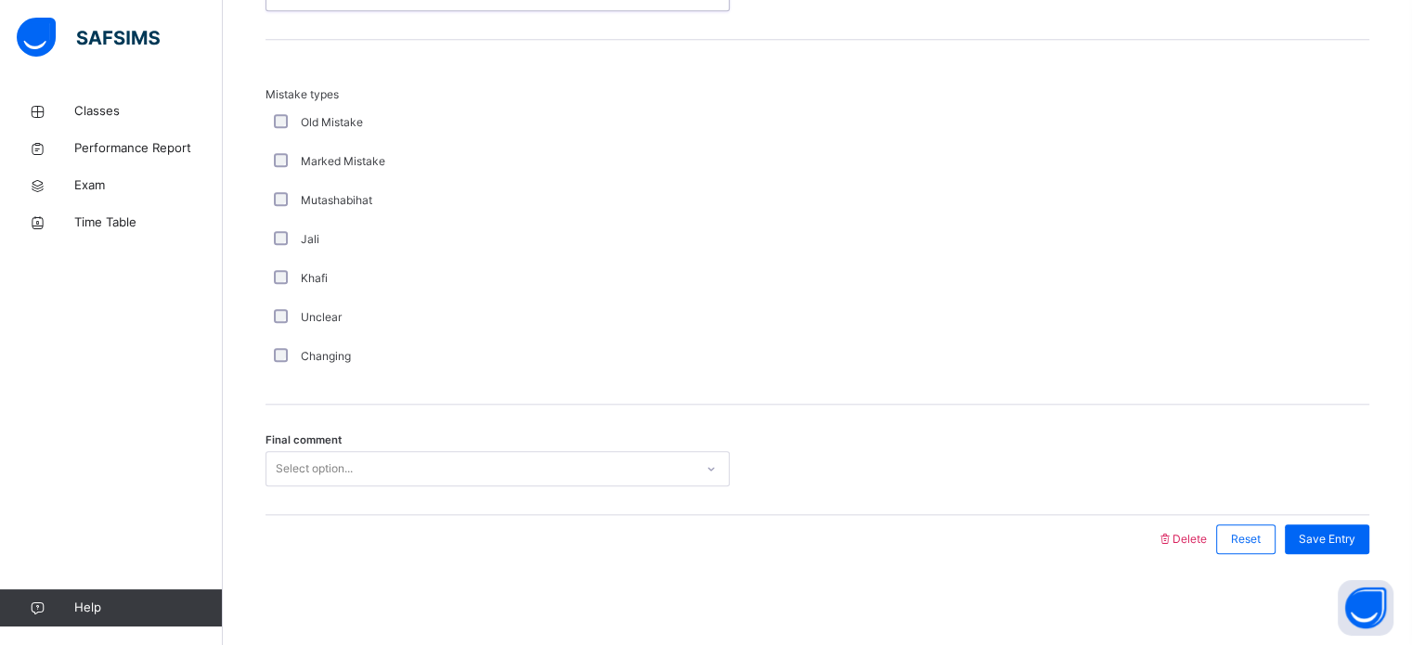
click at [319, 451] on div "Select option..." at bounding box center [498, 468] width 464 height 35
click at [1356, 534] on span "Save Entry" at bounding box center [1327, 539] width 57 height 17
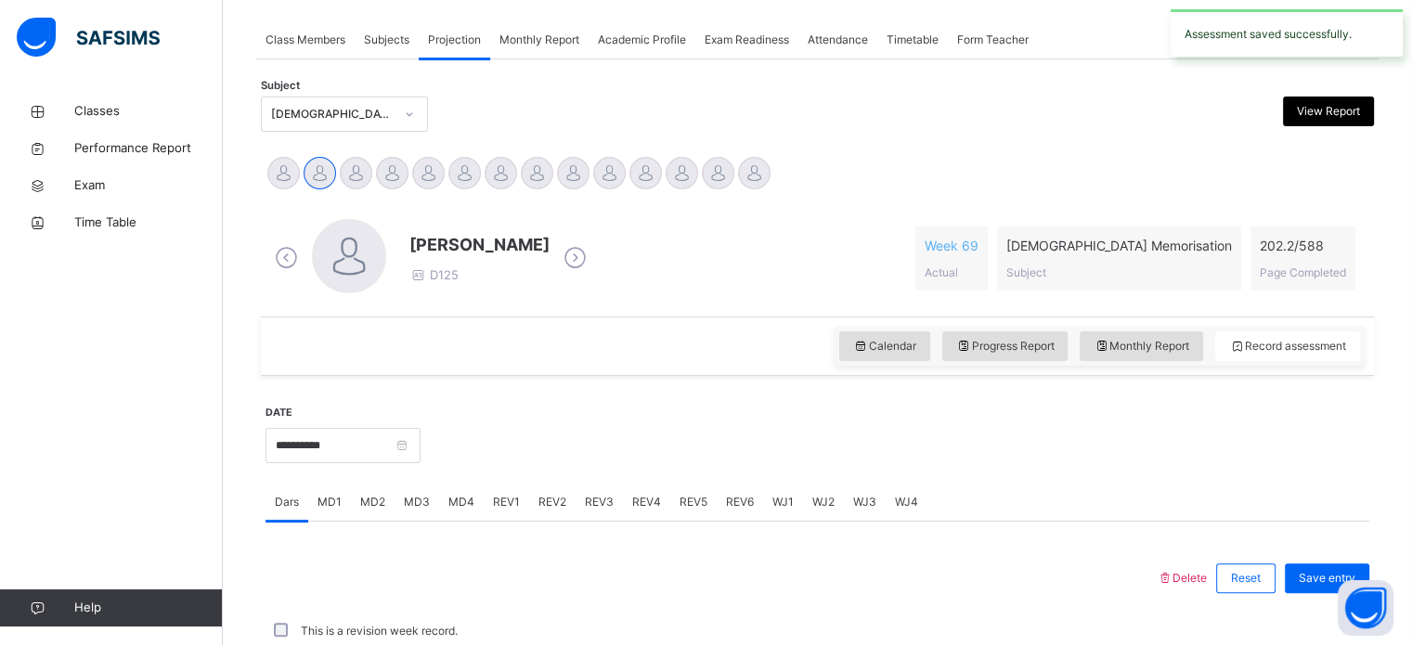
scroll to position [748, 0]
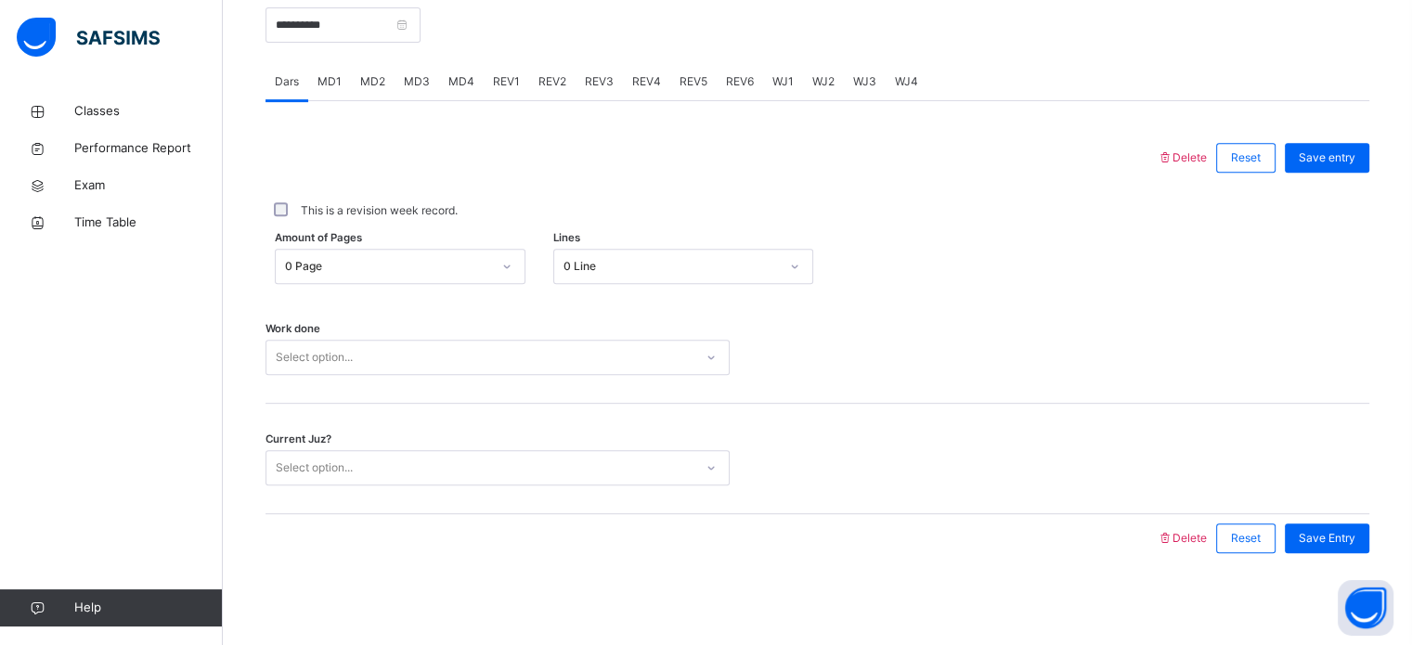
click at [501, 83] on span "REV1" at bounding box center [506, 81] width 27 height 17
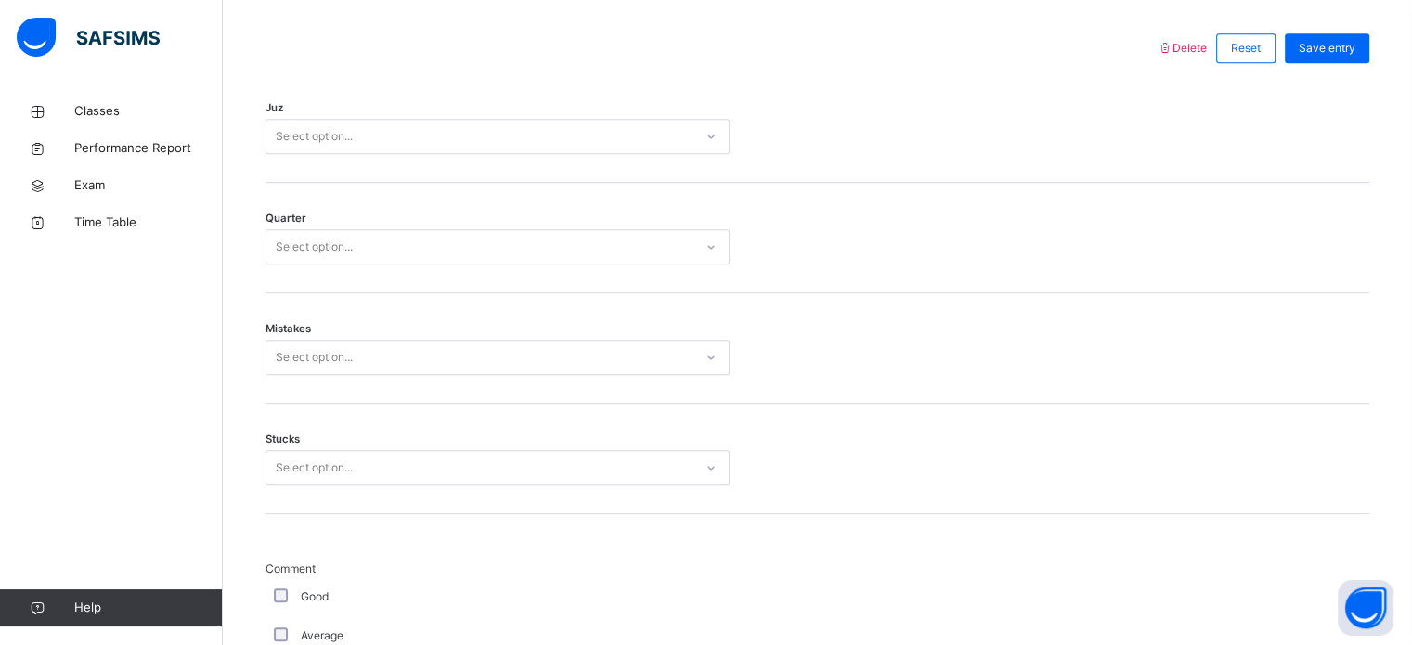
scroll to position [901, 0]
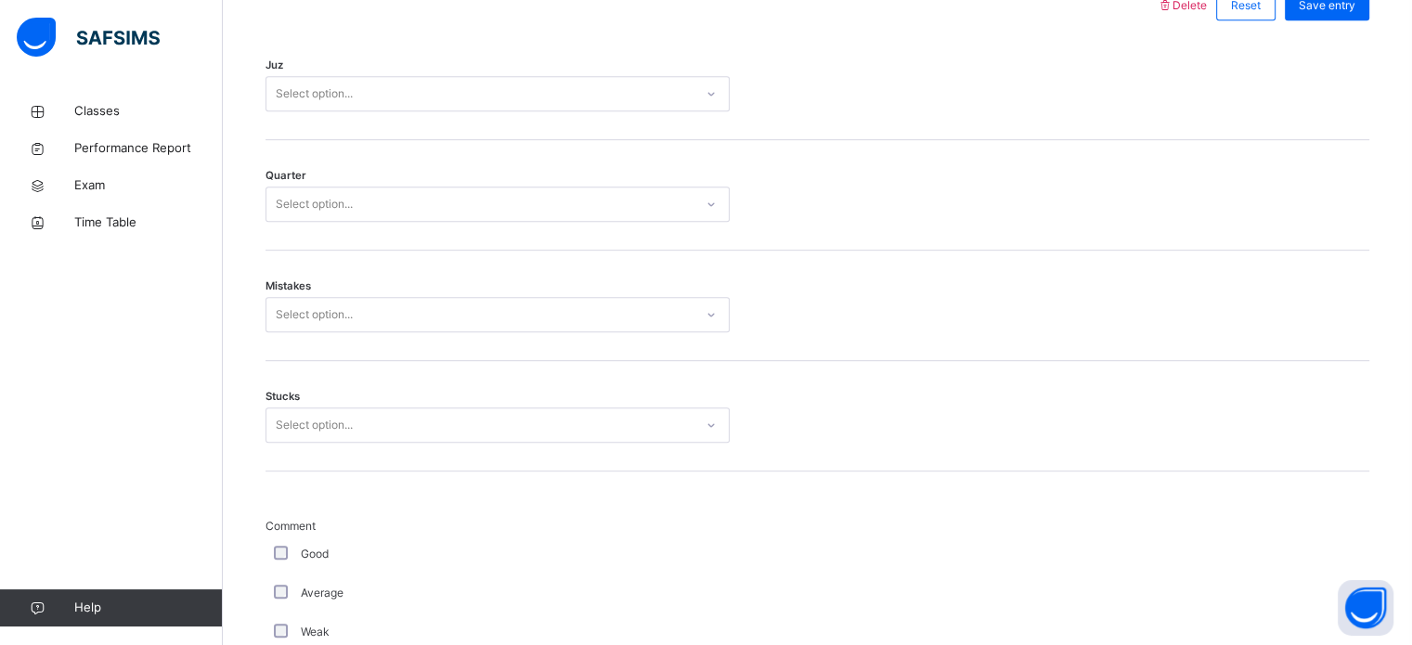
click at [392, 56] on div "Juz Select option..." at bounding box center [818, 85] width 1104 height 110
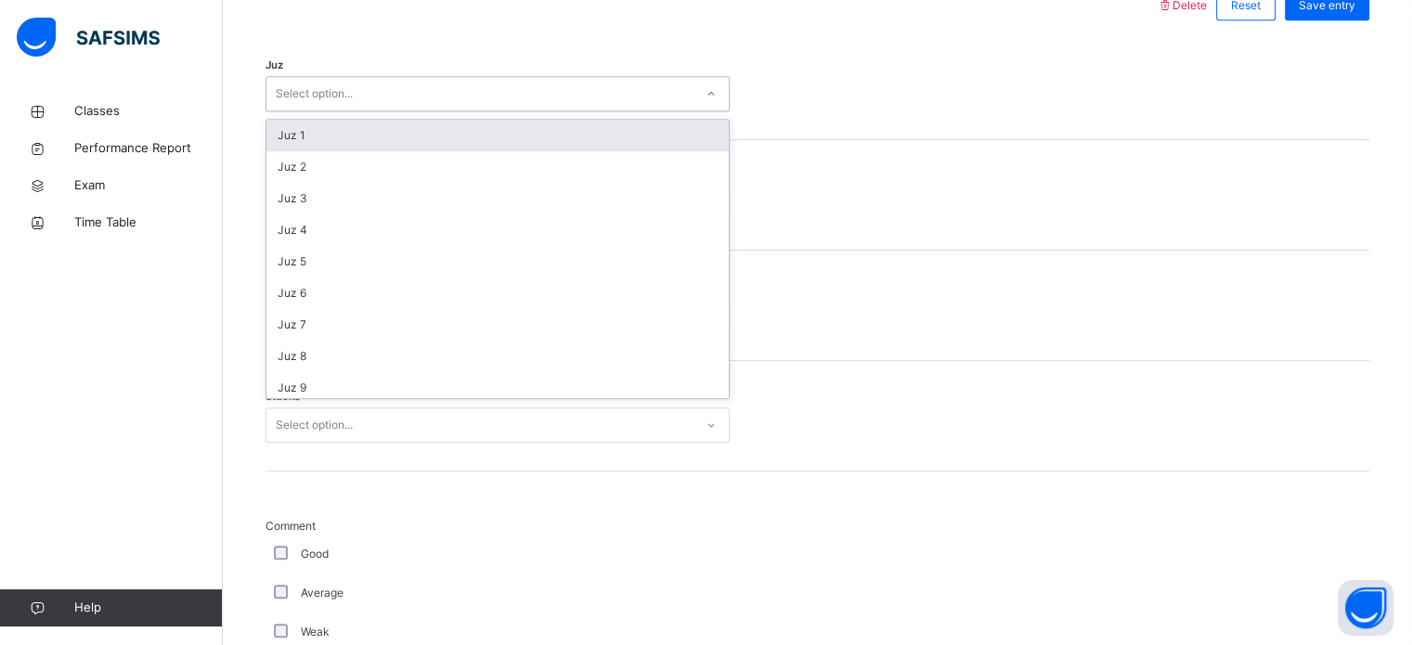
click at [394, 130] on div "Juz 1" at bounding box center [497, 136] width 462 height 32
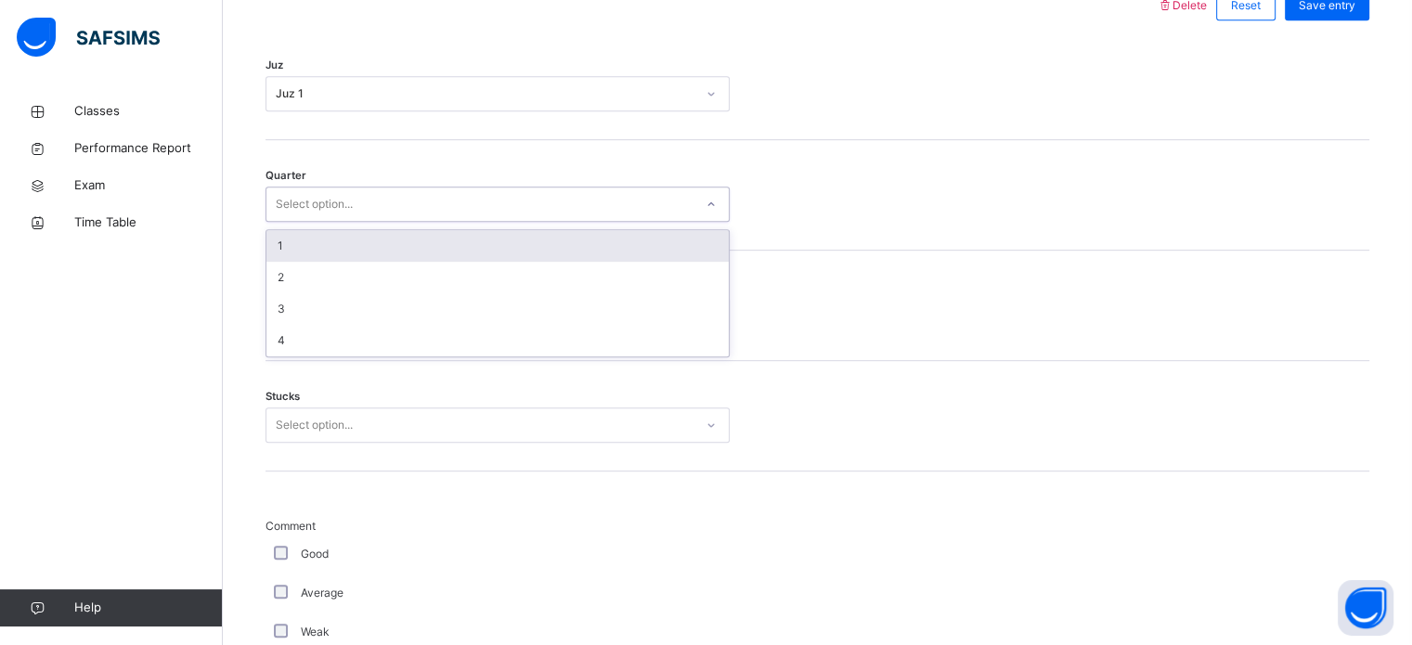
click at [306, 248] on div "1" at bounding box center [497, 246] width 462 height 32
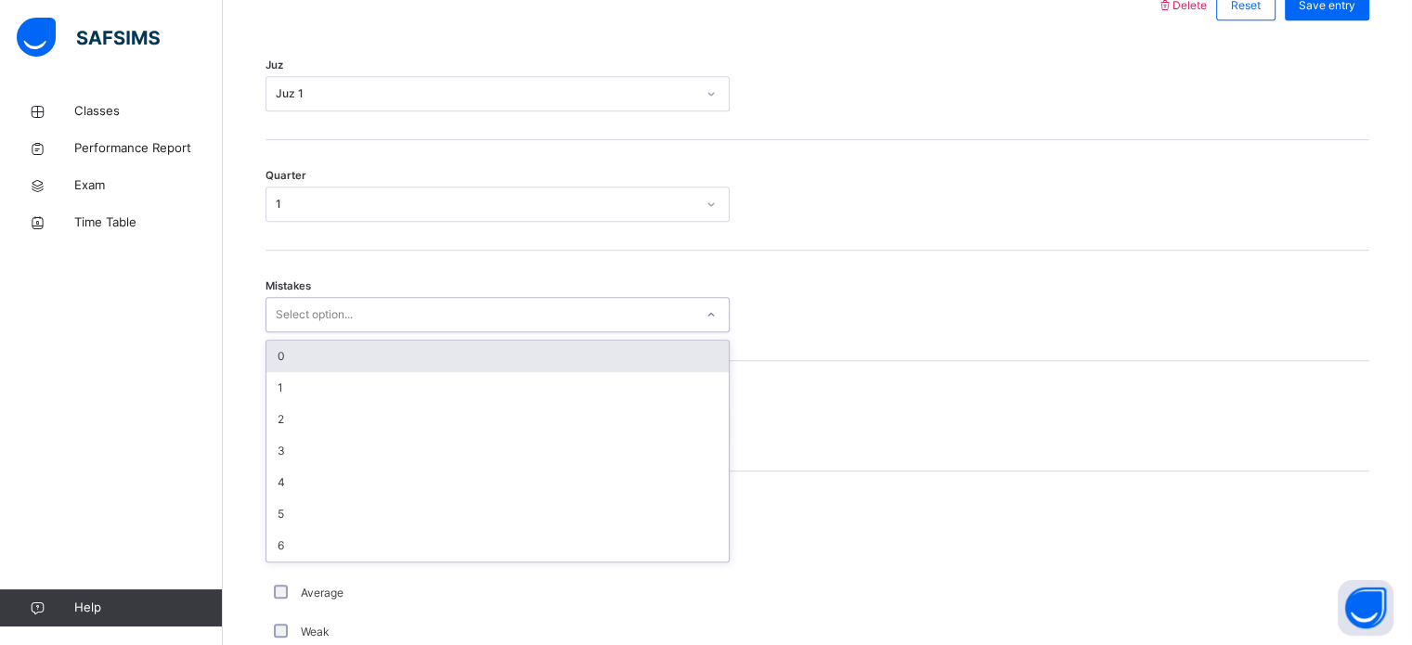
click at [353, 360] on div "0" at bounding box center [497, 357] width 462 height 32
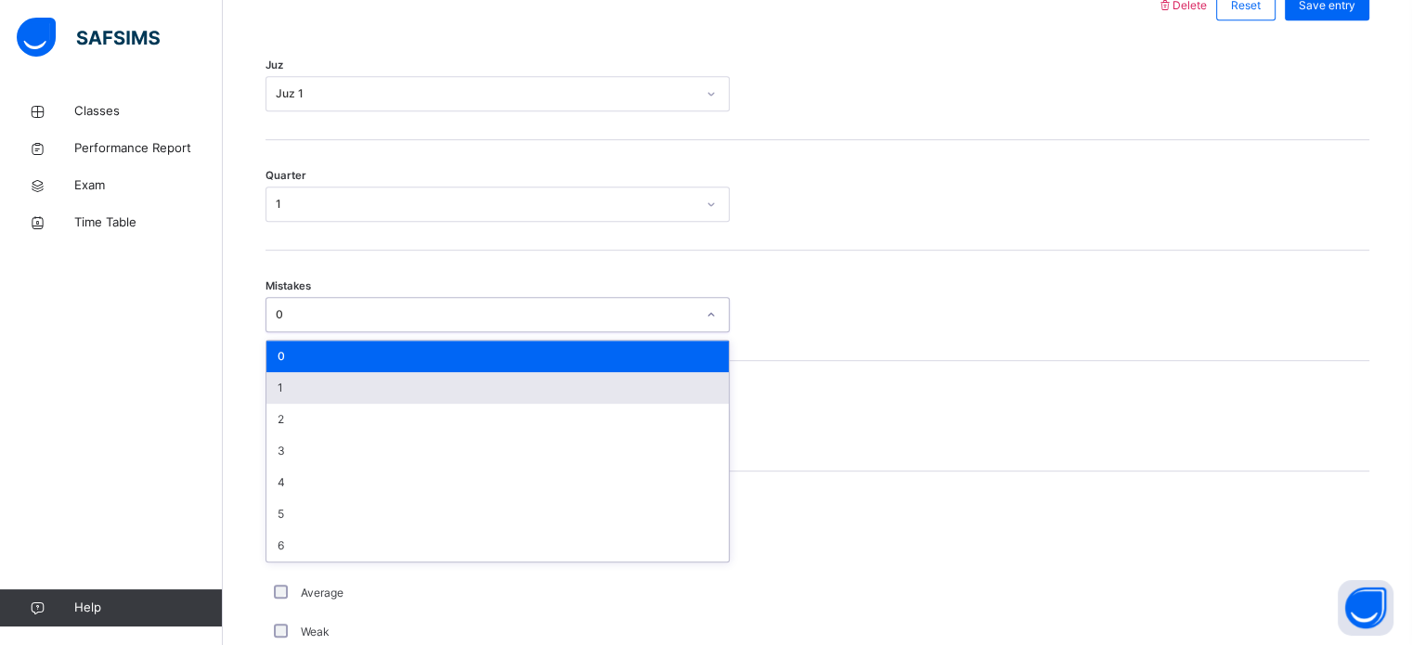
click at [319, 393] on div "1" at bounding box center [497, 388] width 462 height 32
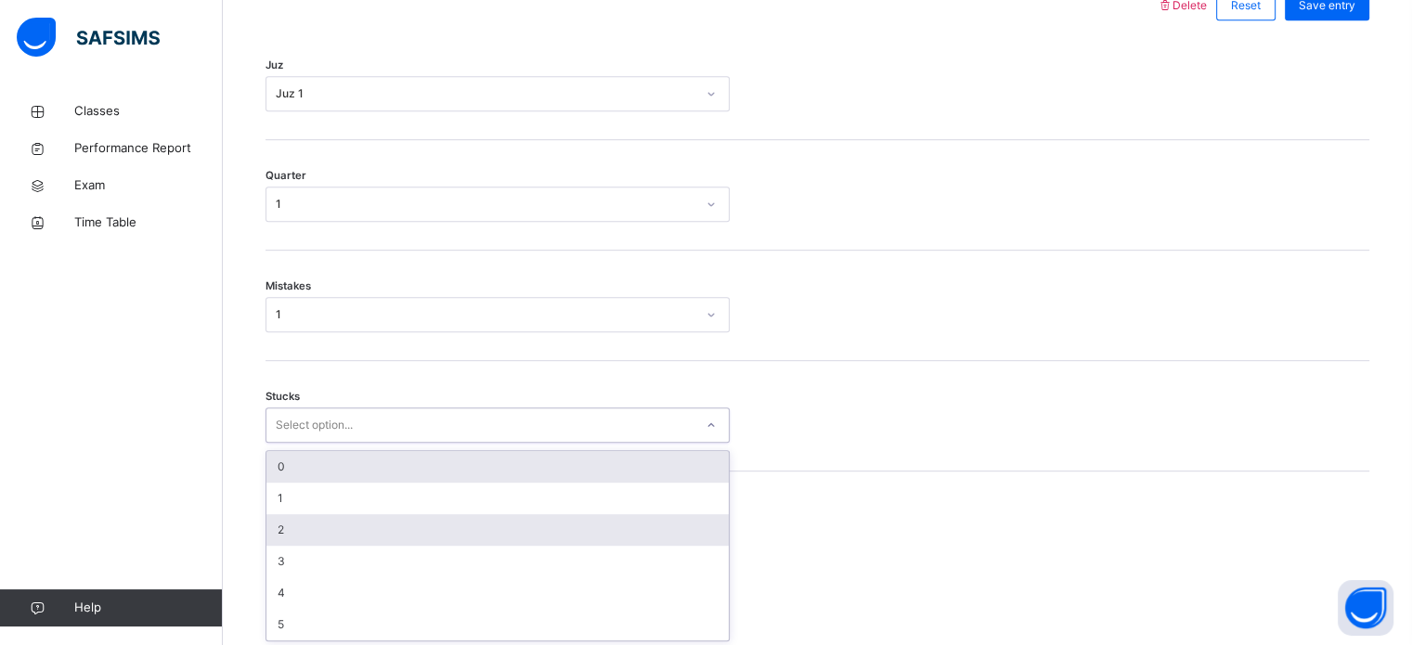
click at [296, 528] on div "2" at bounding box center [497, 530] width 462 height 32
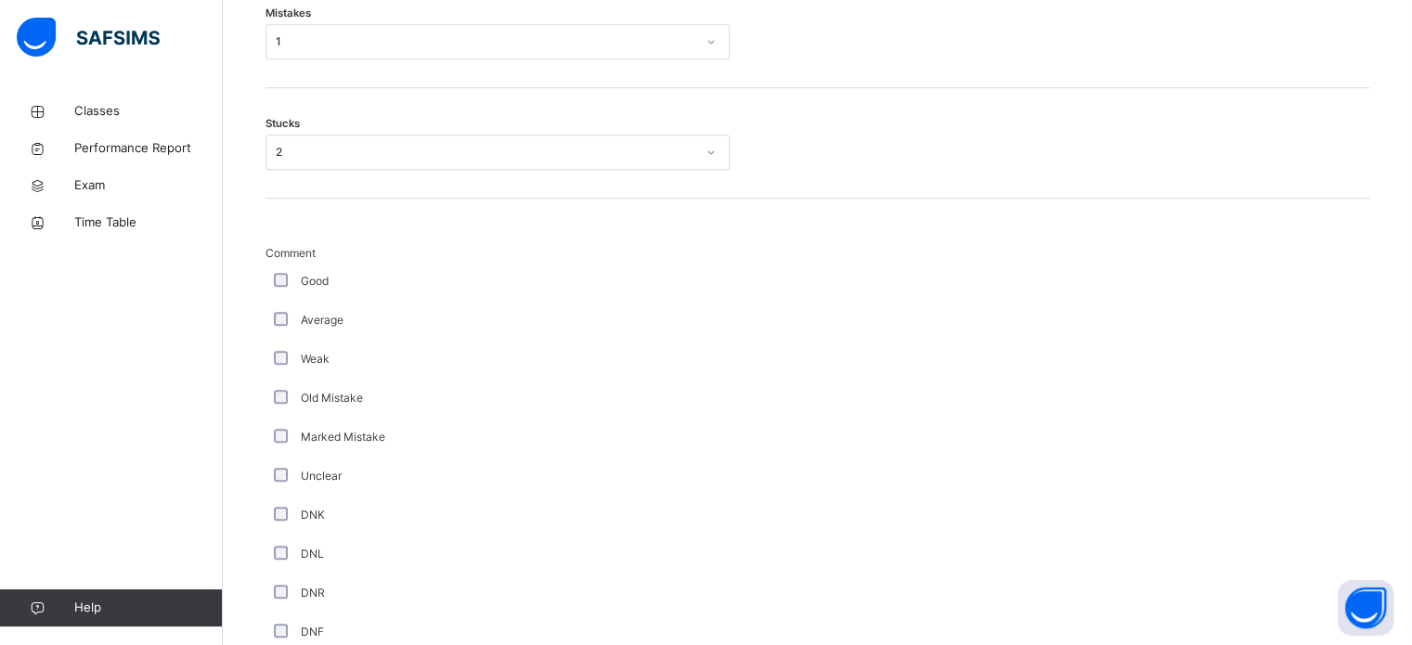
scroll to position [1566, 0]
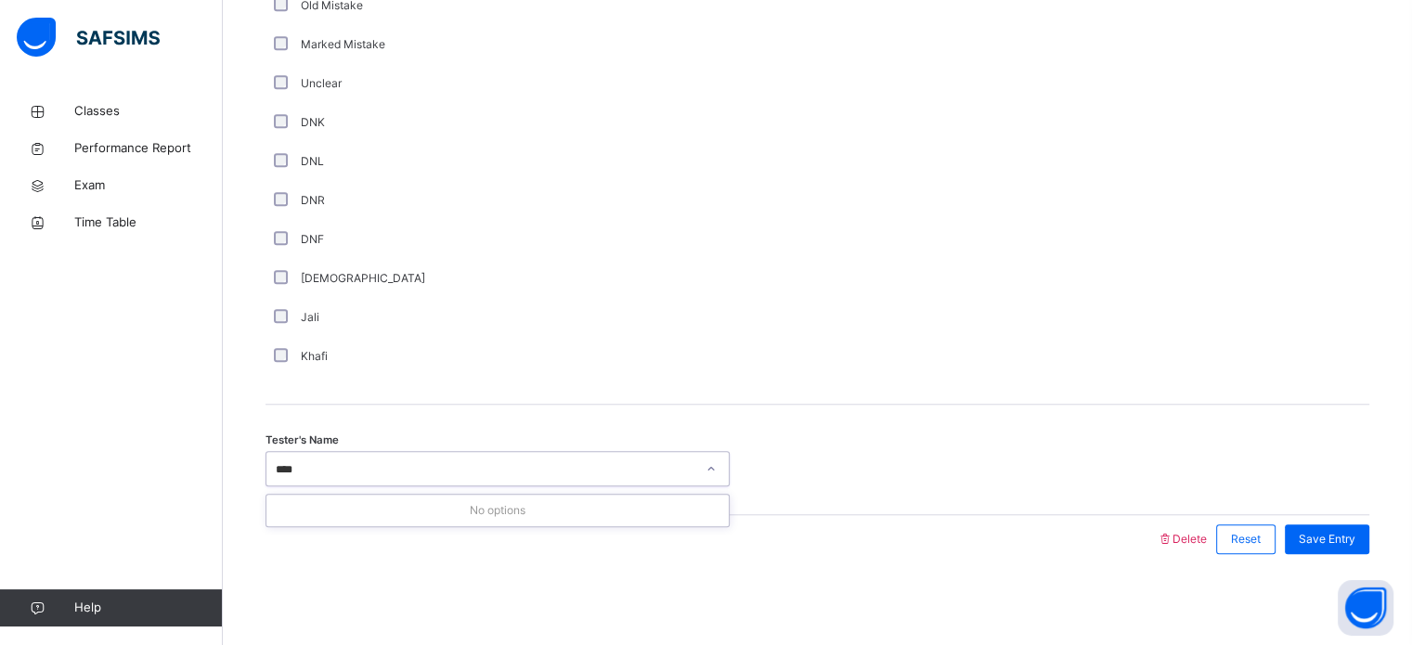
type input "***"
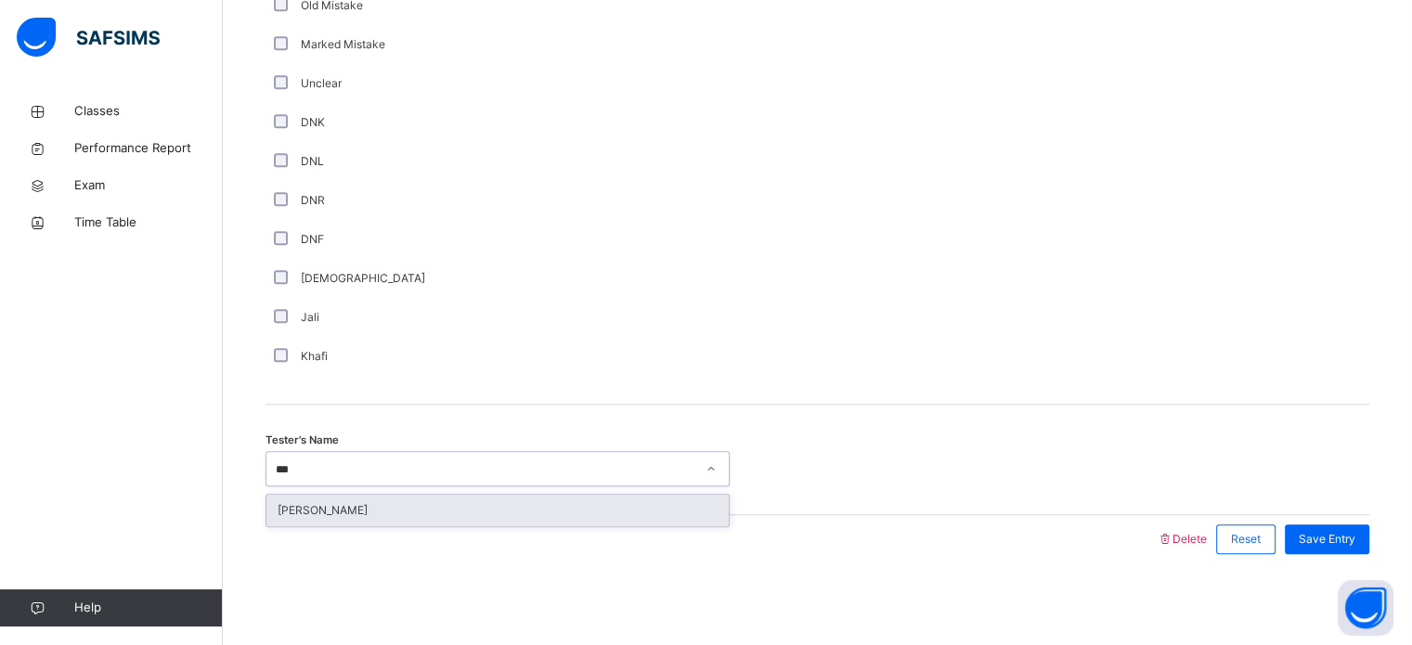
click at [531, 496] on div "[PERSON_NAME]" at bounding box center [497, 511] width 462 height 32
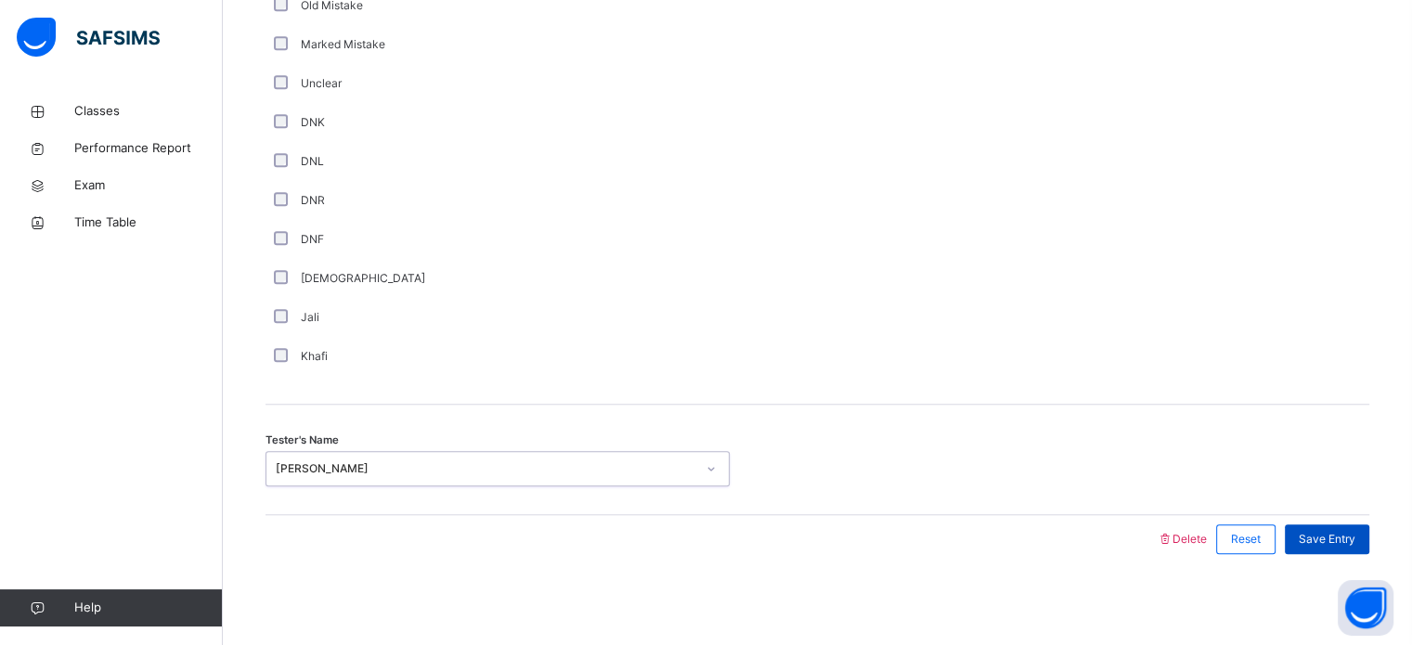
click at [1357, 546] on div "Save Entry" at bounding box center [1327, 540] width 84 height 30
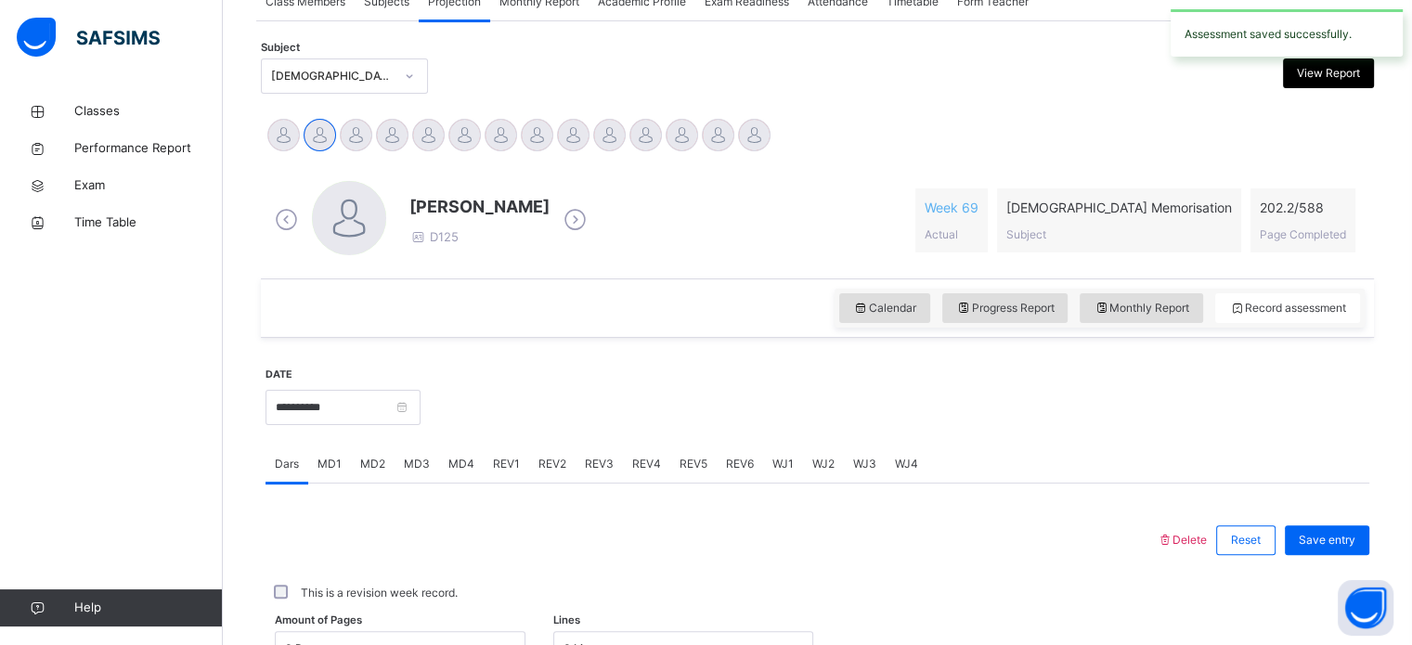
scroll to position [365, 0]
click at [505, 455] on div "REV1" at bounding box center [506, 465] width 45 height 37
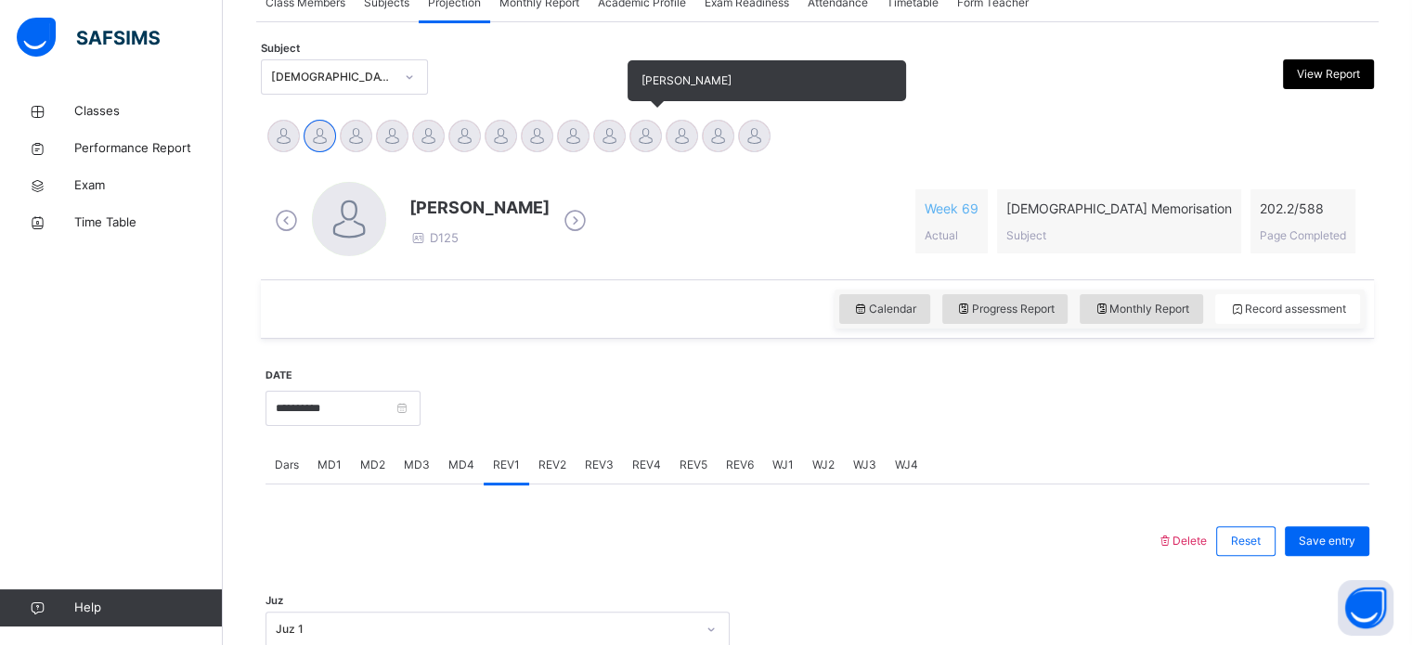
click at [643, 140] on div at bounding box center [646, 136] width 32 height 32
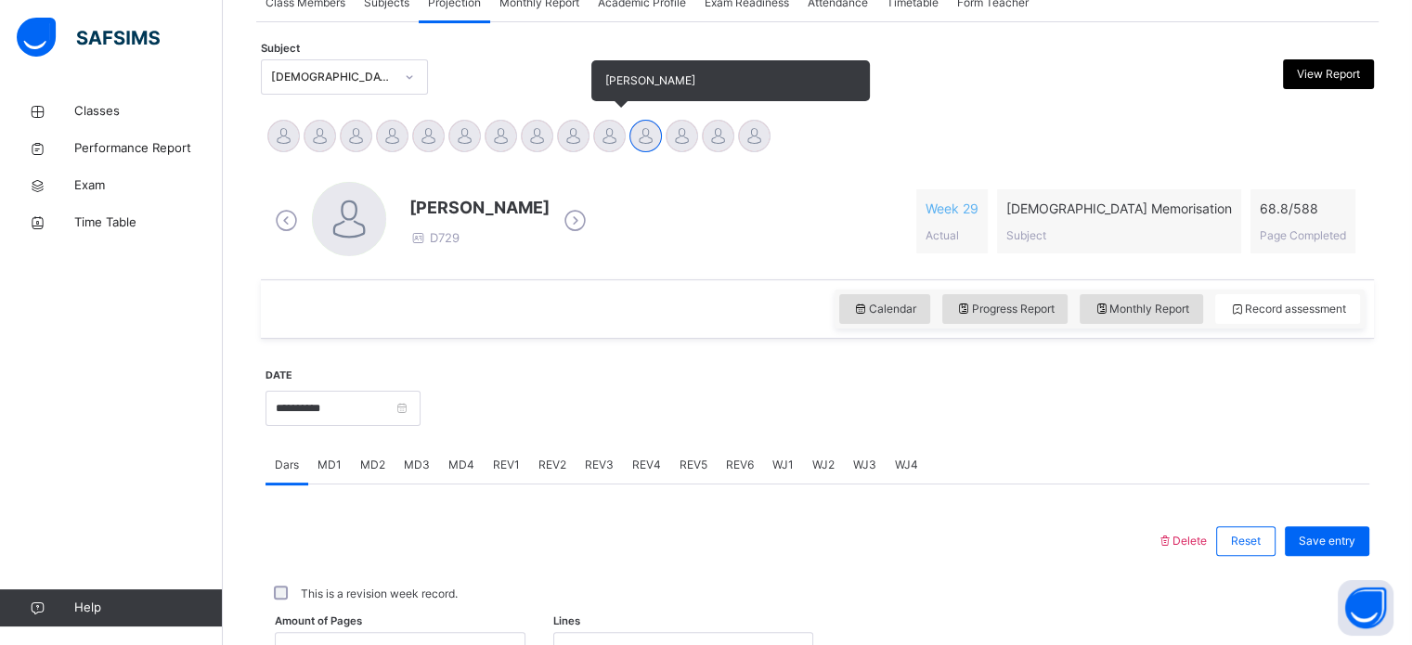
click at [602, 135] on div at bounding box center [609, 136] width 32 height 32
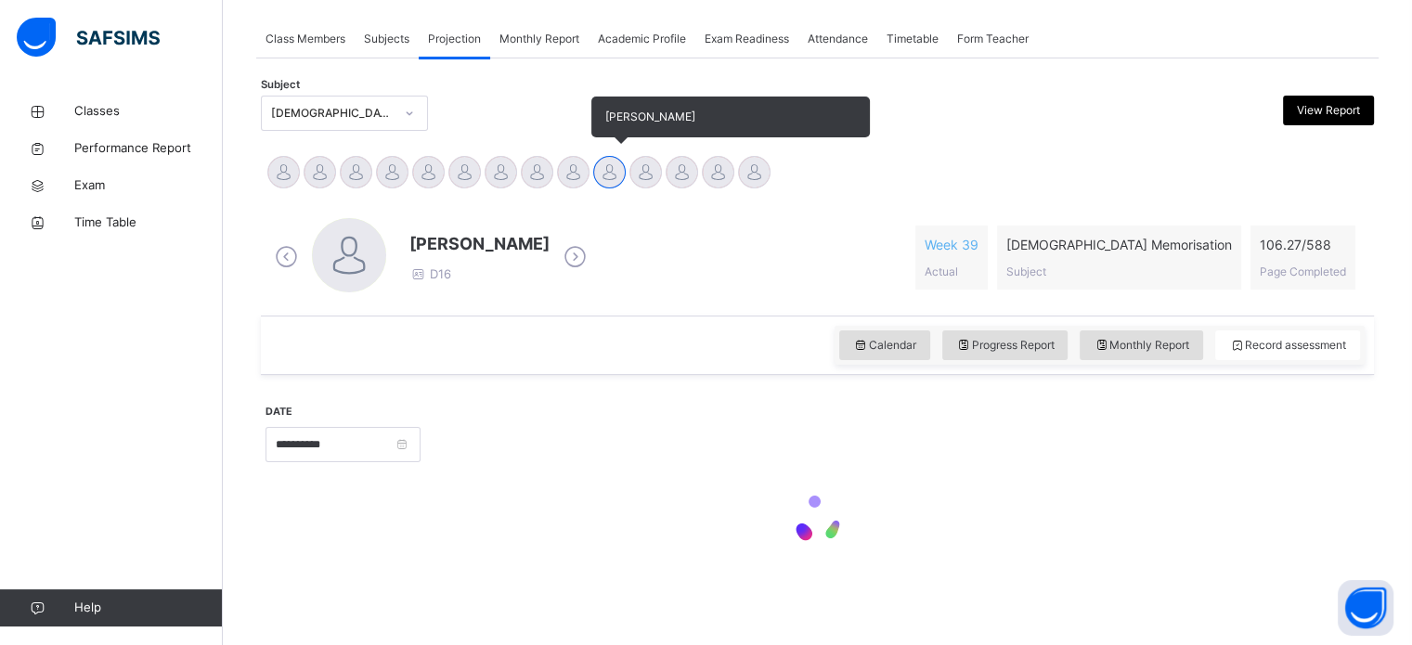
scroll to position [328, 0]
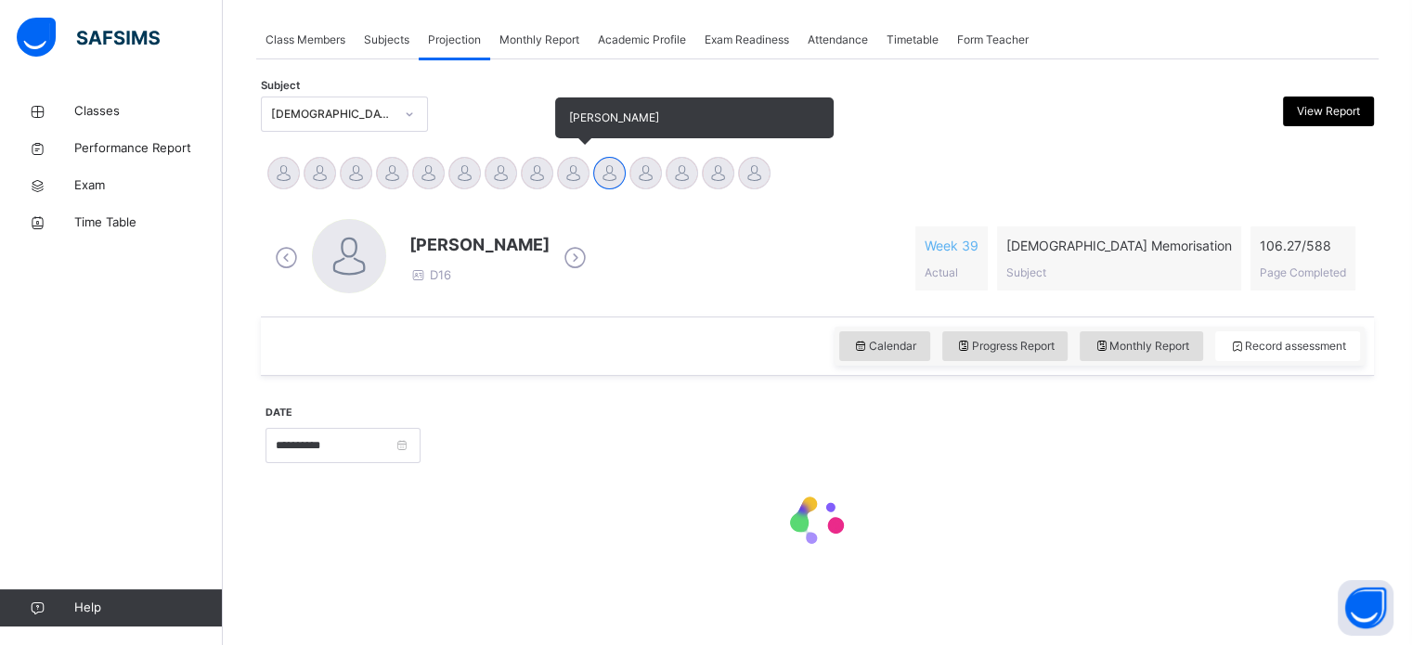
click at [578, 165] on div at bounding box center [573, 173] width 32 height 32
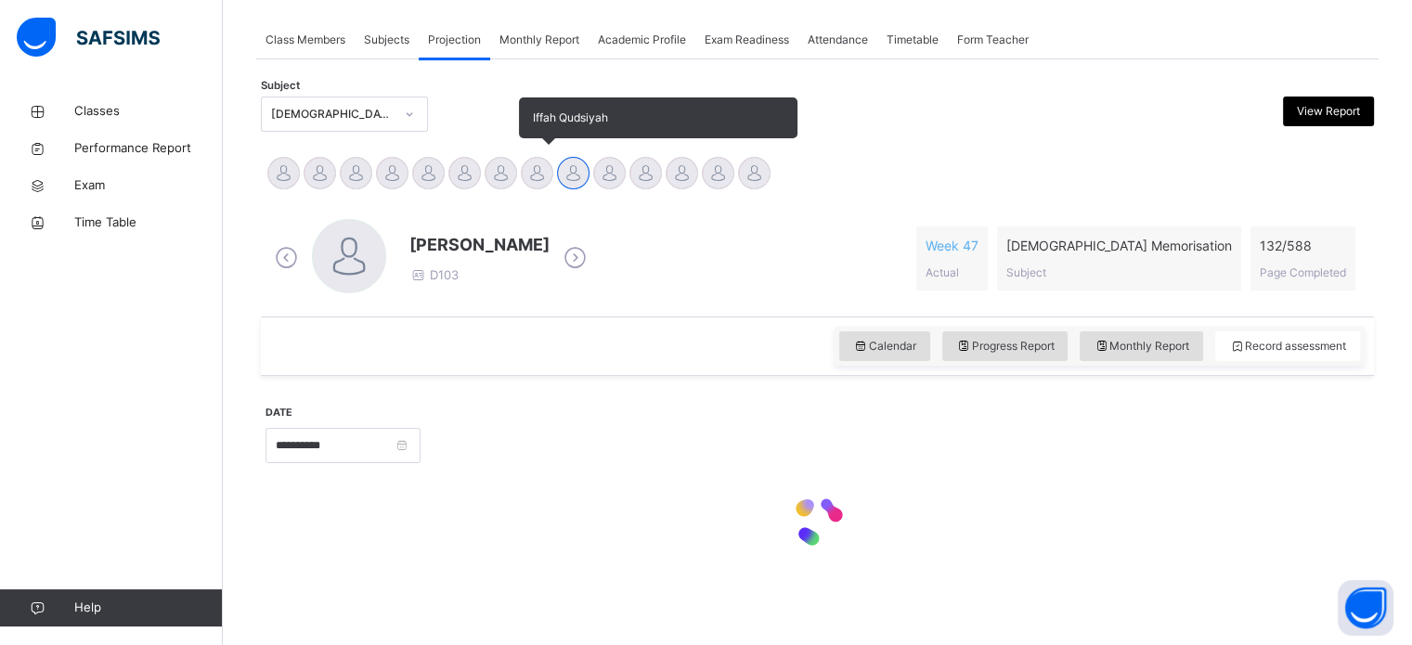
click at [527, 178] on div at bounding box center [537, 173] width 32 height 32
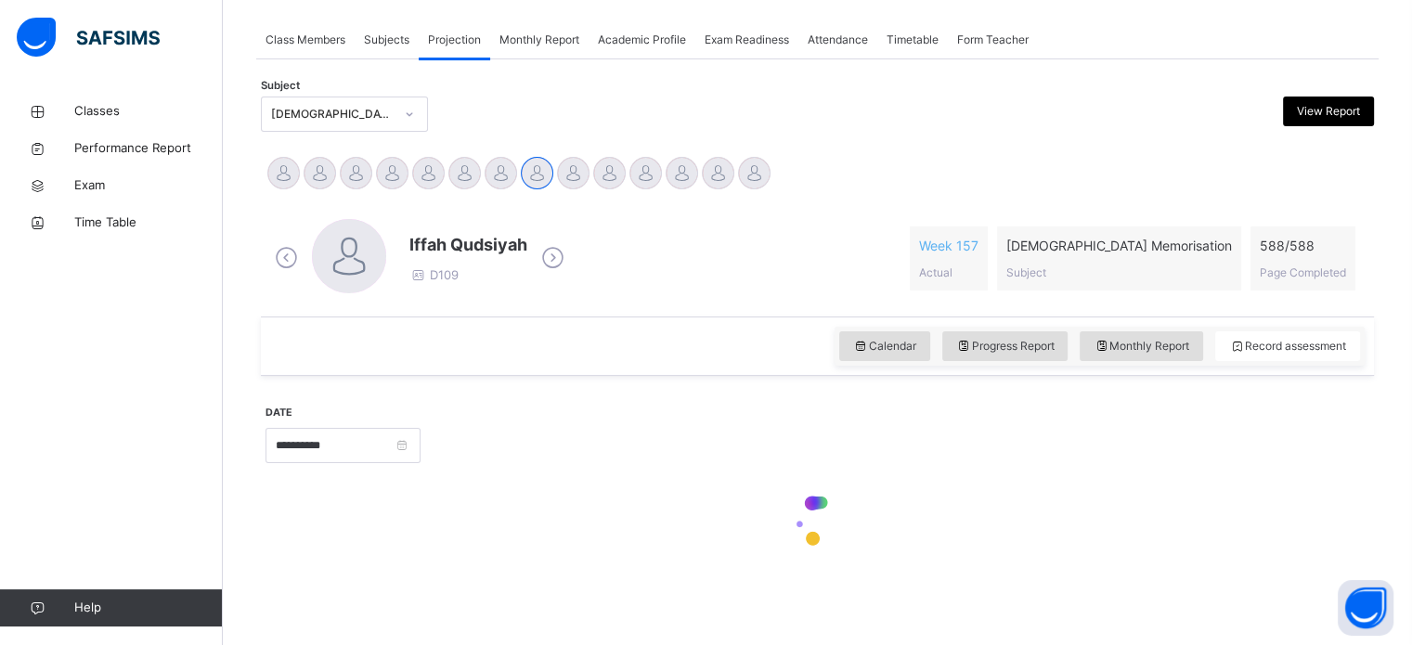
click at [502, 205] on div "Iffah Qudsiyah D109 Week 157 Actual [DEMOGRAPHIC_DATA] Memorisation Subject 588…" at bounding box center [818, 258] width 1104 height 107
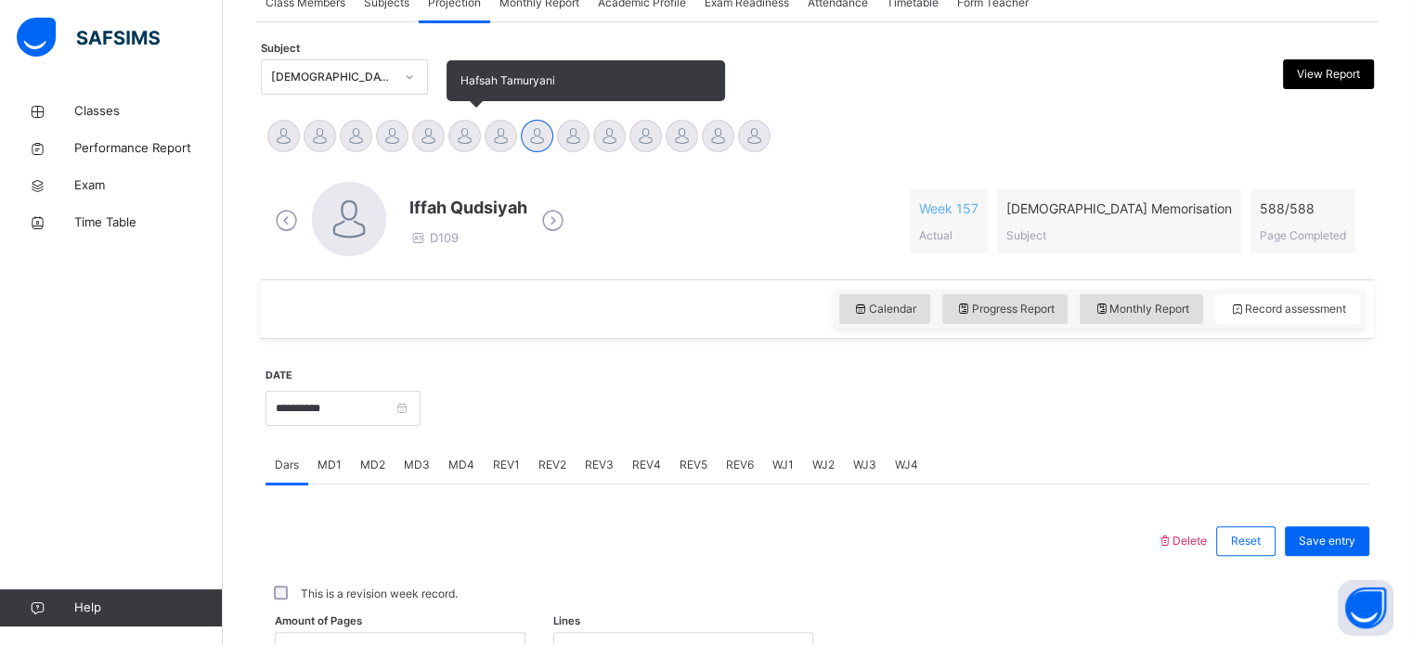
click at [472, 137] on div at bounding box center [464, 136] width 32 height 32
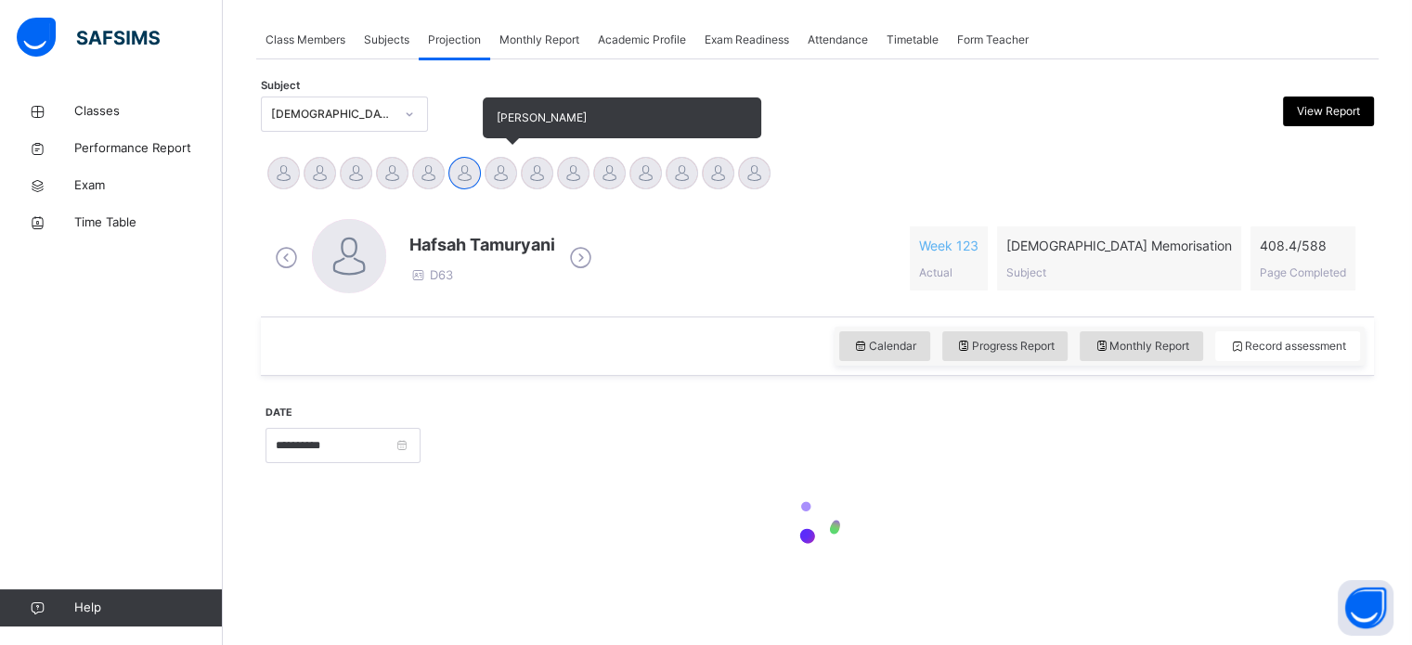
click at [500, 169] on div at bounding box center [501, 173] width 32 height 32
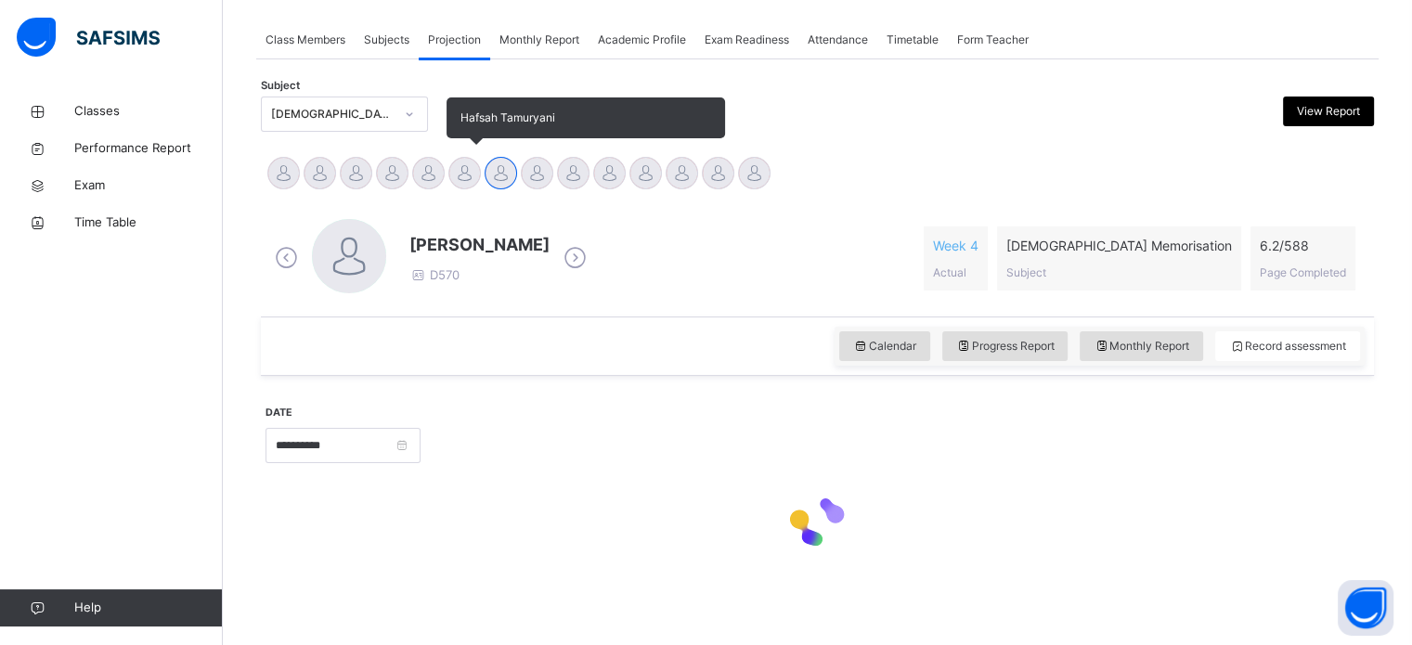
click at [469, 178] on div at bounding box center [464, 173] width 32 height 32
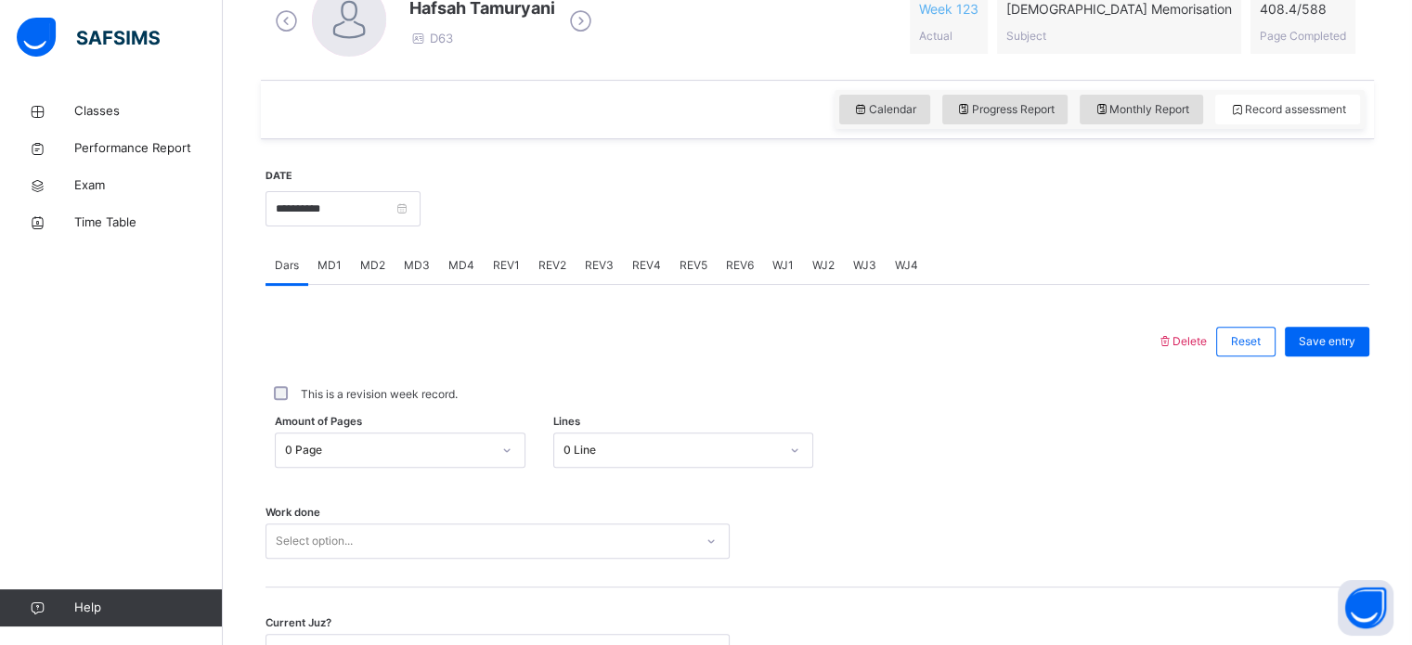
scroll to position [578, 0]
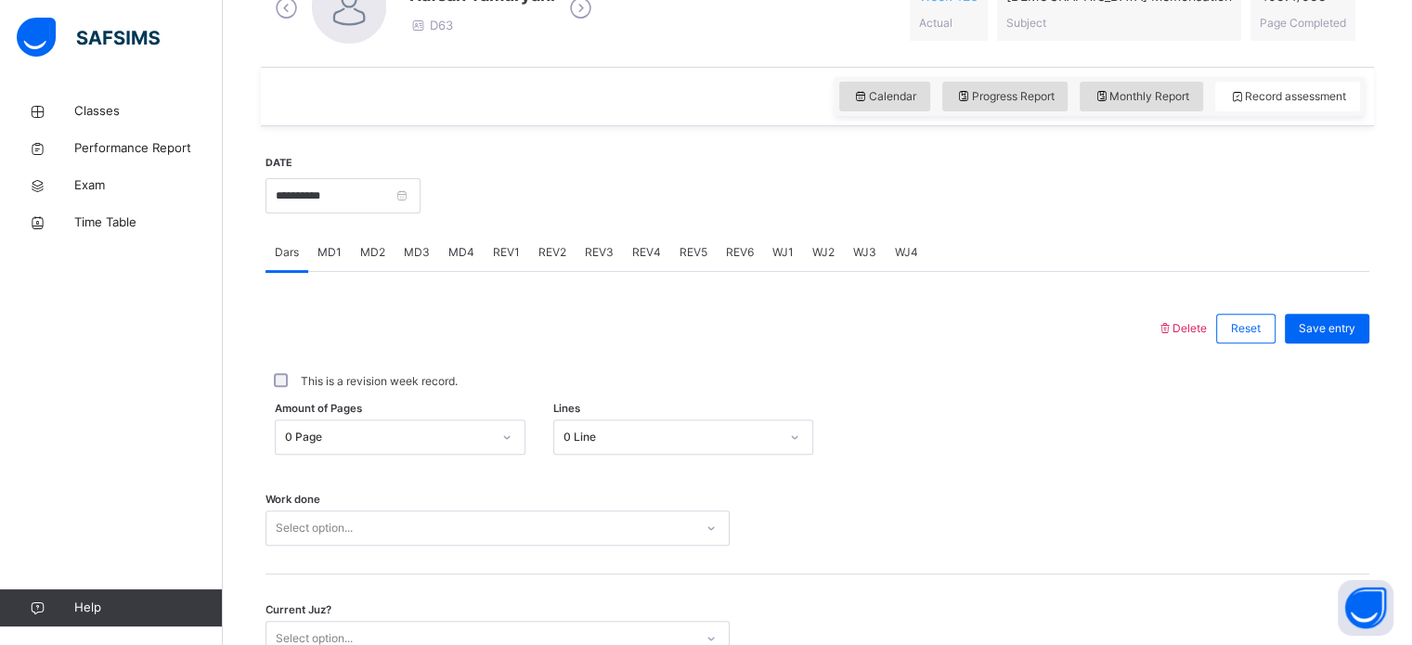
click at [504, 253] on span "REV1" at bounding box center [506, 252] width 27 height 17
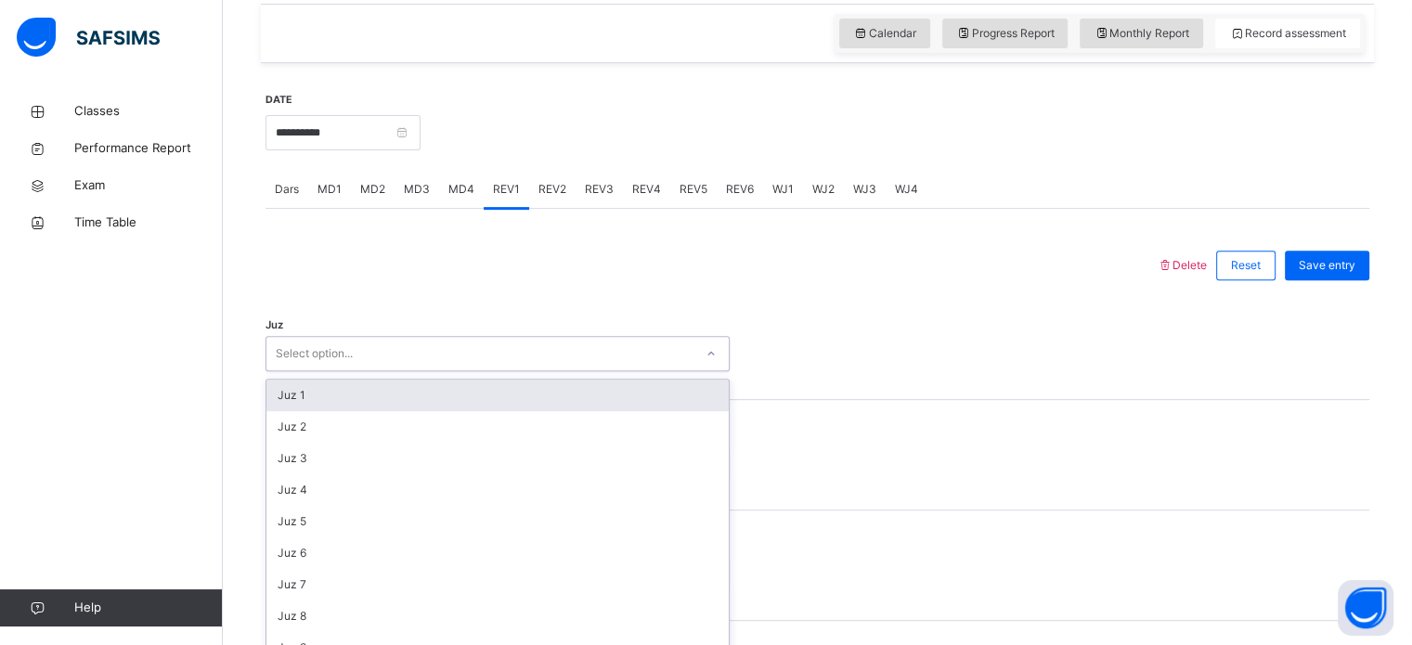
scroll to position [661, 0]
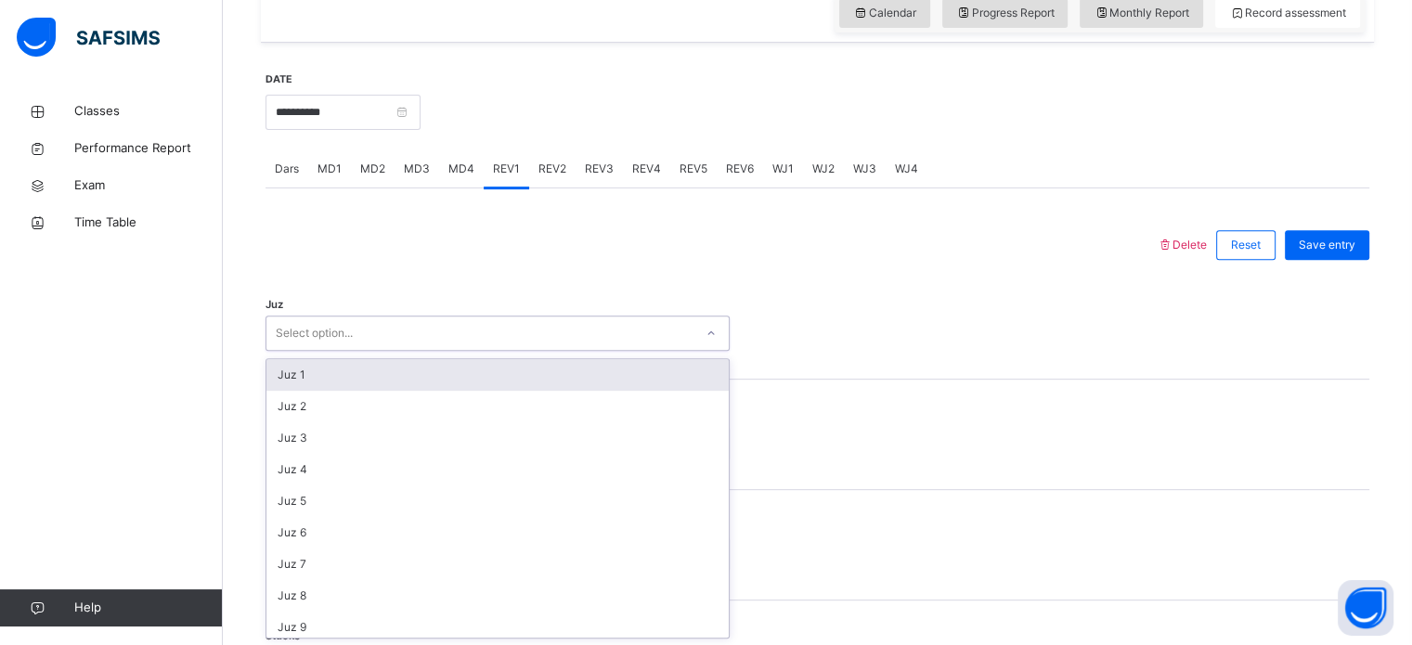
click at [372, 371] on div "Juz 1" at bounding box center [497, 375] width 462 height 32
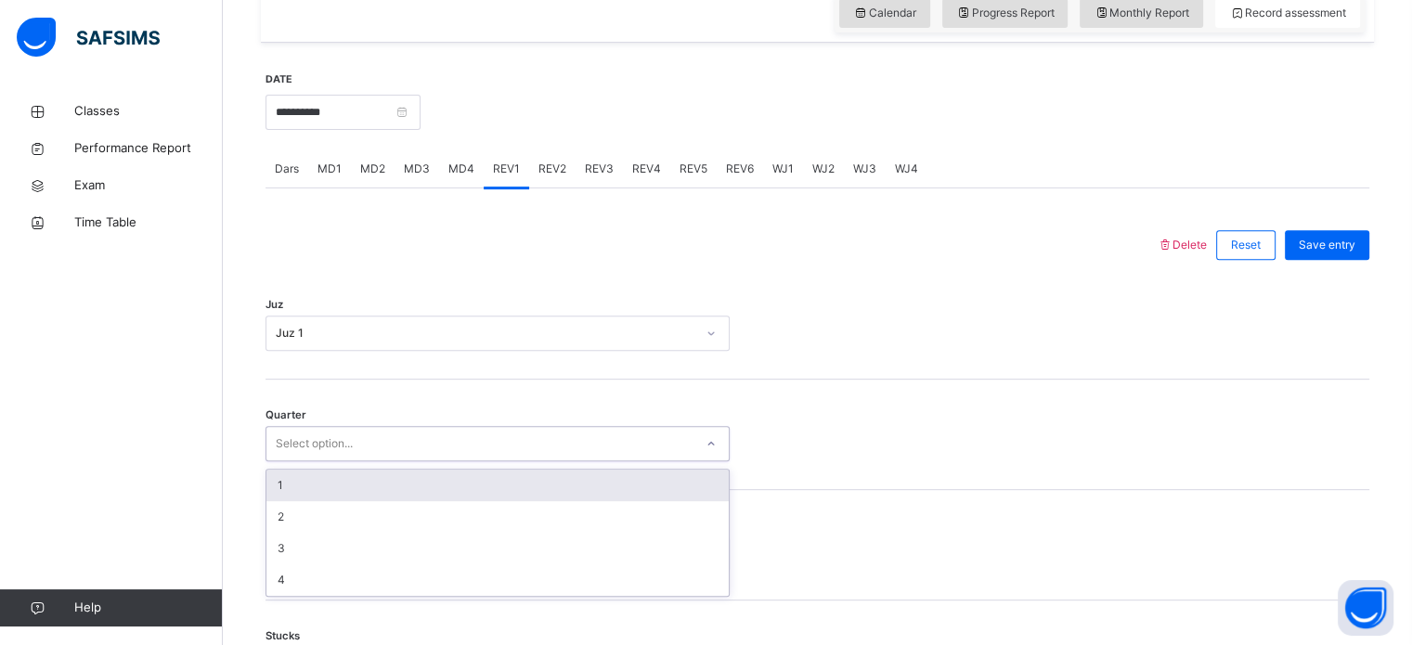
click at [320, 487] on div "1" at bounding box center [497, 486] width 462 height 32
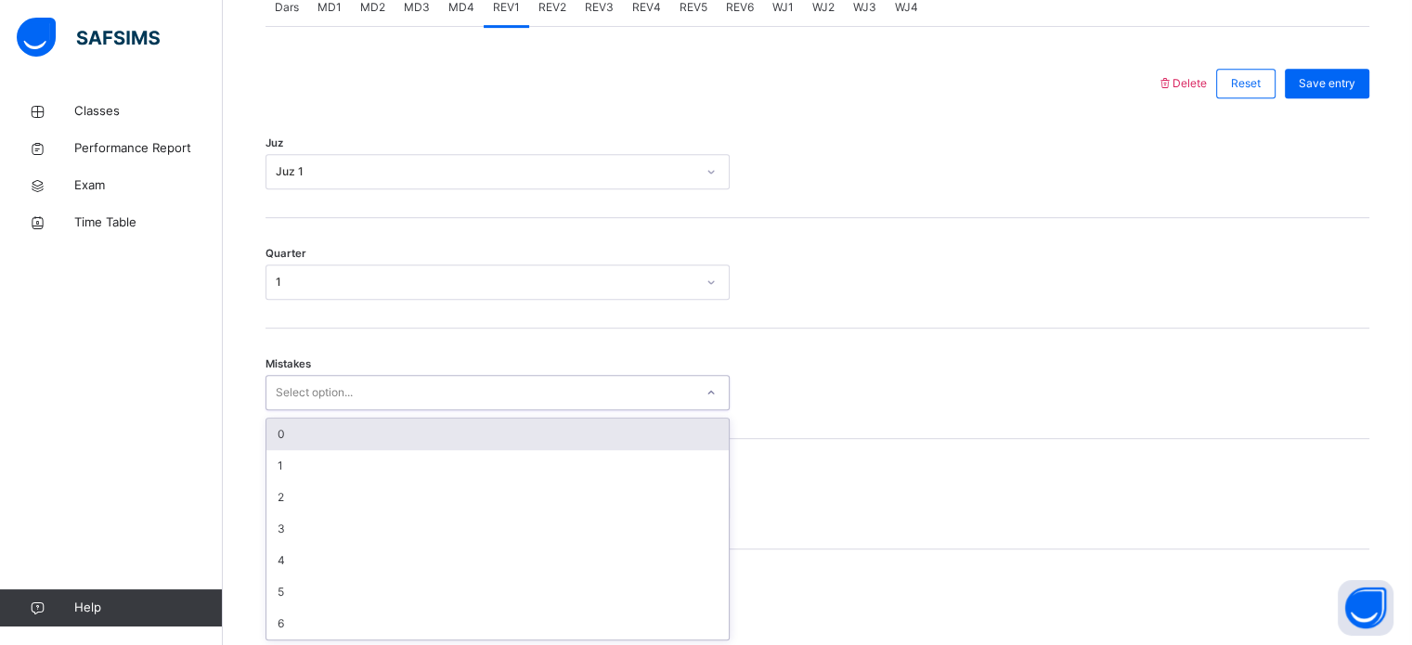
scroll to position [825, 0]
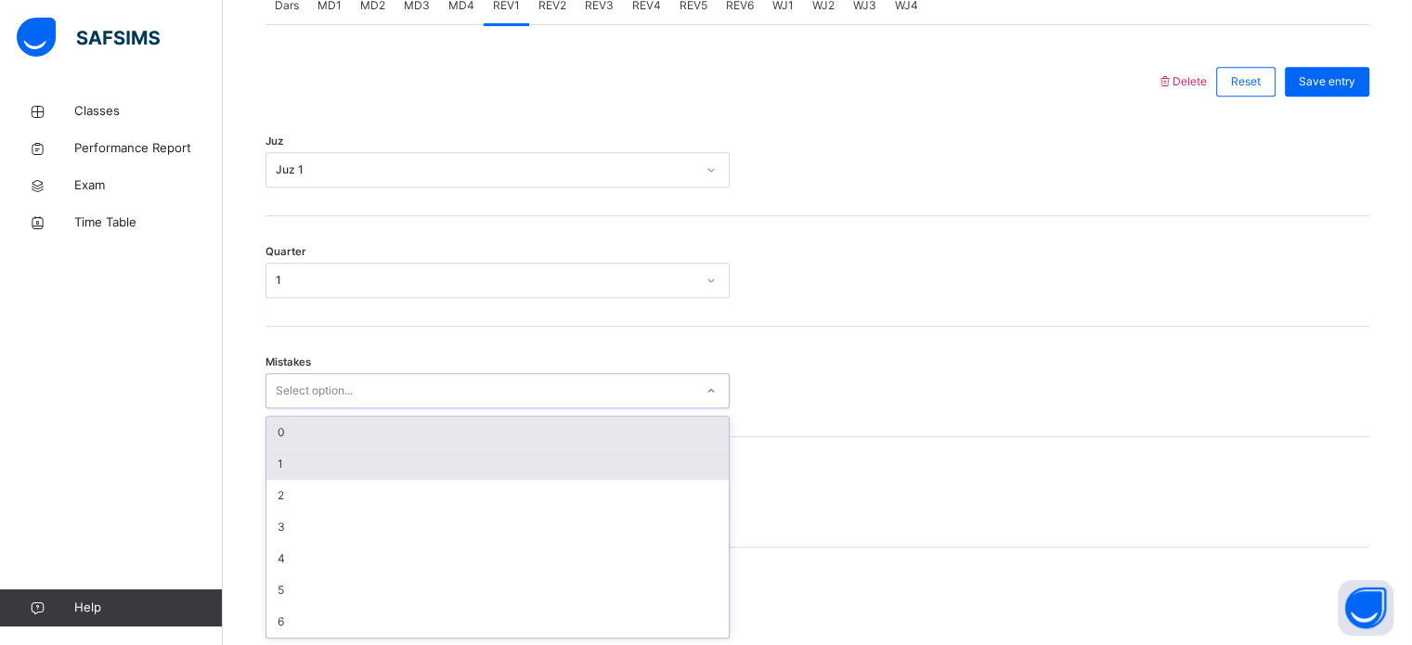
click at [299, 457] on div "1" at bounding box center [497, 464] width 462 height 32
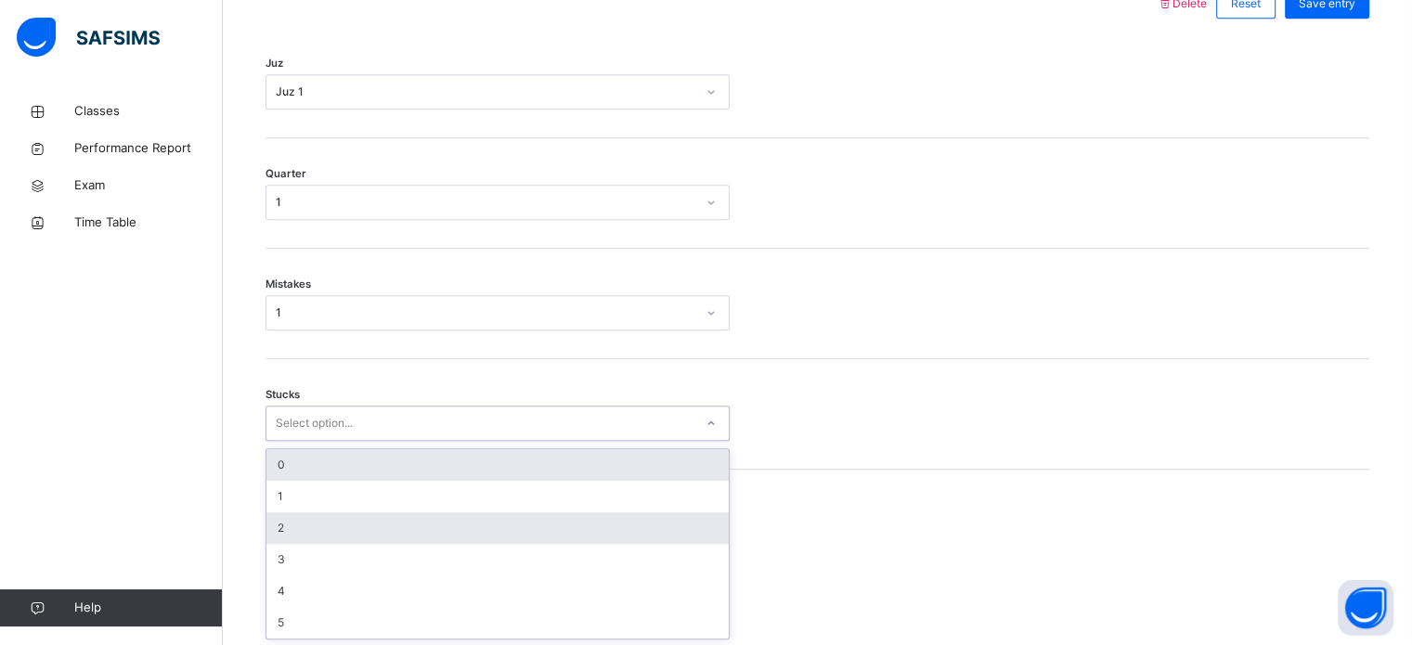
click at [317, 523] on div "2" at bounding box center [497, 529] width 462 height 32
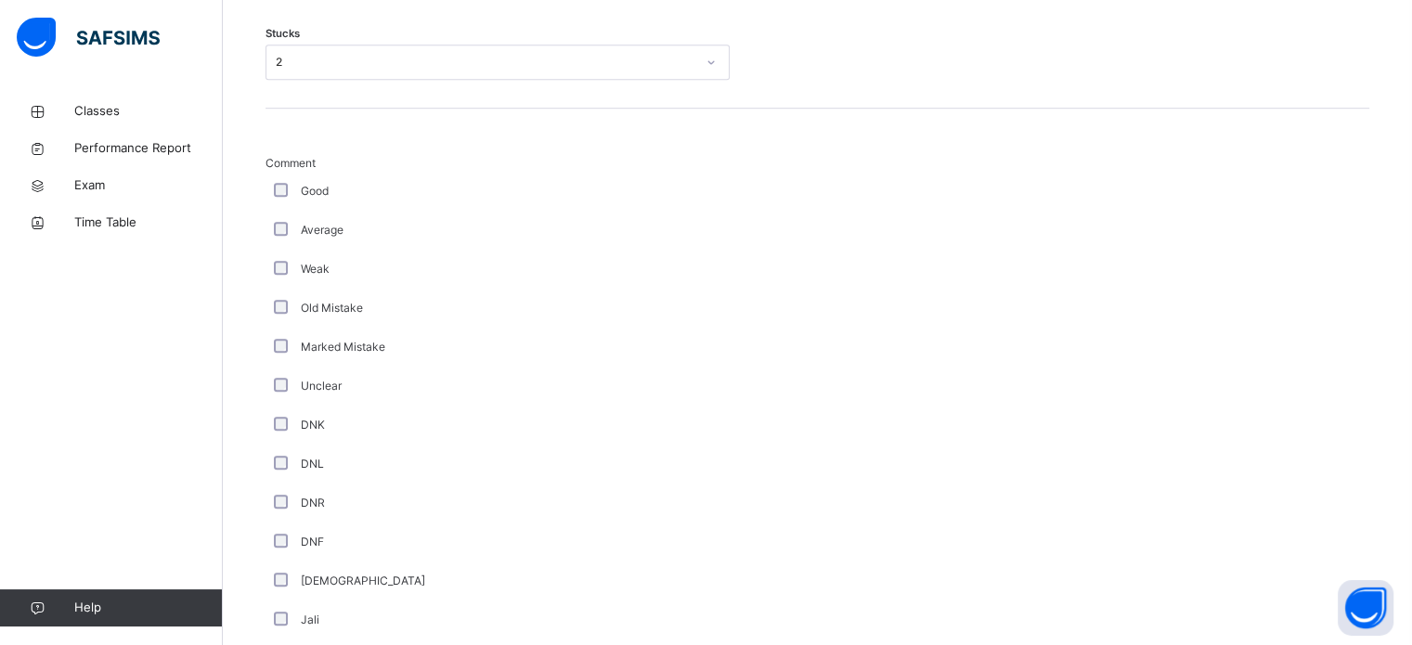
scroll to position [1566, 0]
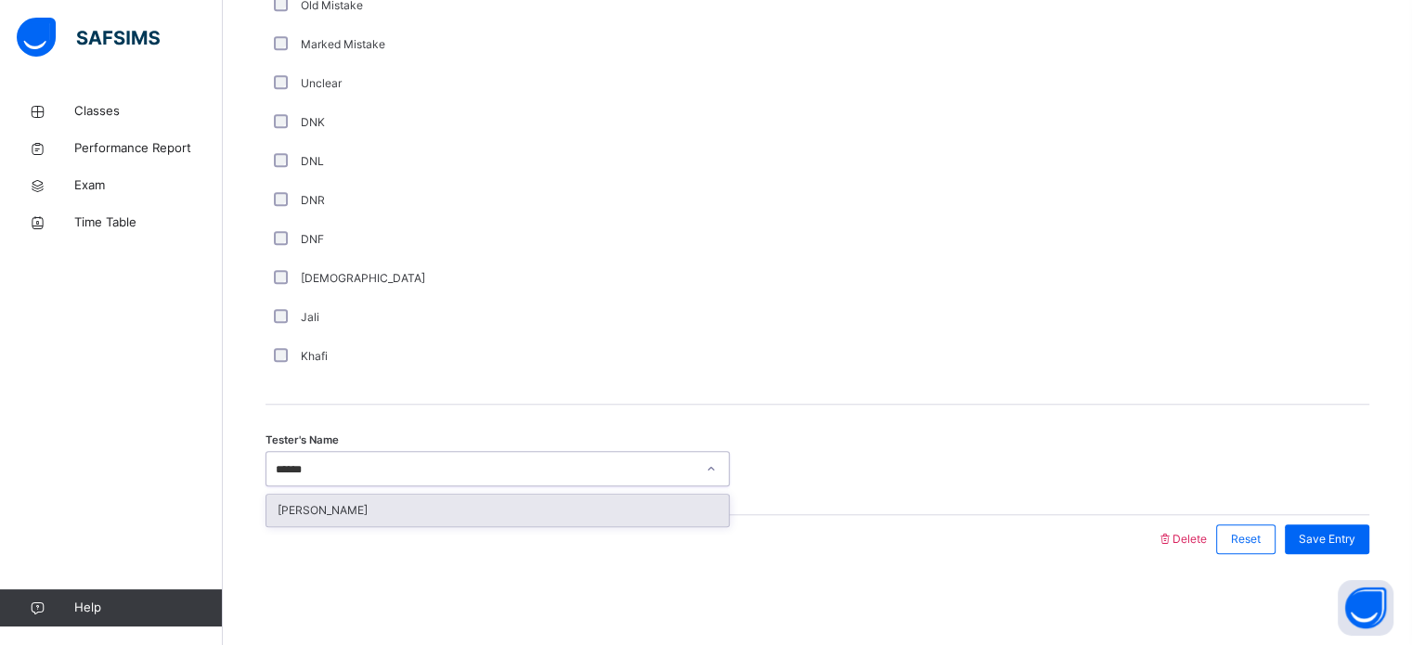
type input "*******"
click at [463, 496] on div "[PERSON_NAME]" at bounding box center [497, 511] width 462 height 32
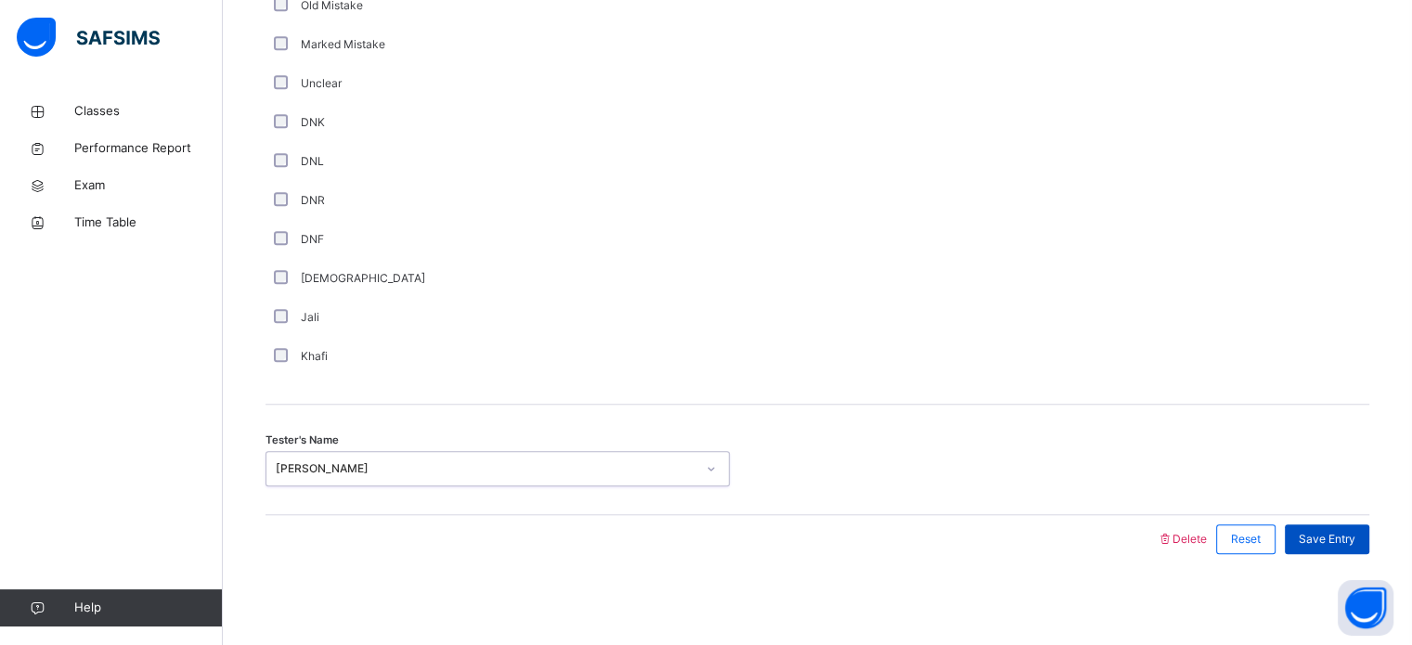
click at [1351, 540] on span "Save Entry" at bounding box center [1327, 539] width 57 height 17
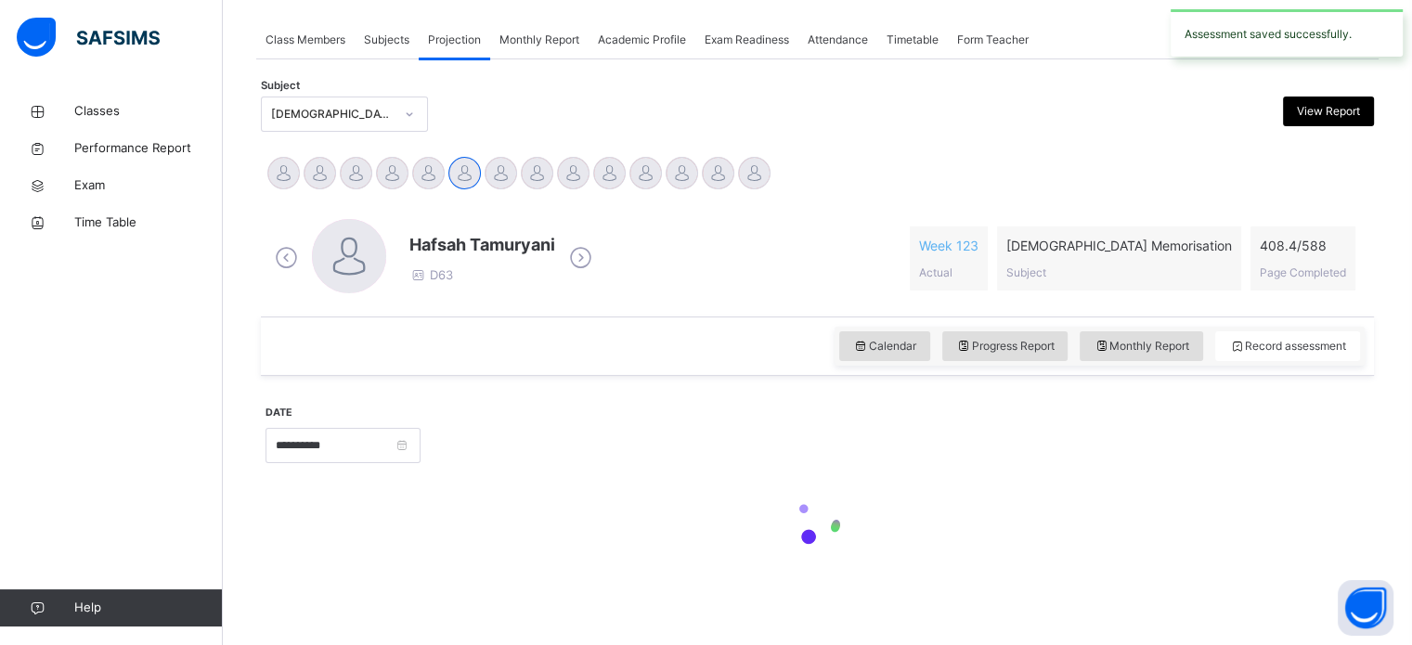
scroll to position [748, 0]
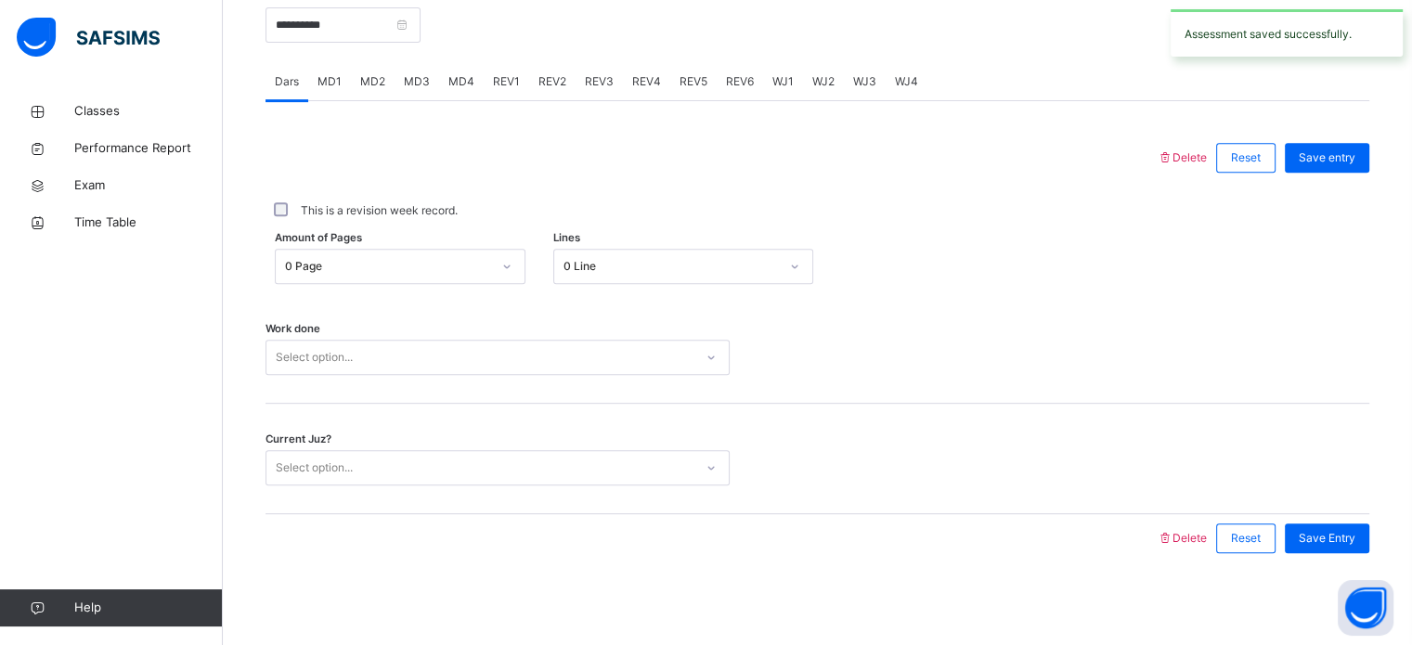
click at [550, 83] on span "REV2" at bounding box center [553, 81] width 28 height 17
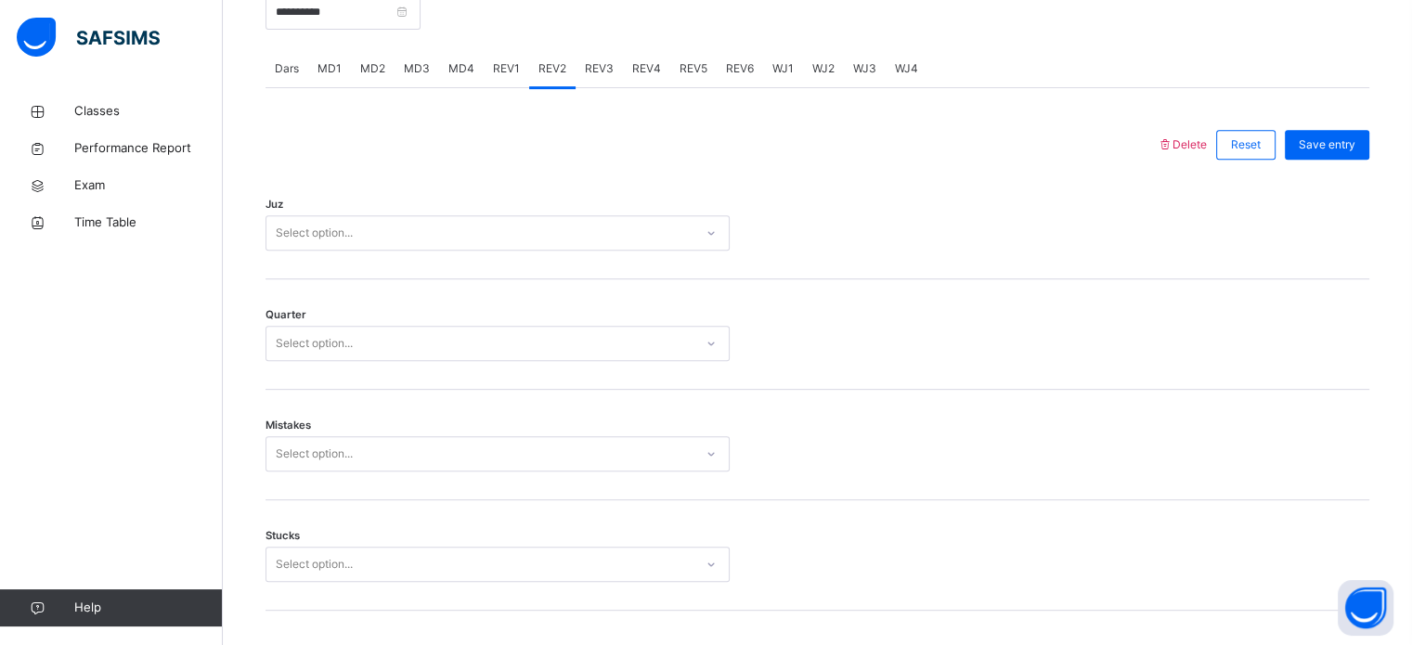
scroll to position [776, 0]
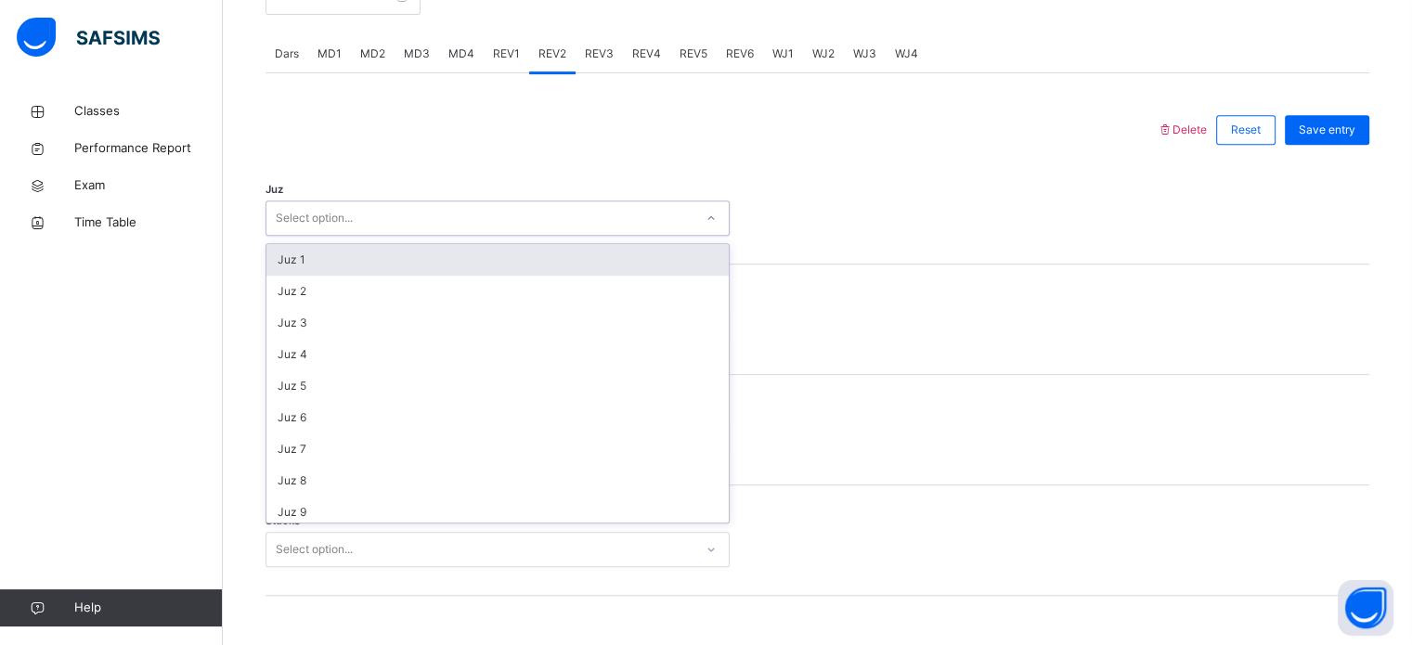
click at [357, 262] on div "Juz 1" at bounding box center [497, 260] width 462 height 32
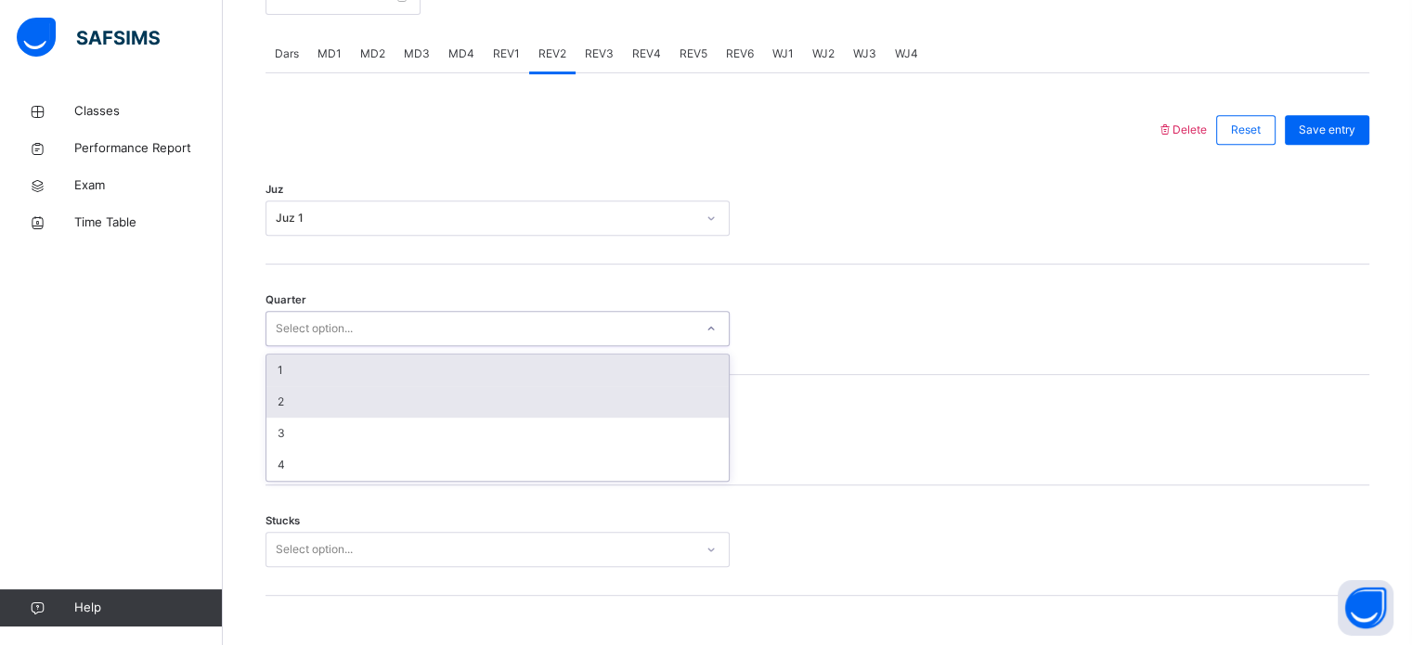
click at [318, 409] on div "2" at bounding box center [497, 402] width 462 height 32
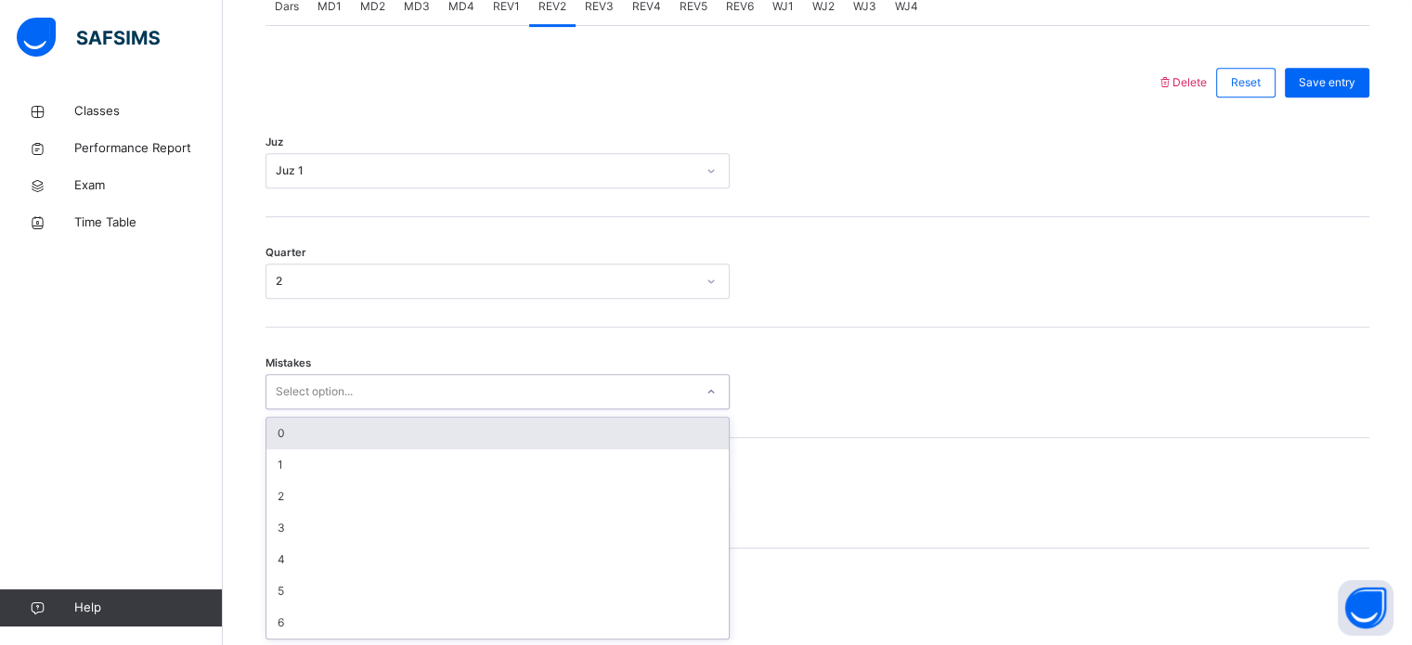
scroll to position [825, 0]
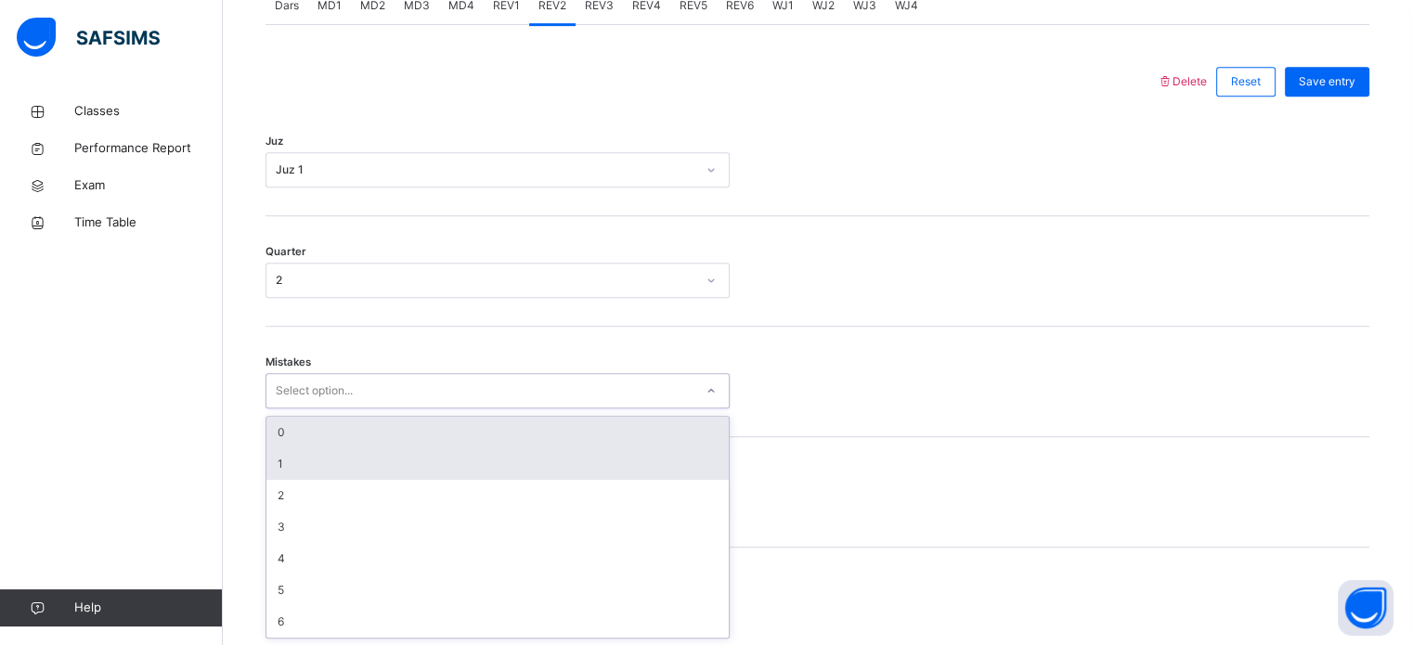
click at [342, 455] on div "1" at bounding box center [497, 464] width 462 height 32
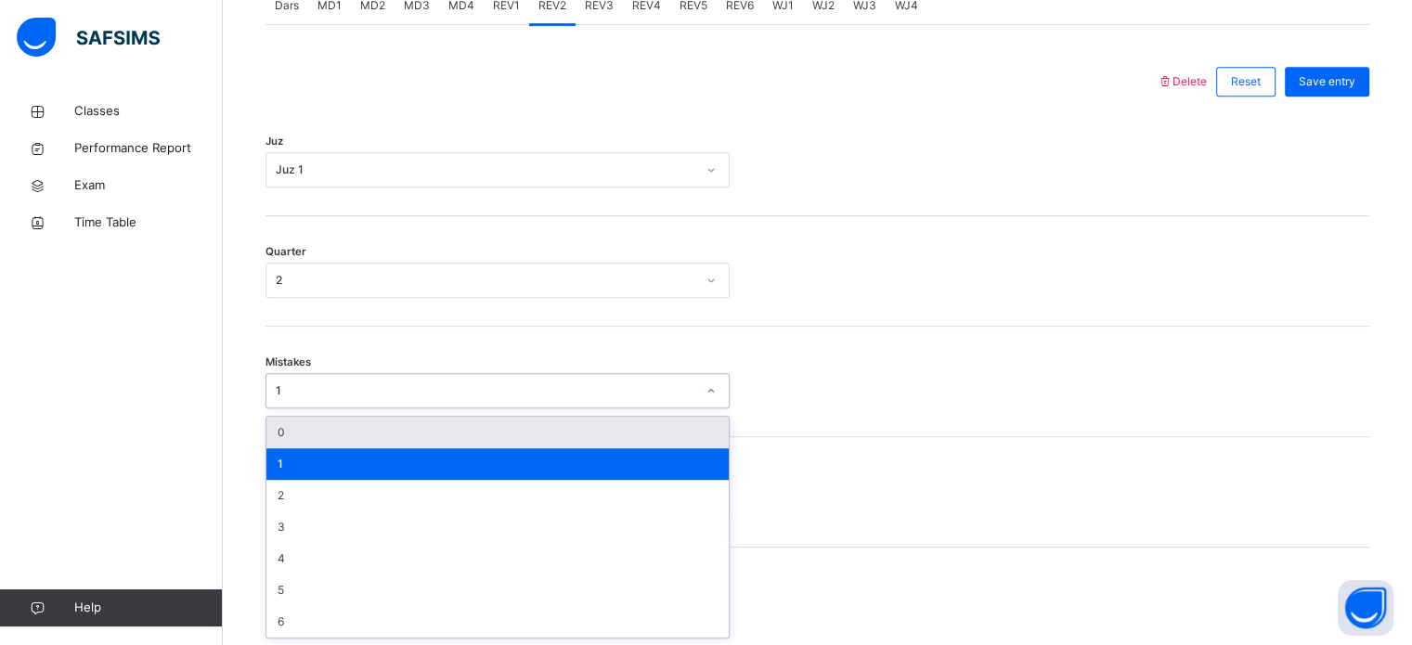
click at [977, 341] on div "Mistakes option 1, selected. option 0 focused, 1 of 7. 7 results available. Use…" at bounding box center [818, 382] width 1104 height 110
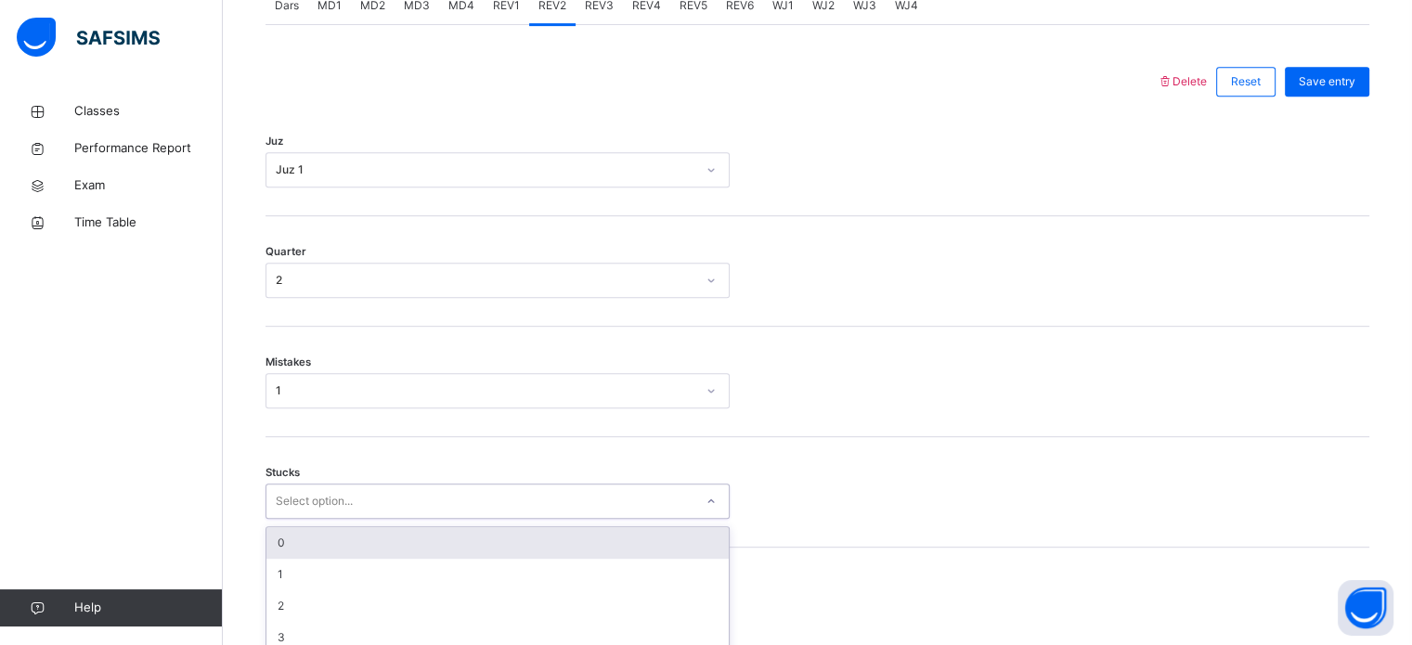
scroll to position [903, 0]
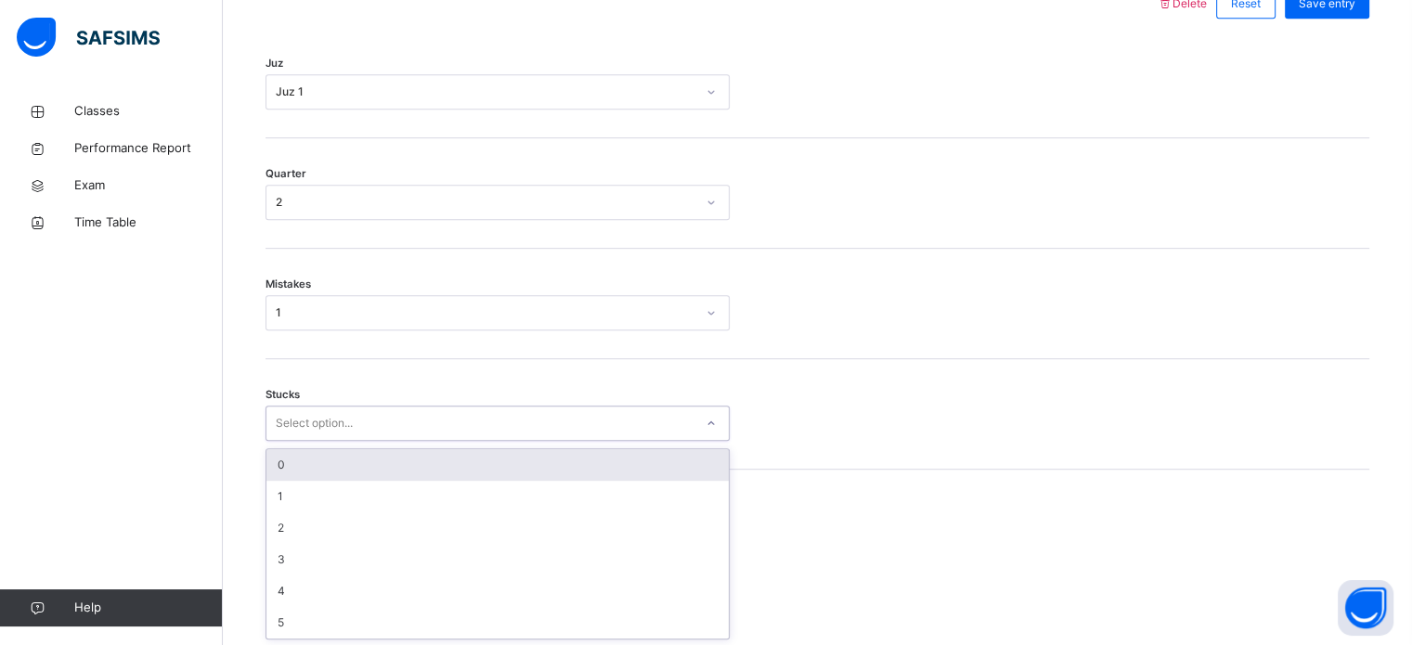
click at [298, 475] on div "0" at bounding box center [497, 465] width 462 height 32
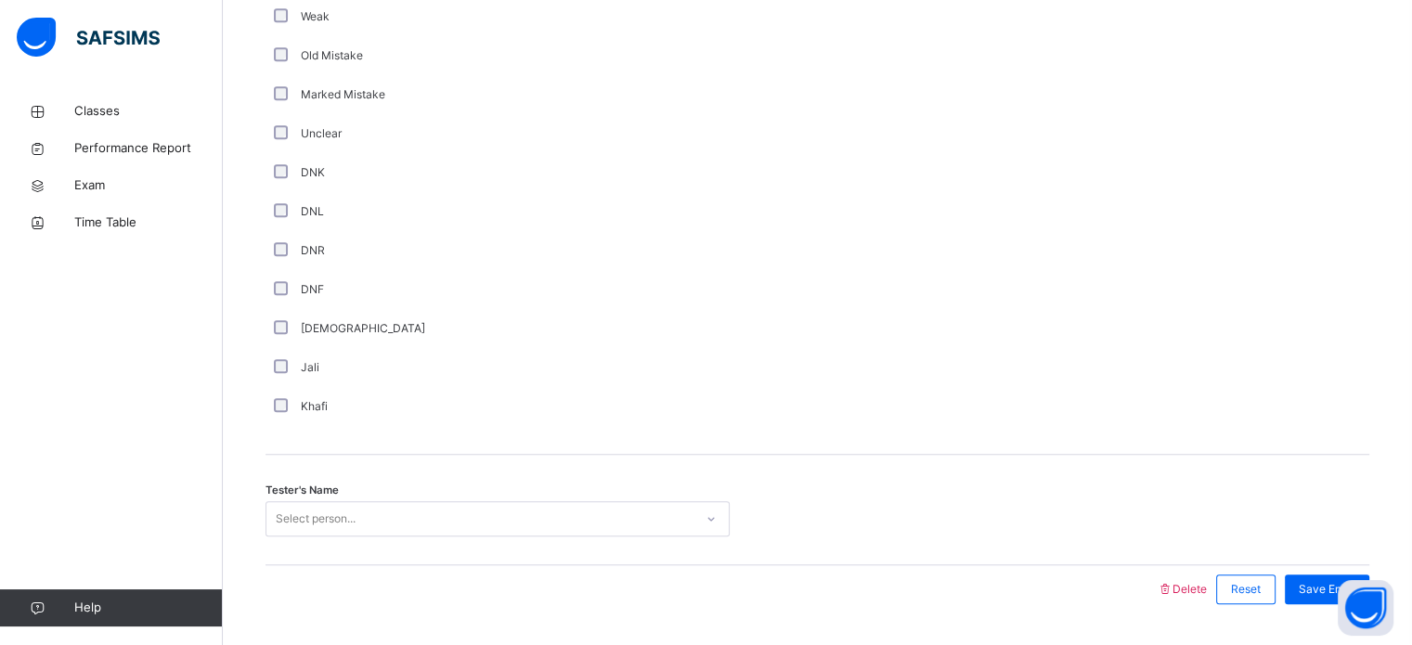
scroll to position [1566, 0]
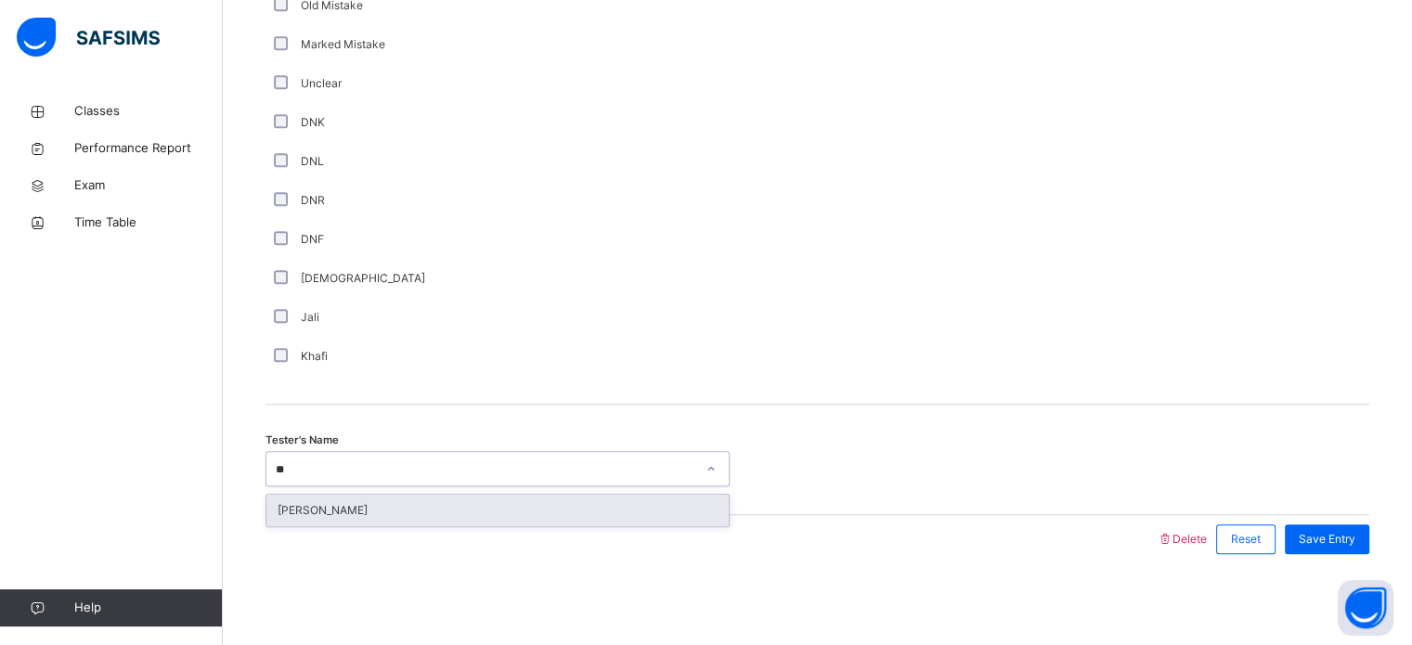
type input "***"
click at [653, 503] on div "[PERSON_NAME]" at bounding box center [497, 511] width 462 height 32
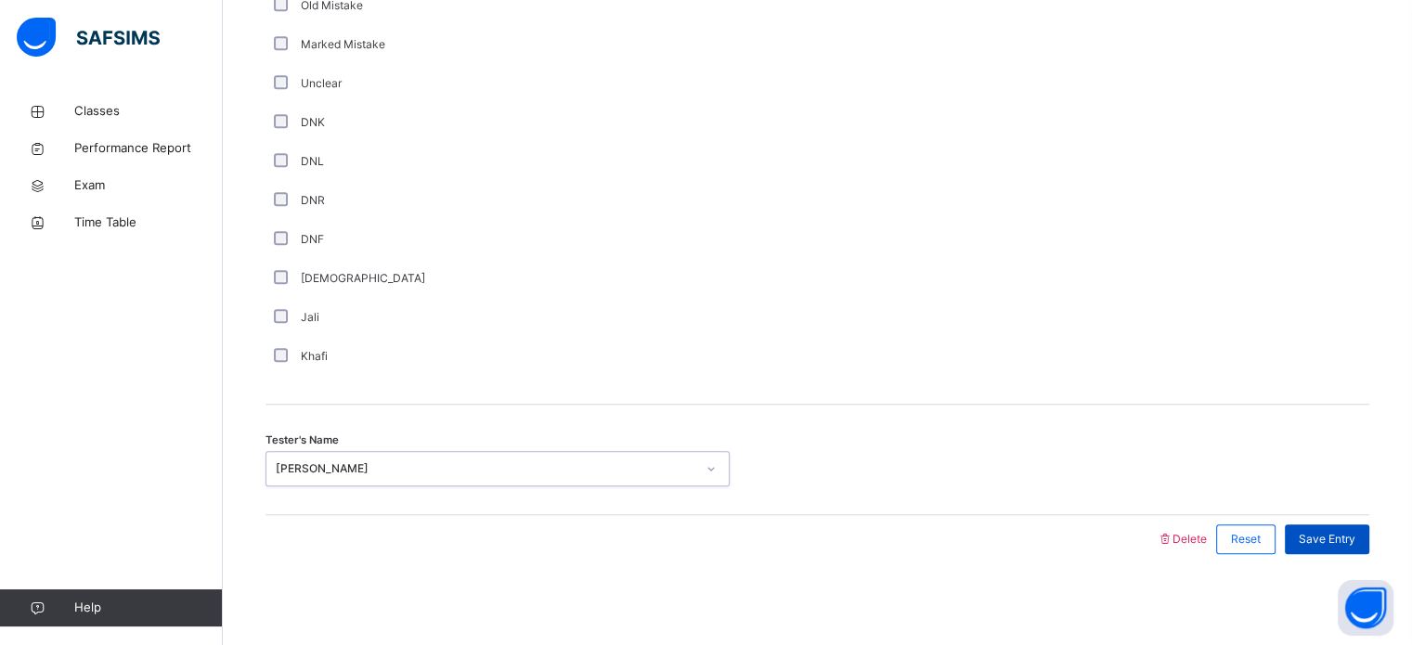
click at [1339, 545] on span "Save Entry" at bounding box center [1327, 539] width 57 height 17
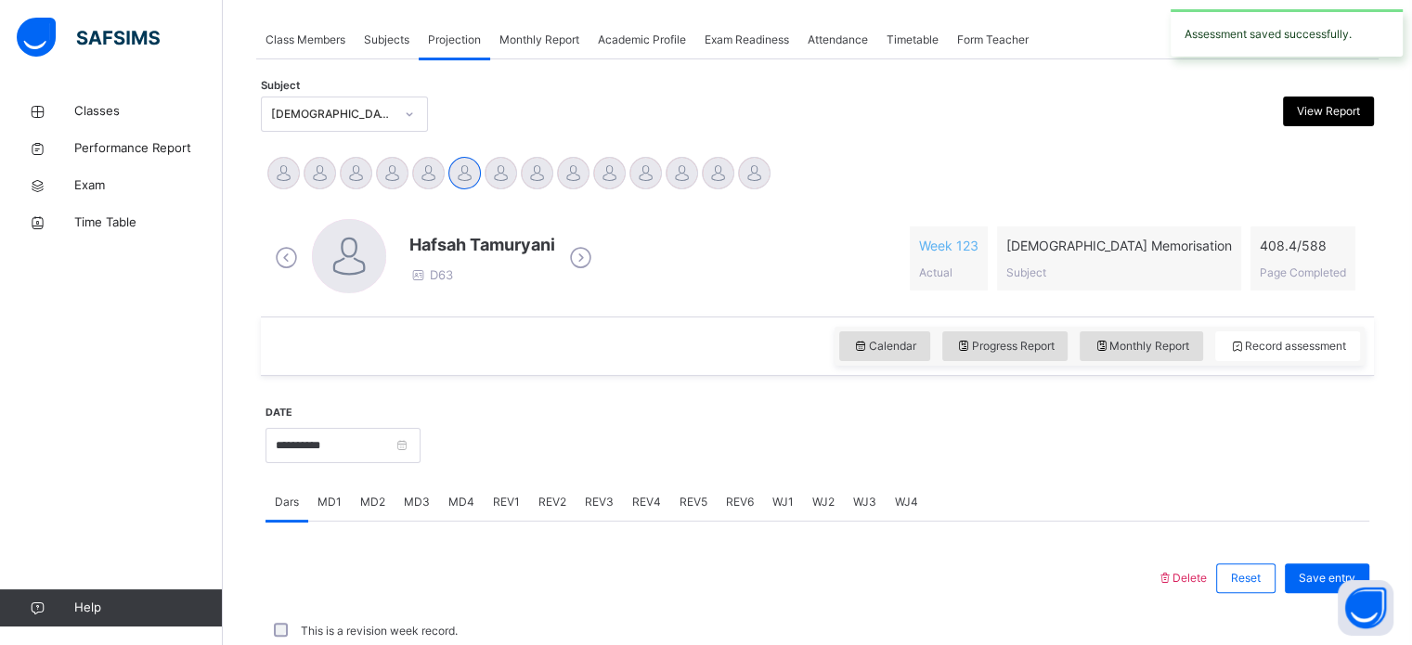
scroll to position [748, 0]
